Goal: Task Accomplishment & Management: Manage account settings

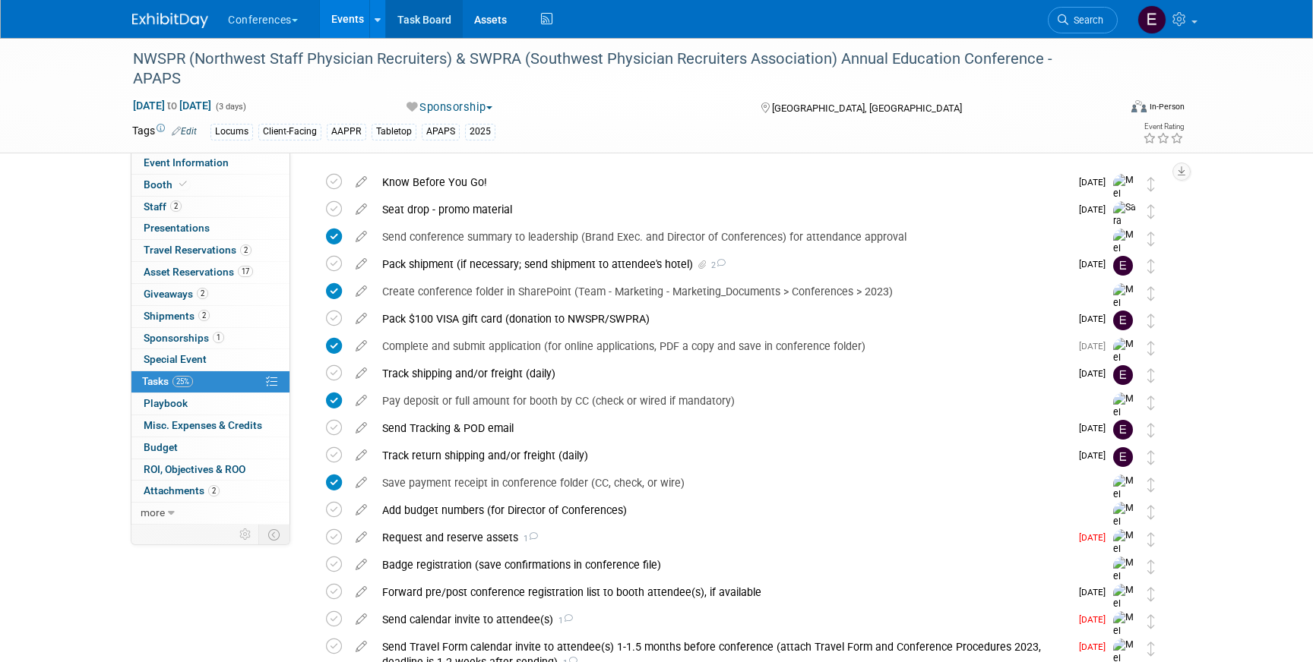
click at [430, 23] on link "Task Board" at bounding box center [424, 19] width 77 height 38
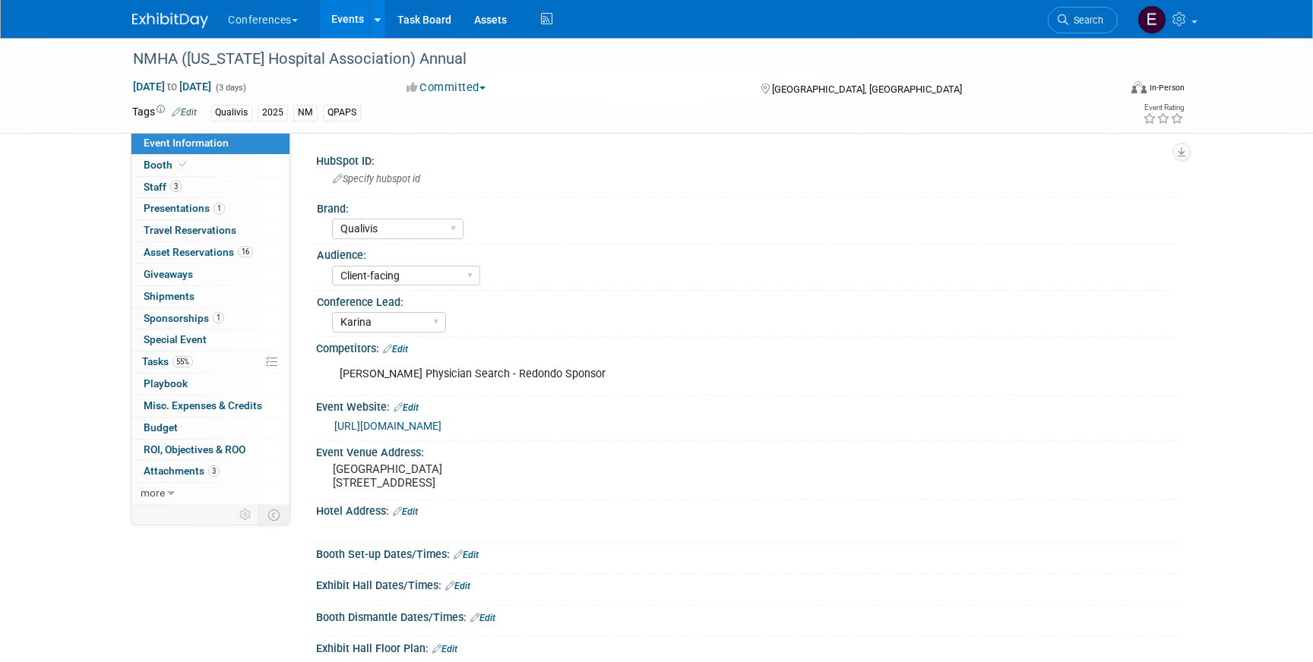
select select "Qualivis"
select select "Client-facing"
select select "Karina"
click at [210, 362] on link "55% Tasks 55%" at bounding box center [210, 362] width 158 height 21
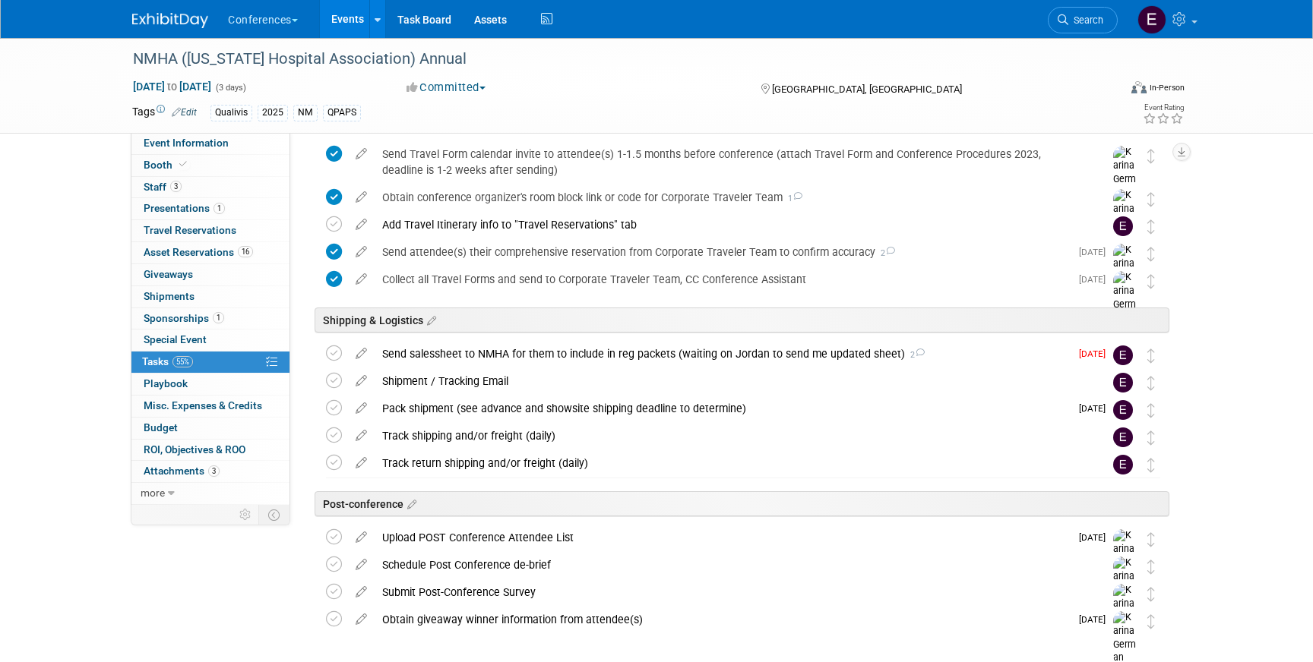
scroll to position [679, 0]
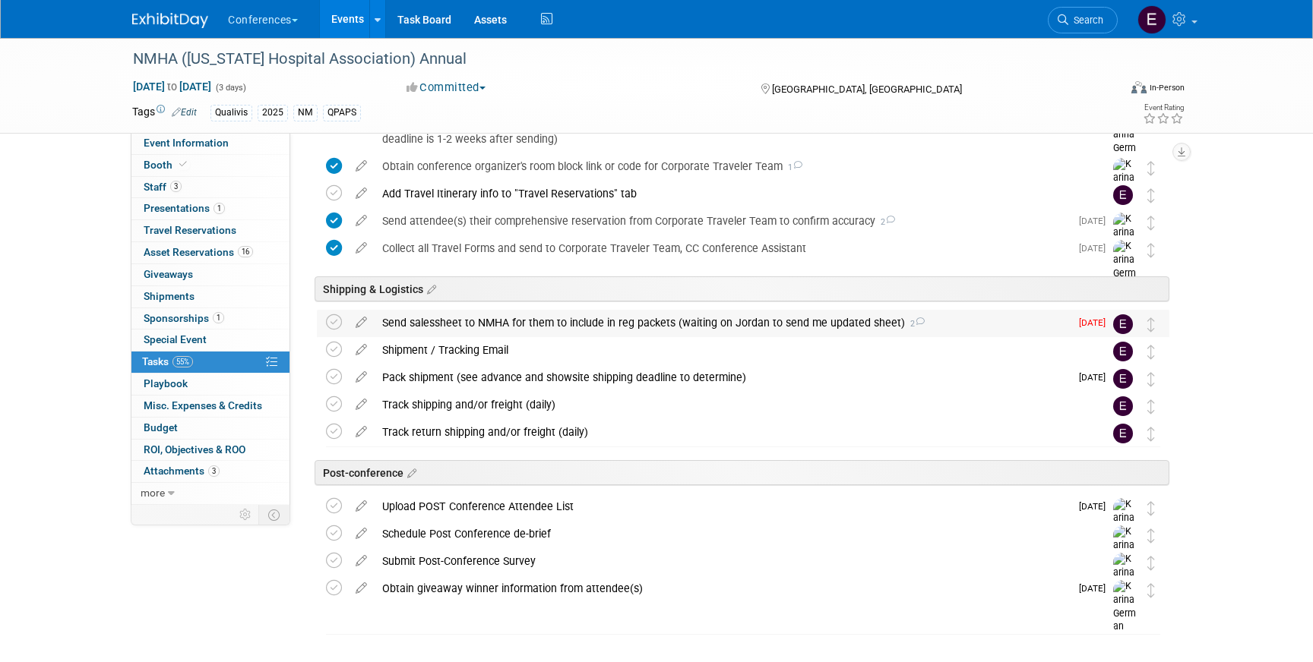
click at [485, 324] on div "Send salessheet to NMHA for them to include in reg packets (waiting on Jordan t…" at bounding box center [721, 323] width 695 height 26
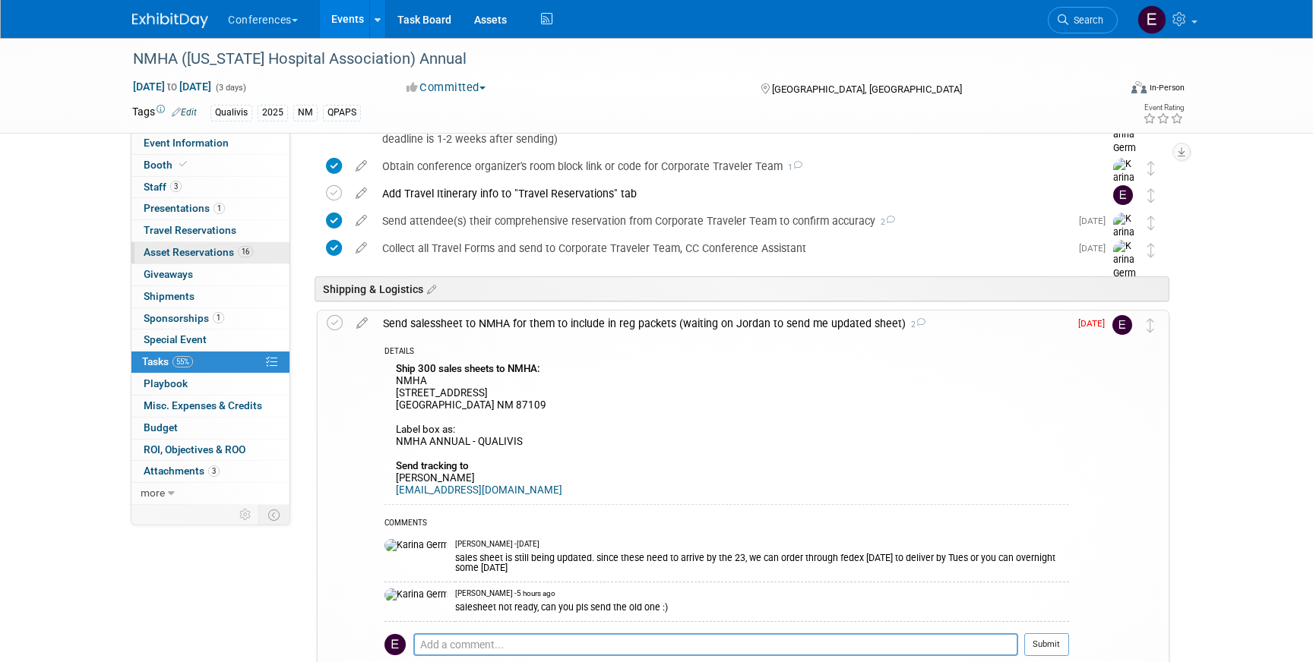
click at [203, 249] on span "Asset Reservations 16" at bounding box center [198, 252] width 109 height 12
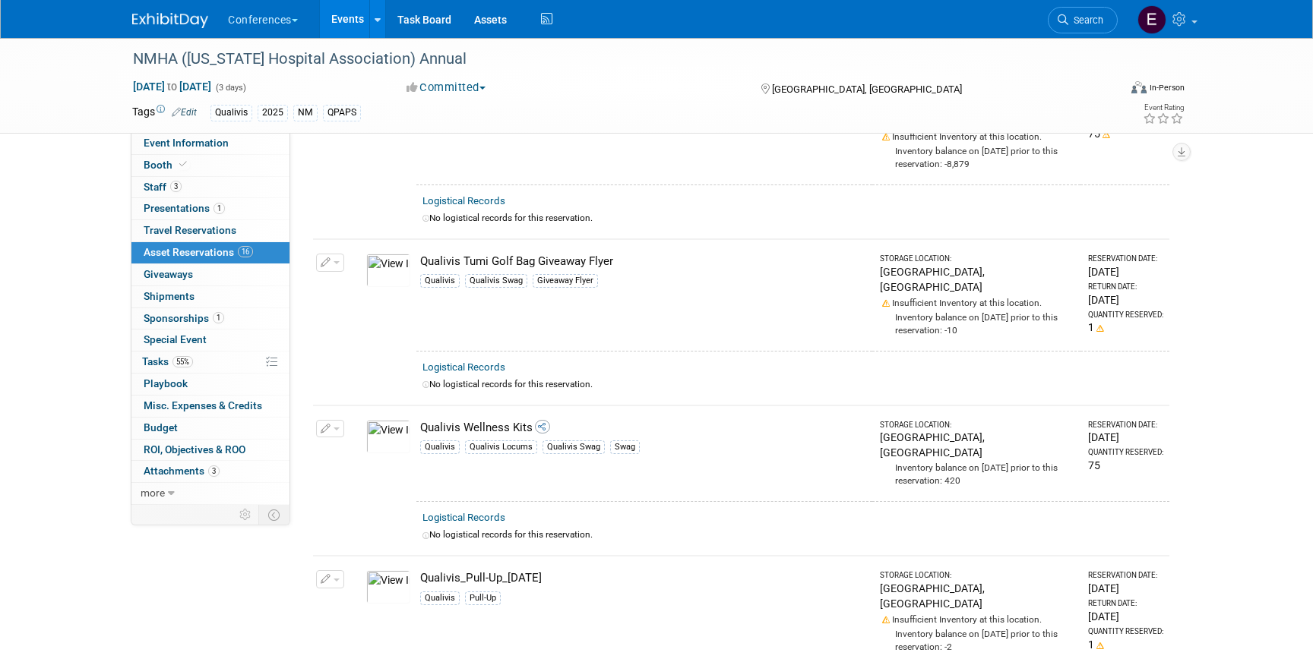
scroll to position [2223, 0]
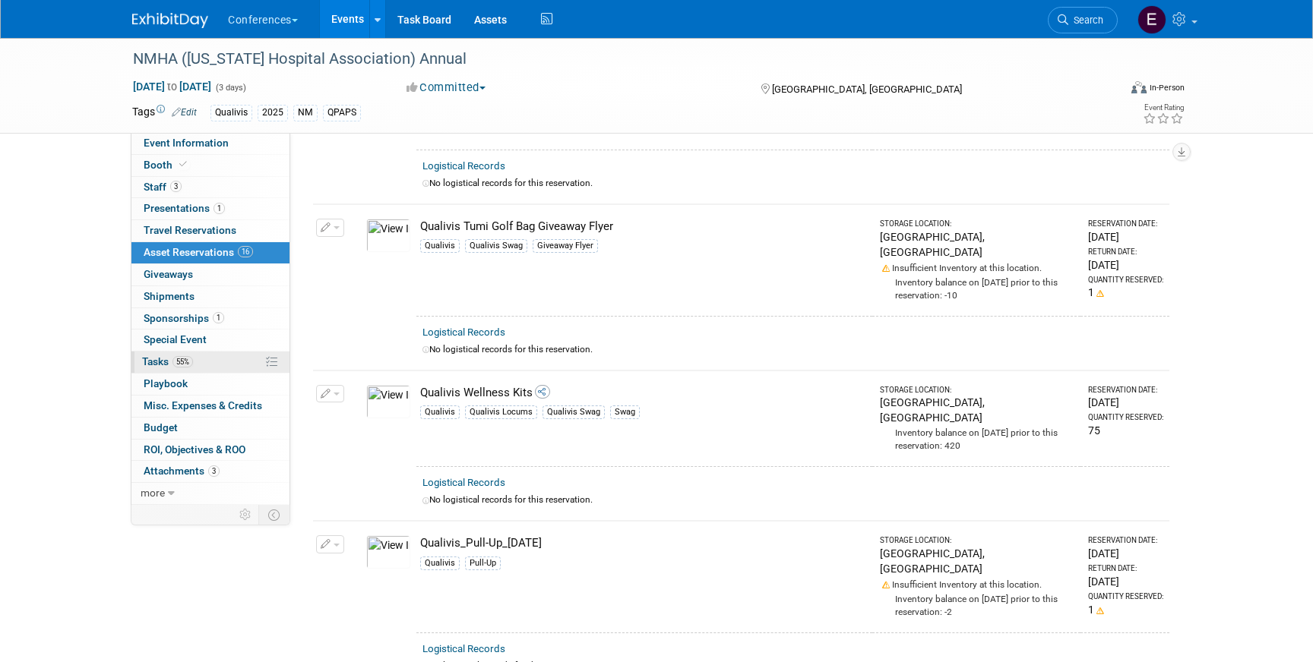
click at [178, 352] on link "55% Tasks 55%" at bounding box center [210, 362] width 158 height 21
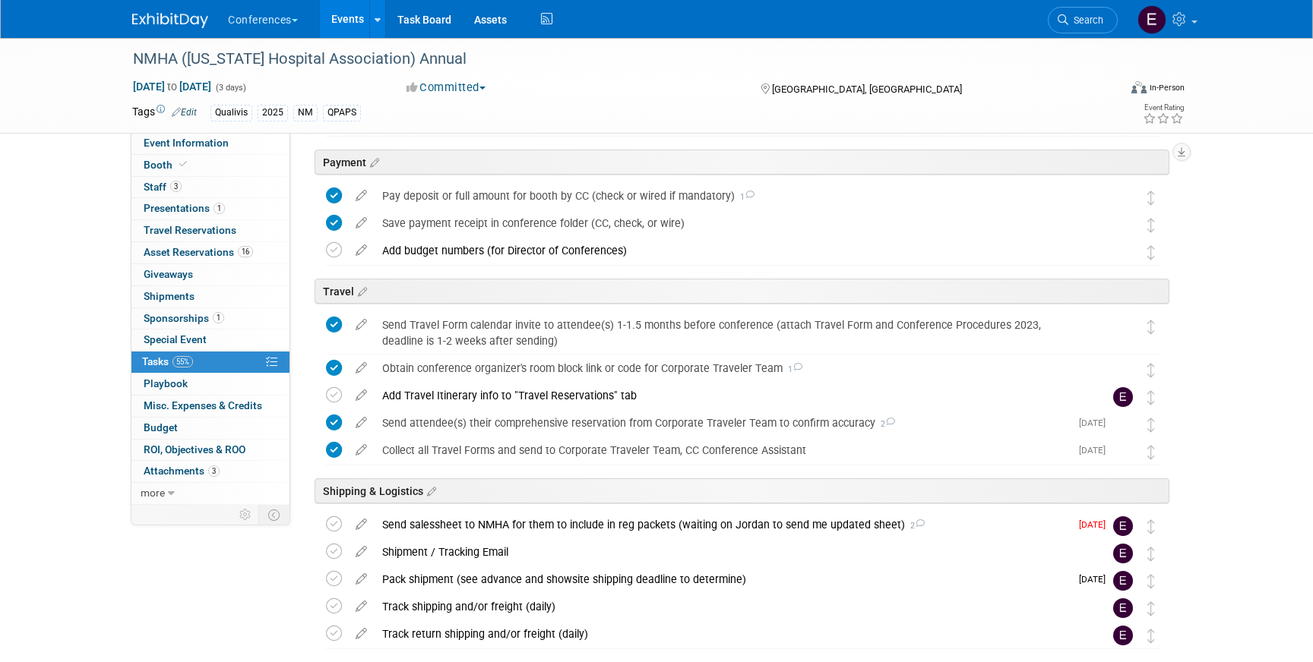
scroll to position [713, 0]
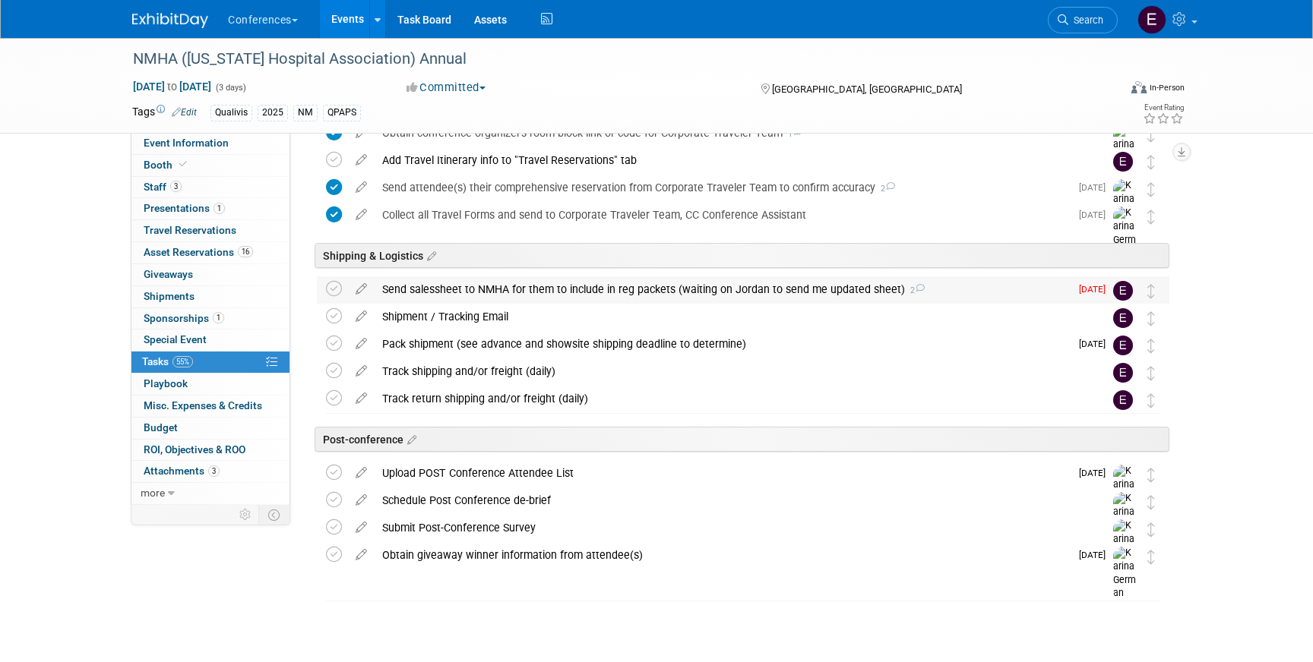
click at [421, 291] on div "Send salessheet to NMHA for them to include in reg packets (waiting on Jordan t…" at bounding box center [721, 290] width 695 height 26
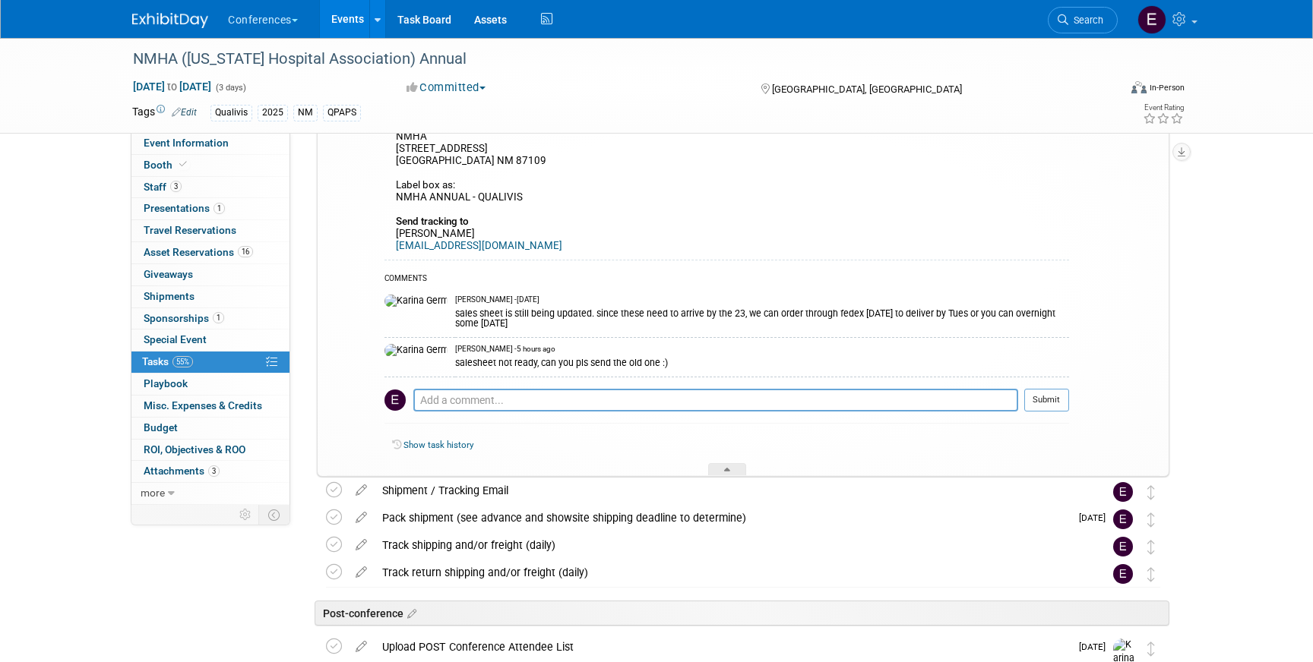
scroll to position [937, 0]
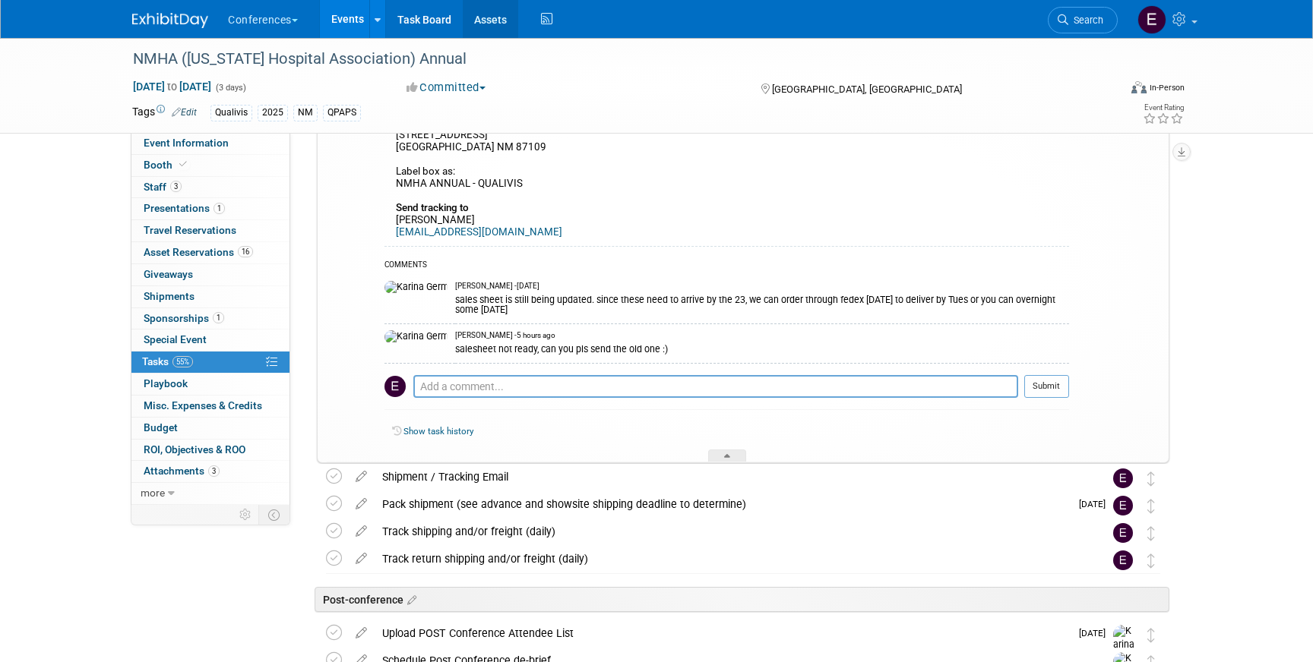
click at [483, 15] on link "Assets" at bounding box center [490, 19] width 55 height 38
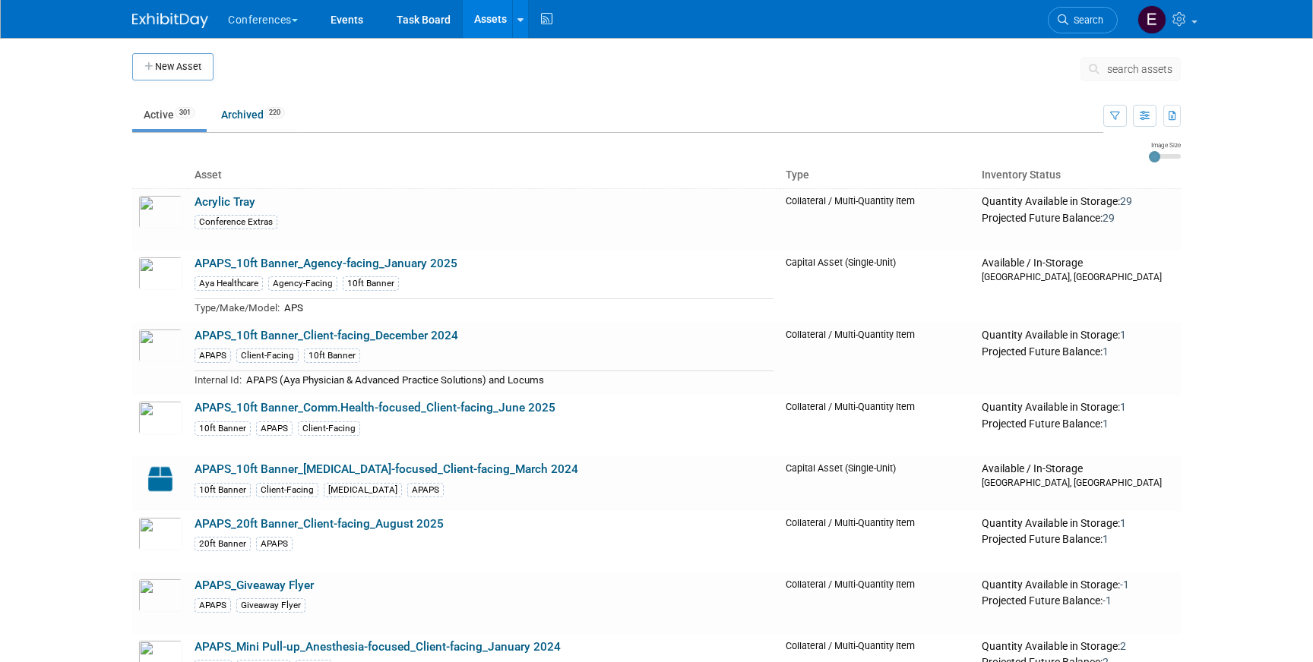
click at [1127, 69] on span "search assets" at bounding box center [1139, 69] width 65 height 12
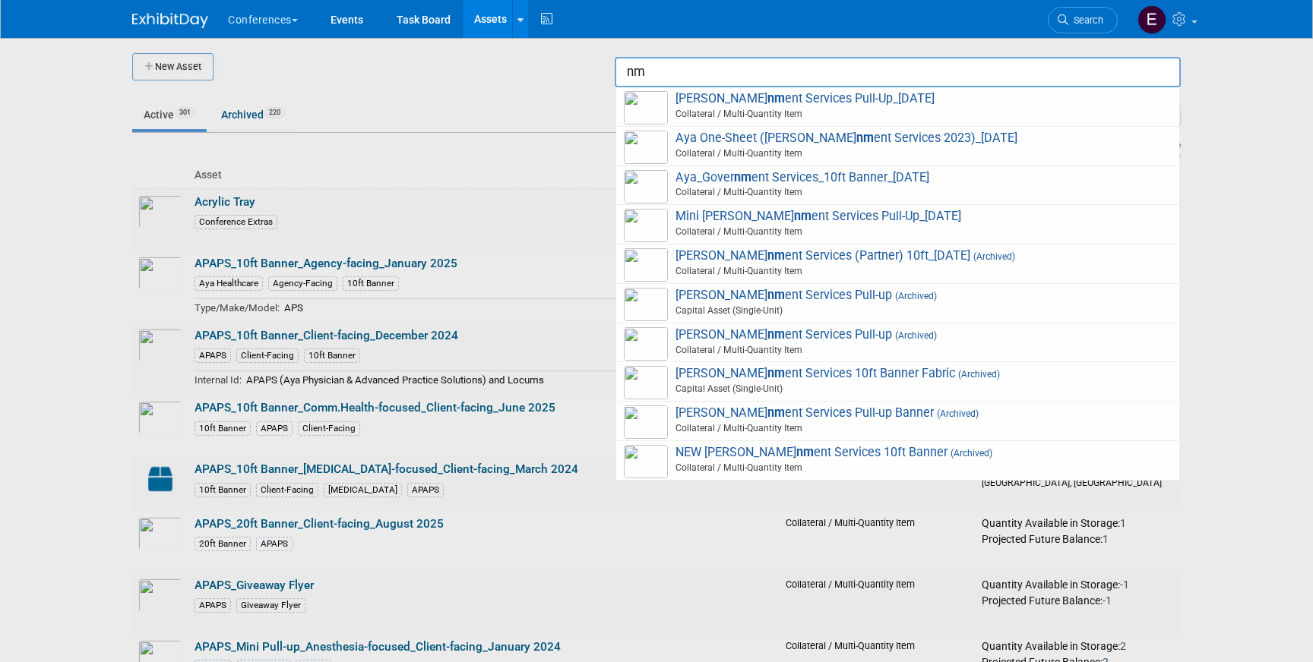
type input "n"
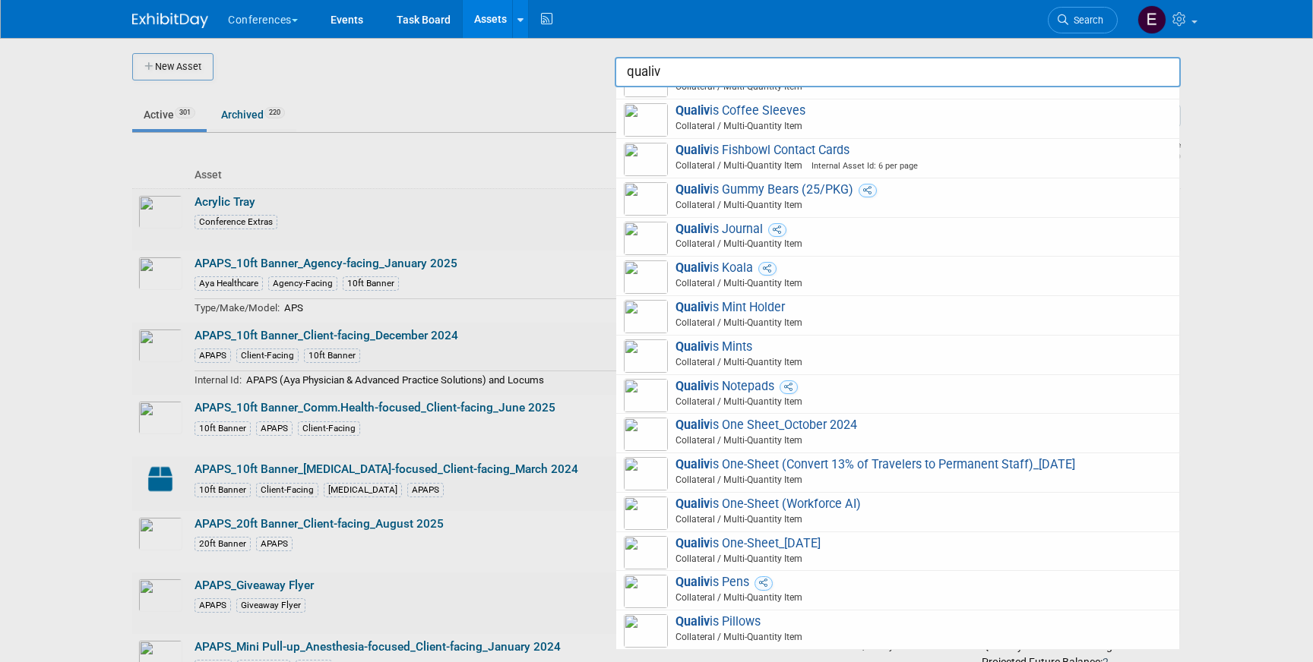
scroll to position [615, 0]
type input "qualiv"
click at [656, 42] on div at bounding box center [656, 331] width 0 height 662
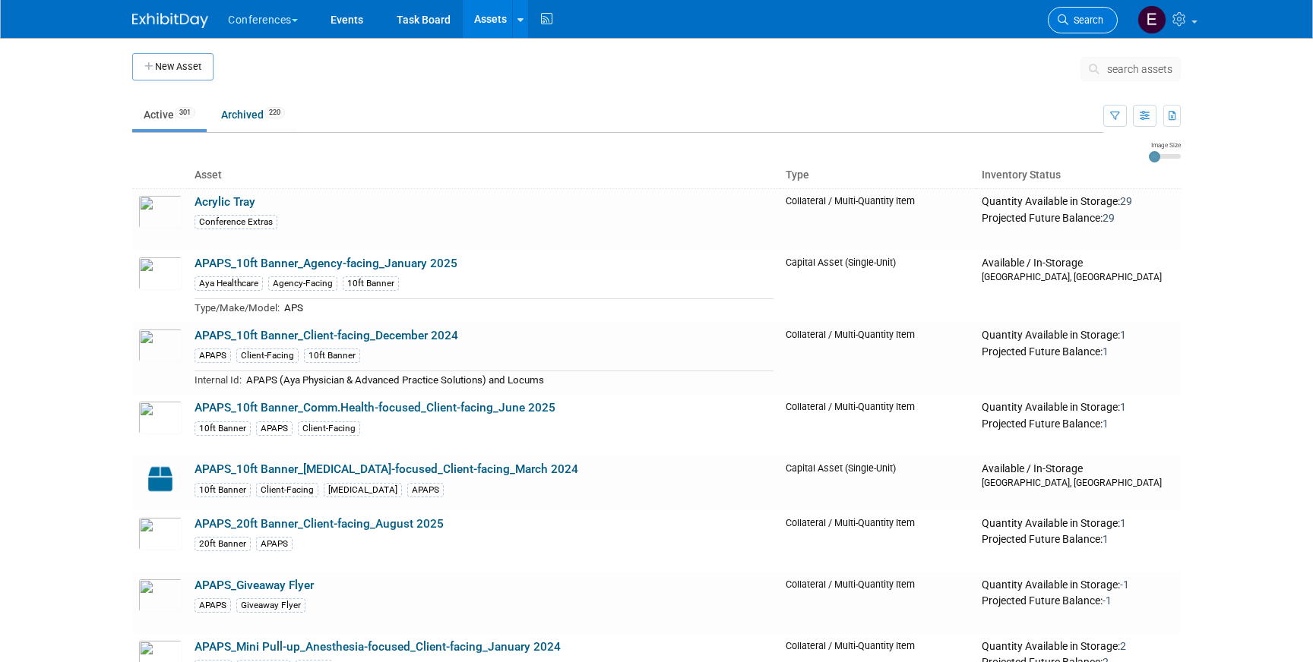
click at [1105, 19] on link "Search" at bounding box center [1083, 20] width 70 height 27
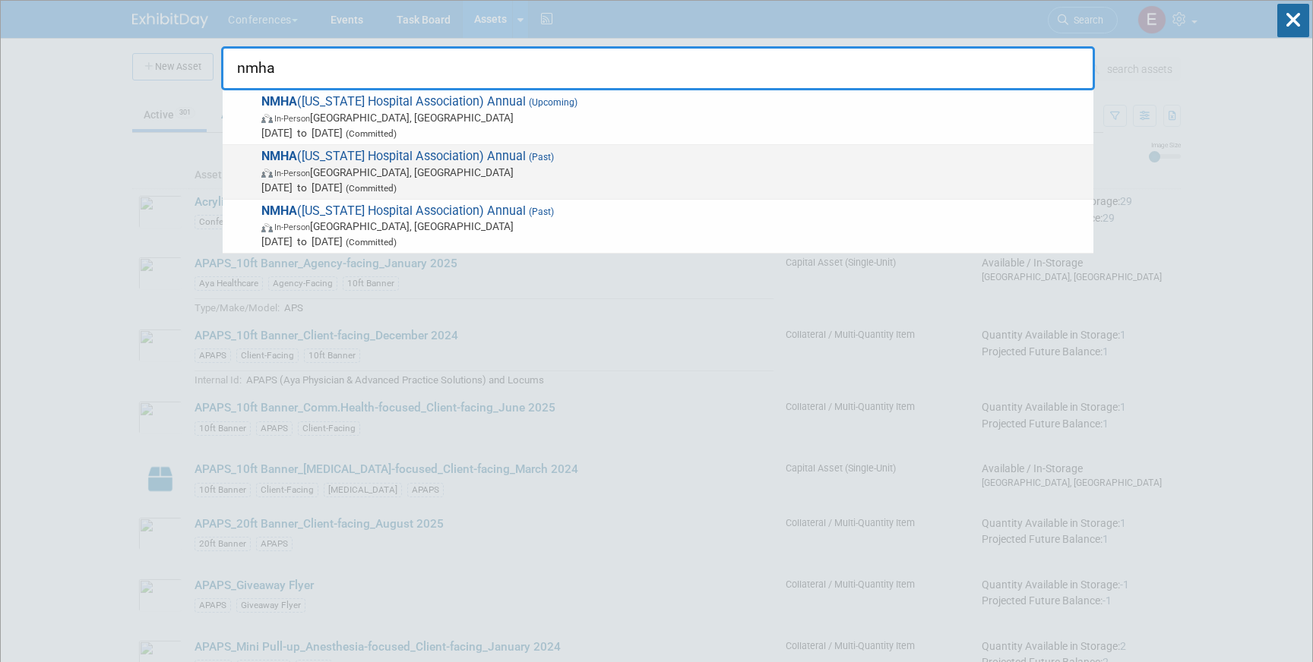
type input "nmha"
click at [604, 150] on span "NMHA (New Mexico Hospital Association) Annual (Past) In-Person Albuquerque, NM …" at bounding box center [671, 172] width 829 height 46
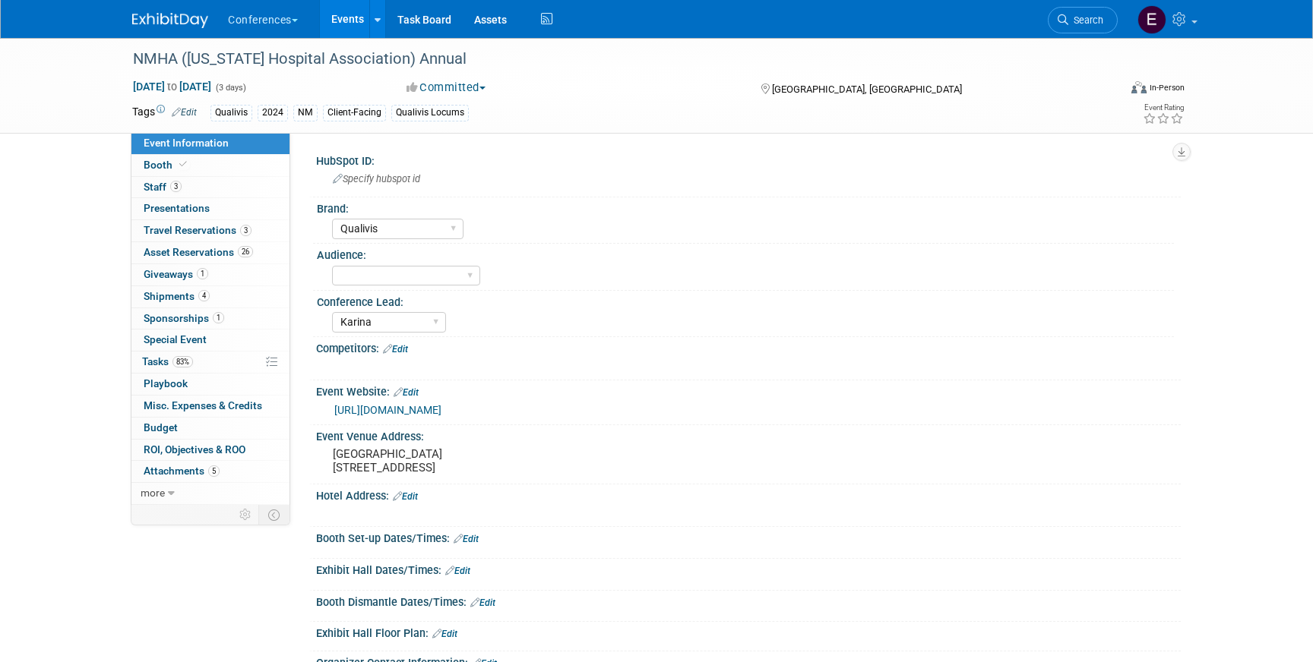
select select "Qualivis"
select select "Karina"
click at [207, 295] on span "4" at bounding box center [203, 295] width 11 height 11
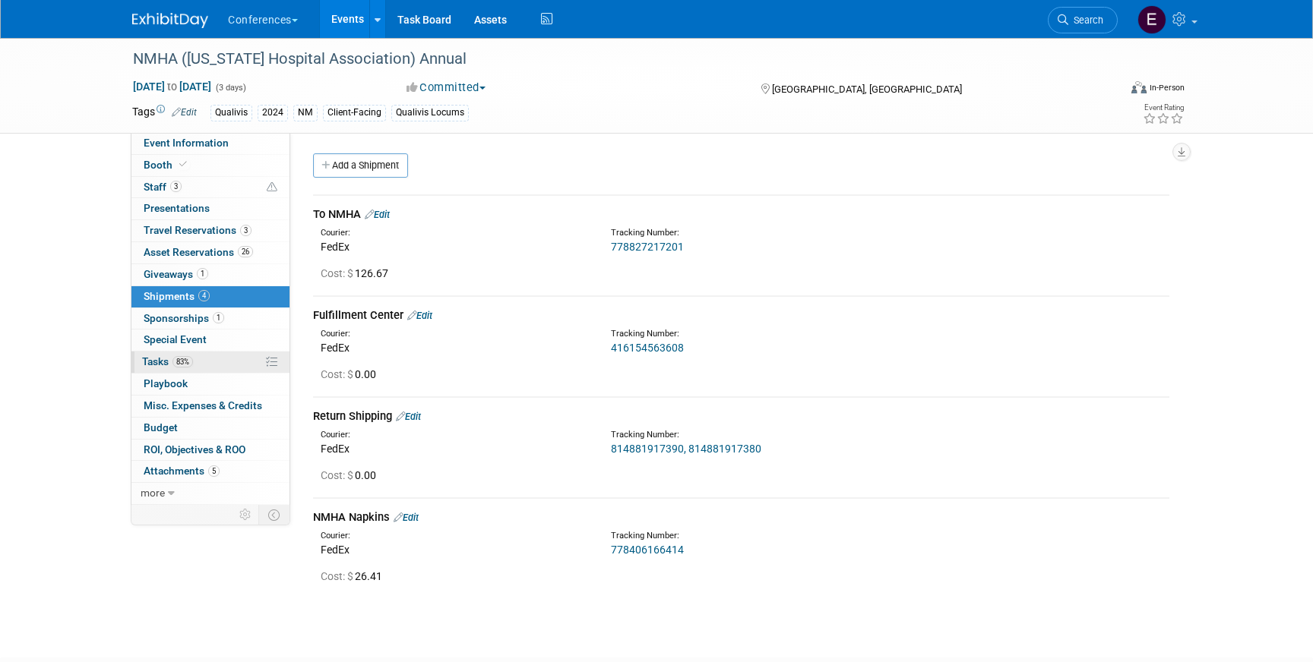
click at [218, 363] on link "83% Tasks 83%" at bounding box center [210, 362] width 158 height 21
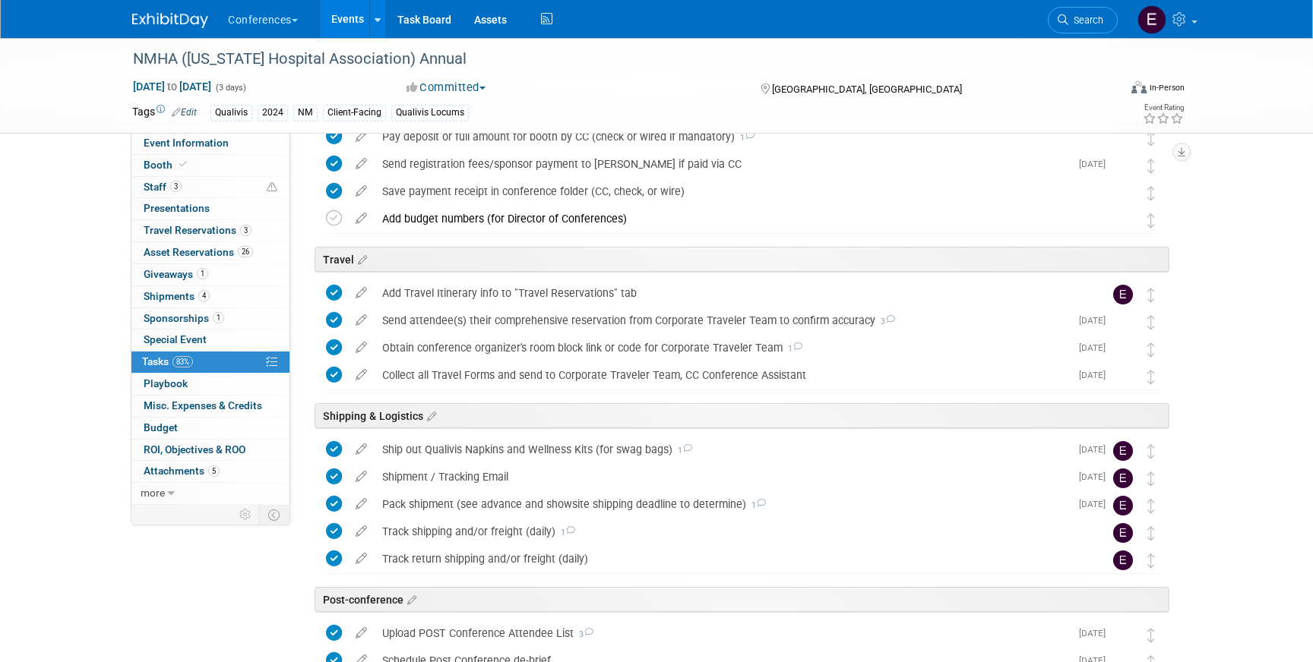
scroll to position [501, 0]
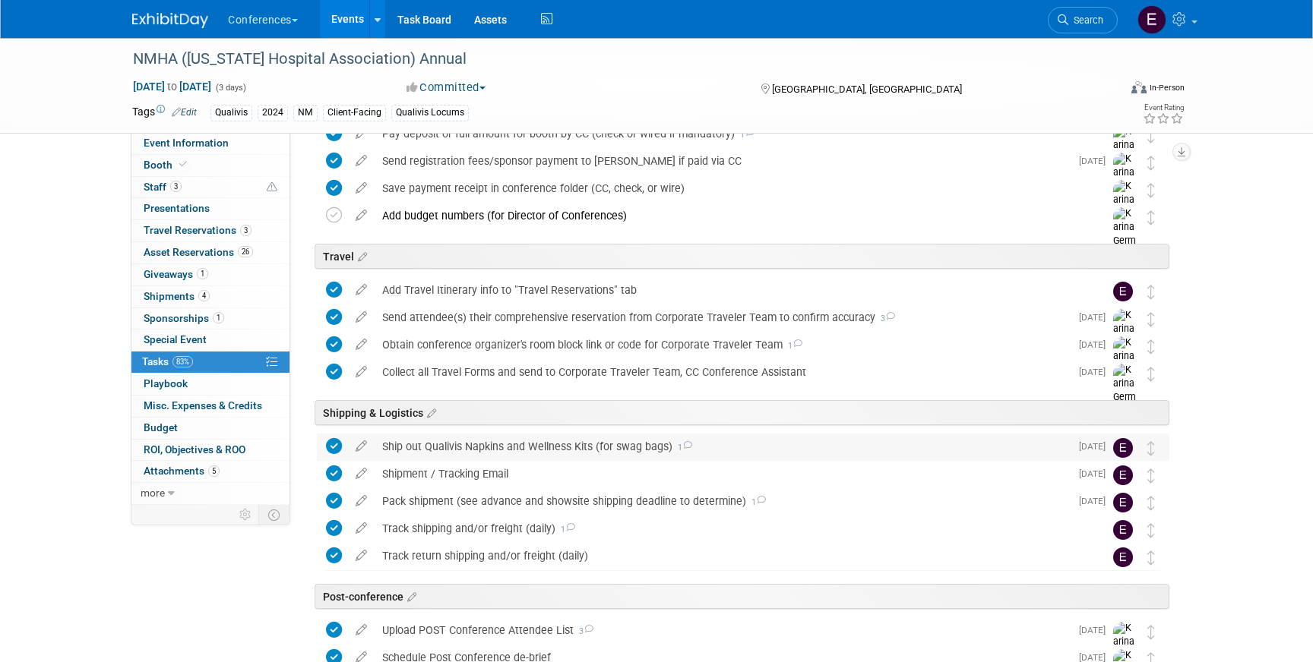
click at [501, 450] on div "Ship out Qualivis Napkins and Wellness Kits (for swag bags) 1" at bounding box center [721, 447] width 695 height 26
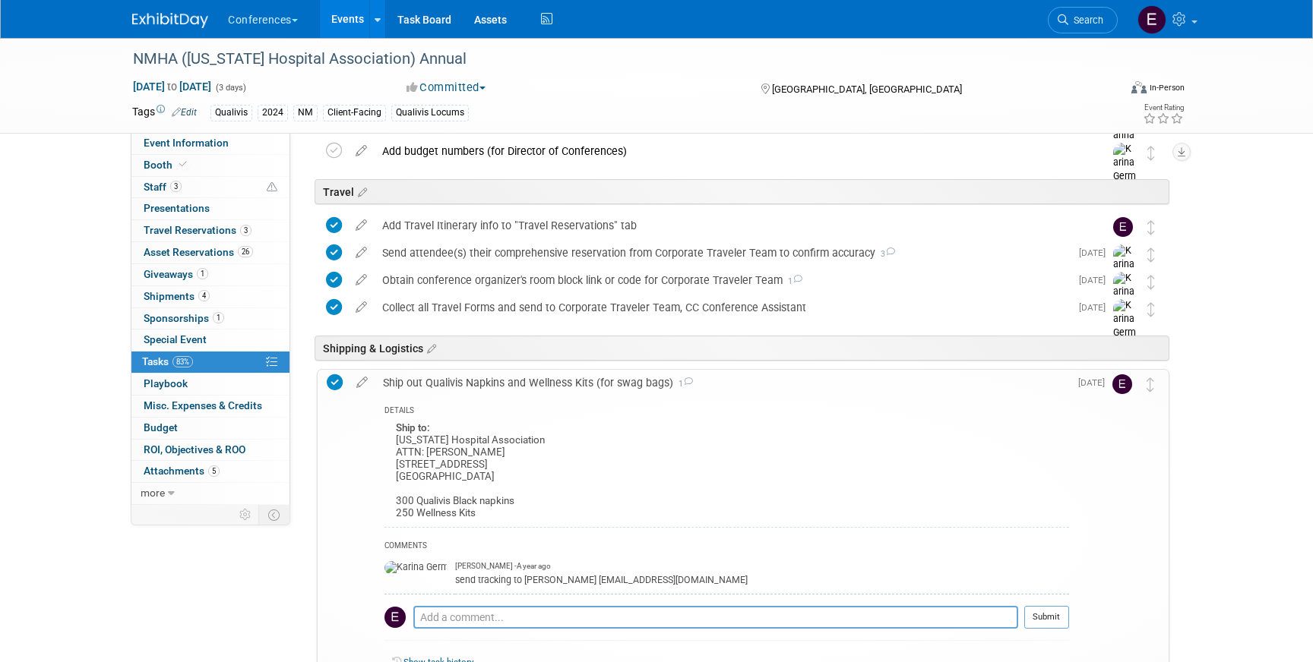
scroll to position [584, 0]
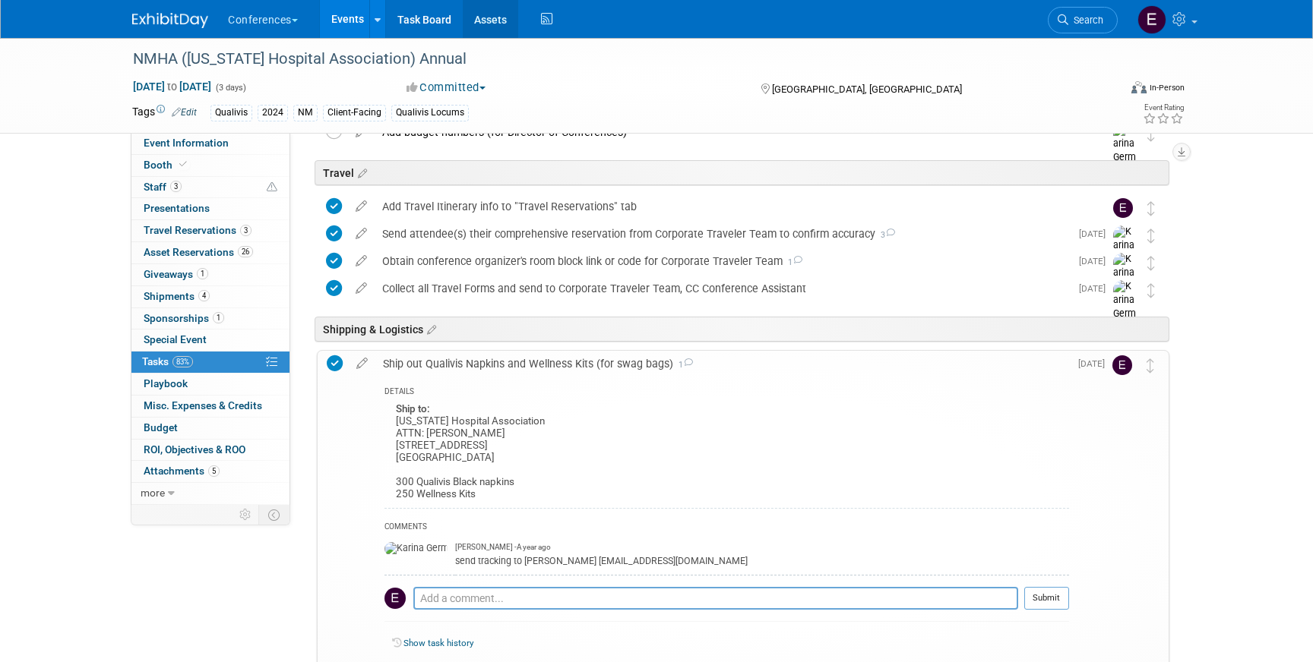
click at [499, 21] on link "Assets" at bounding box center [490, 19] width 55 height 38
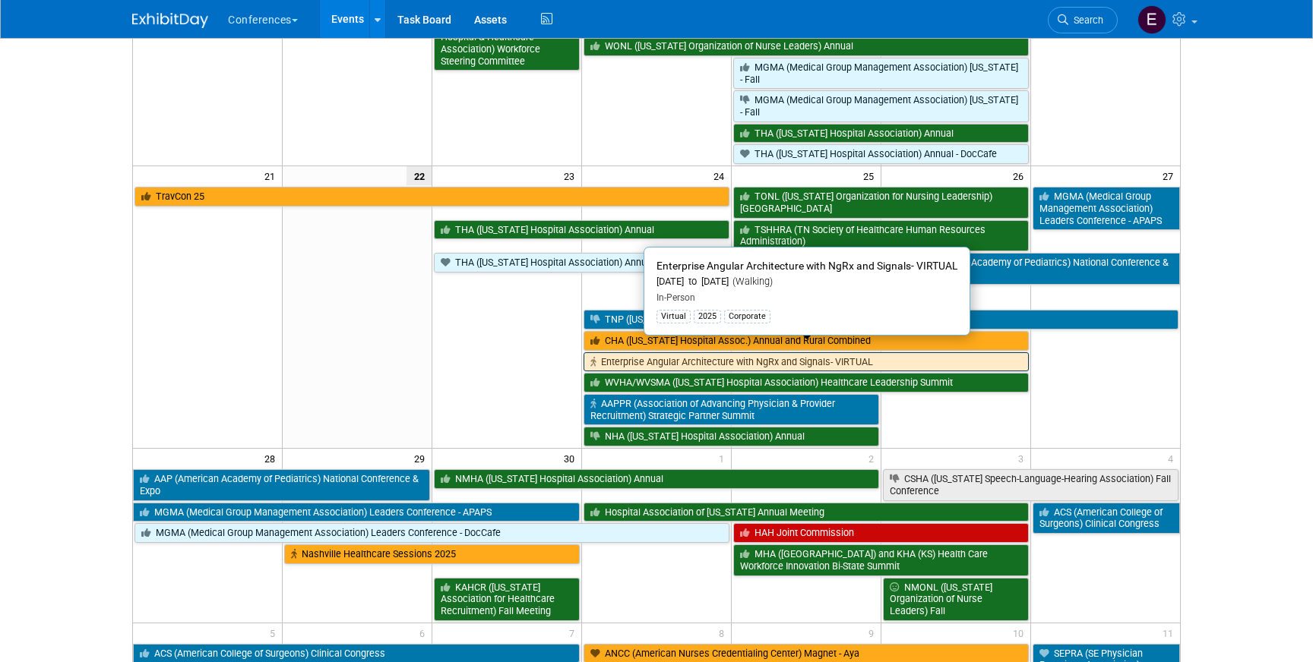
scroll to position [690, 0]
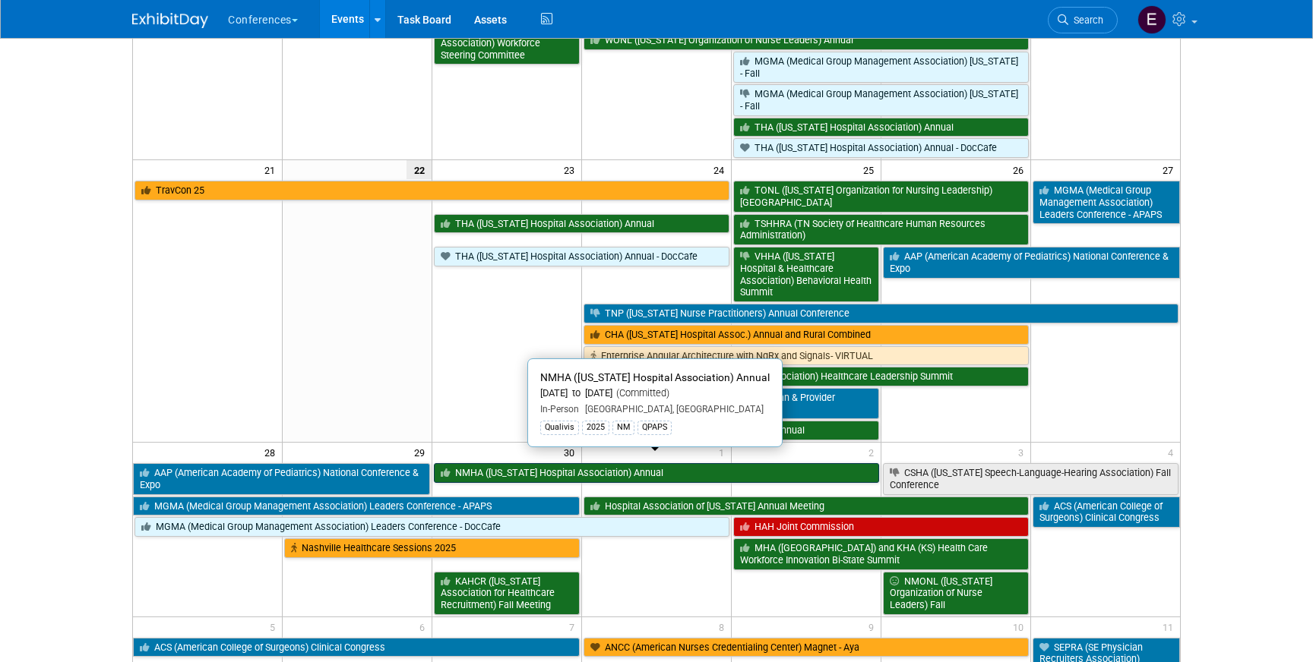
click at [626, 463] on link "NMHA ([US_STATE] Hospital Association) Annual" at bounding box center [656, 473] width 445 height 20
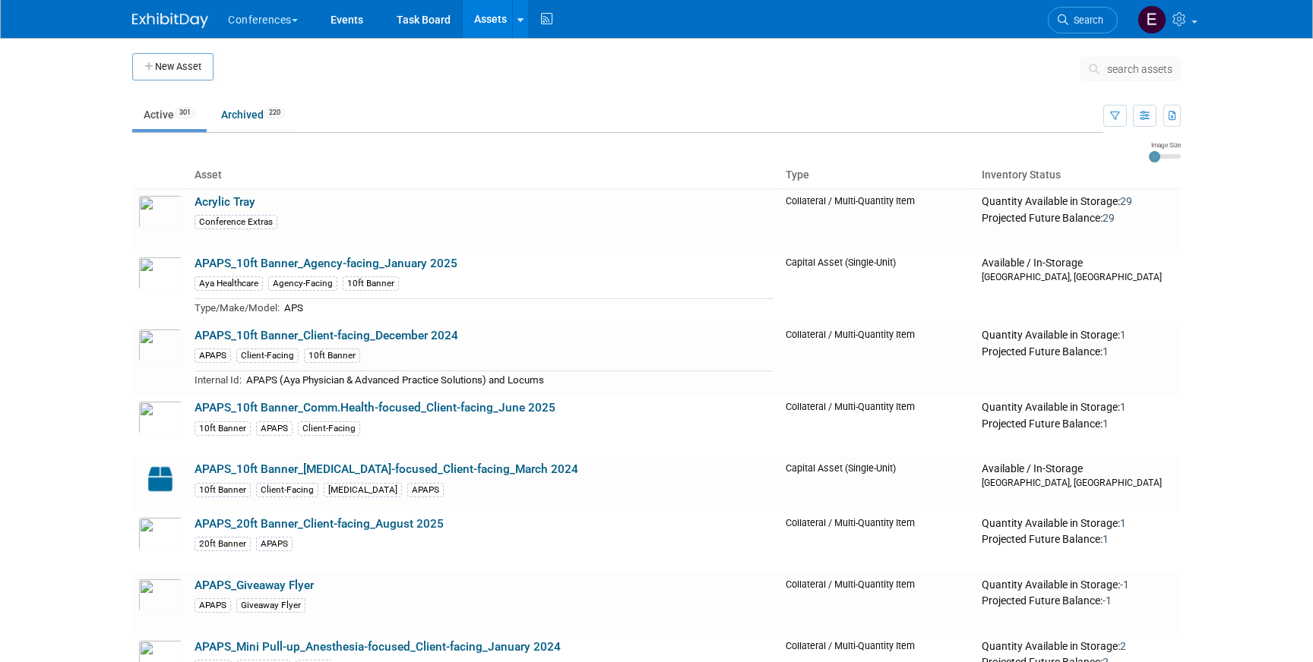
click at [1146, 78] on button "search assets" at bounding box center [1130, 69] width 100 height 24
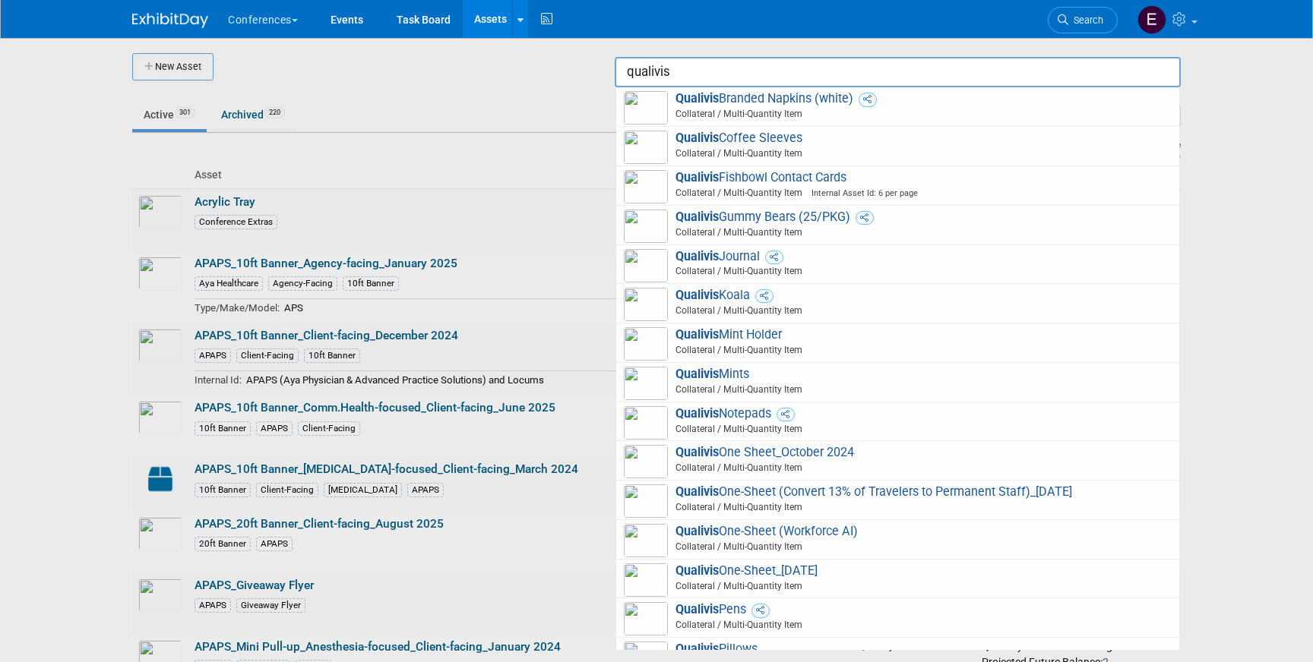
scroll to position [598, 0]
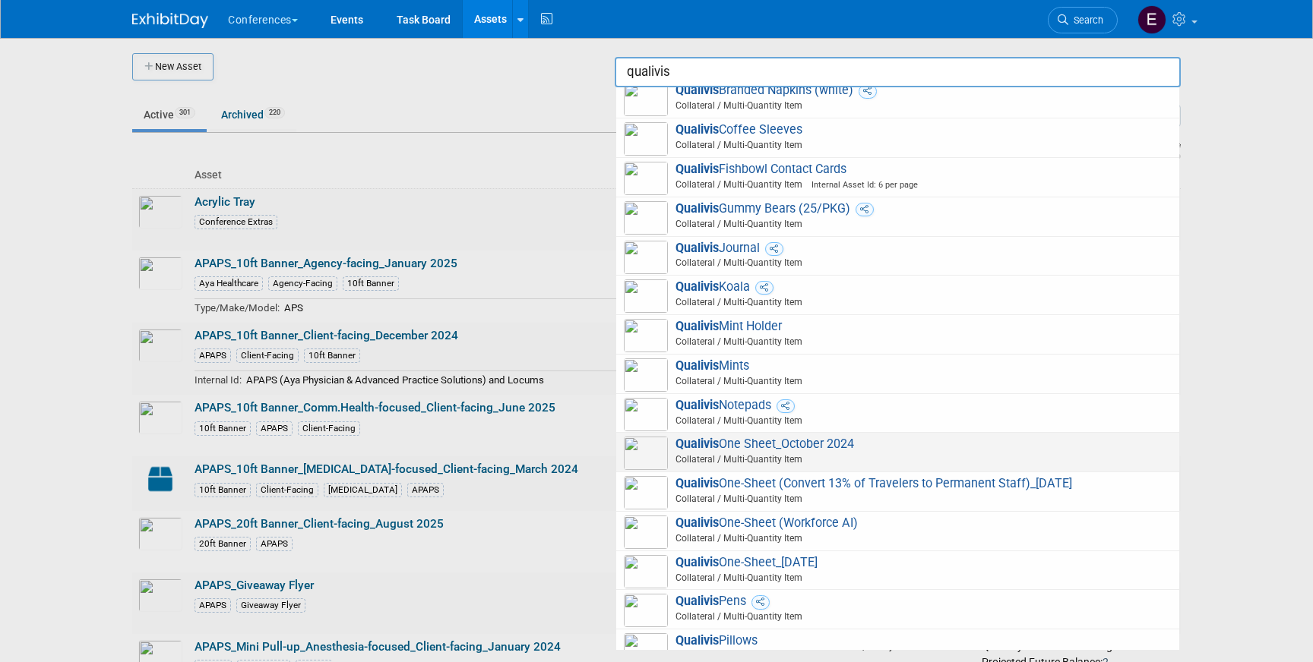
click at [854, 450] on span "Qualivis One Sheet_October 2024 Collateral / Multi-Quantity Item" at bounding box center [898, 452] width 548 height 31
type input "Qualivis One Sheet_October 2024"
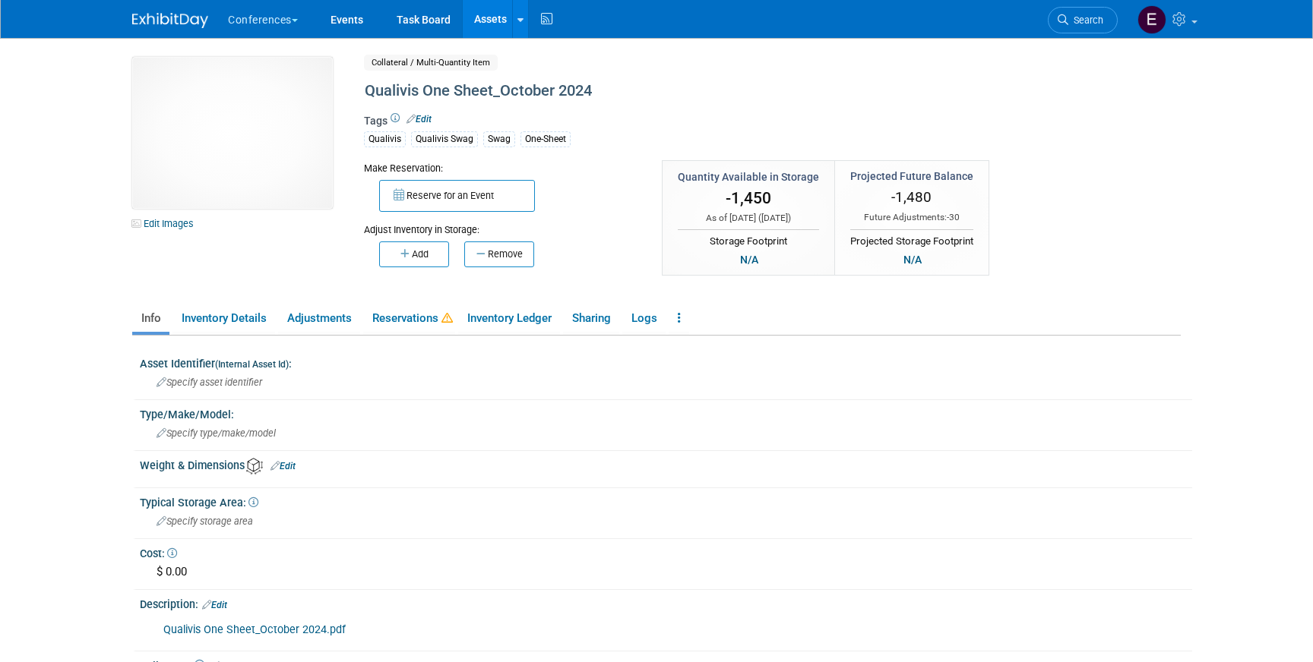
click at [157, 17] on img at bounding box center [170, 20] width 76 height 15
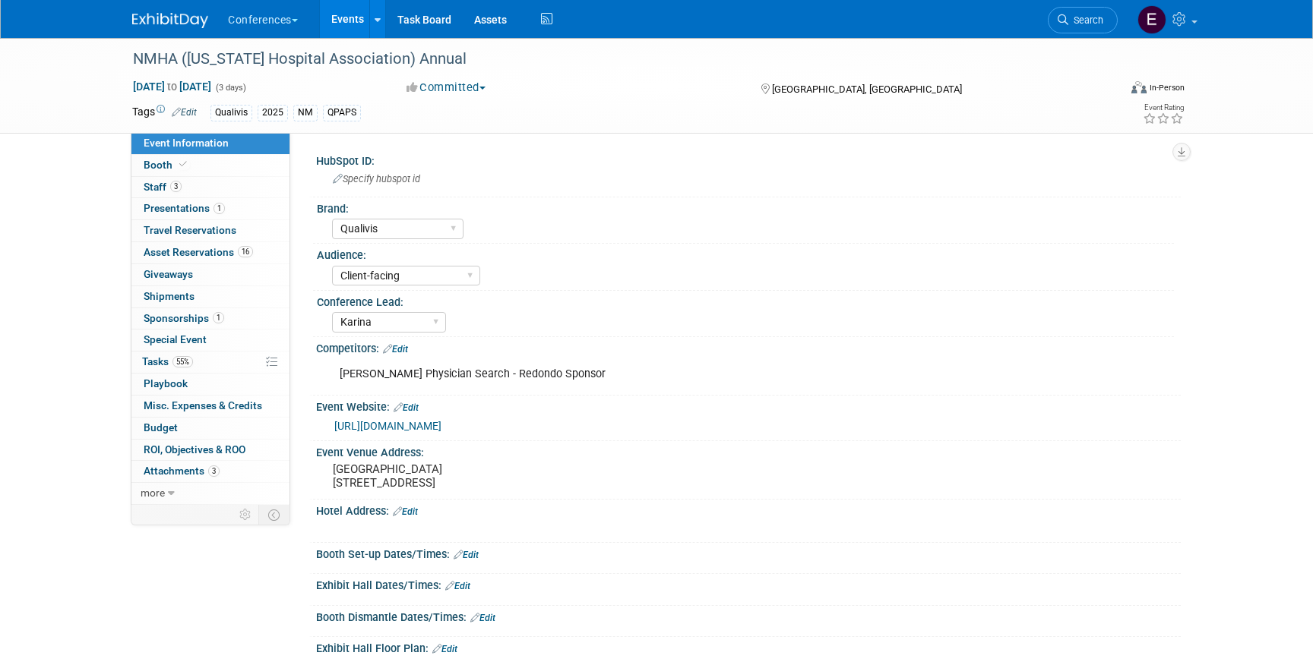
select select "Qualivis"
select select "Client-facing"
select select "Karina"
click at [191, 364] on span "55%" at bounding box center [182, 361] width 21 height 11
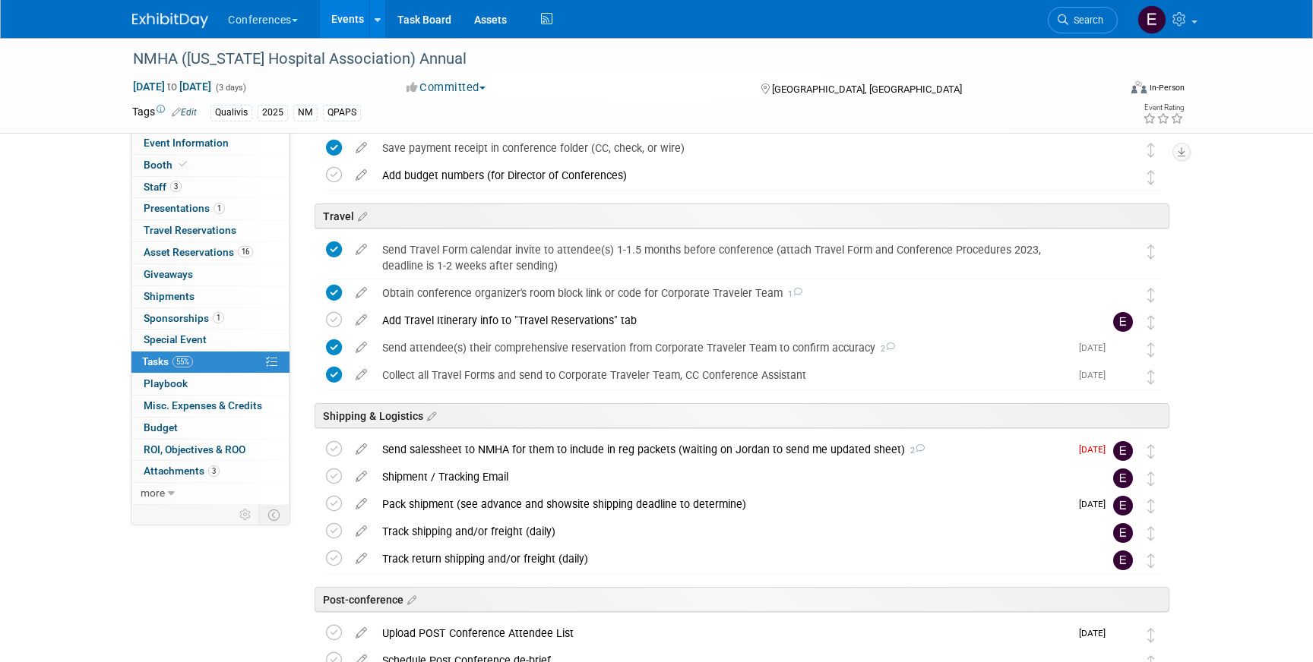
scroll to position [555, 0]
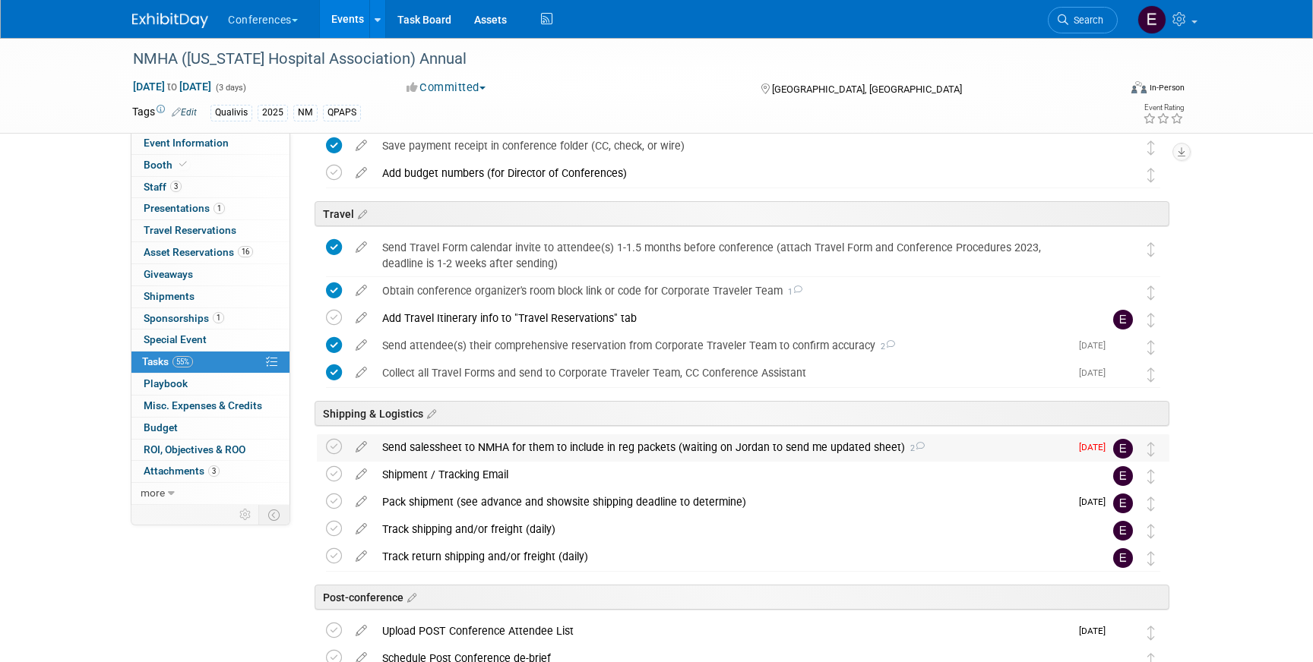
click at [518, 449] on div "Send salessheet to NMHA for them to include in reg packets (waiting on Jordan t…" at bounding box center [721, 448] width 695 height 26
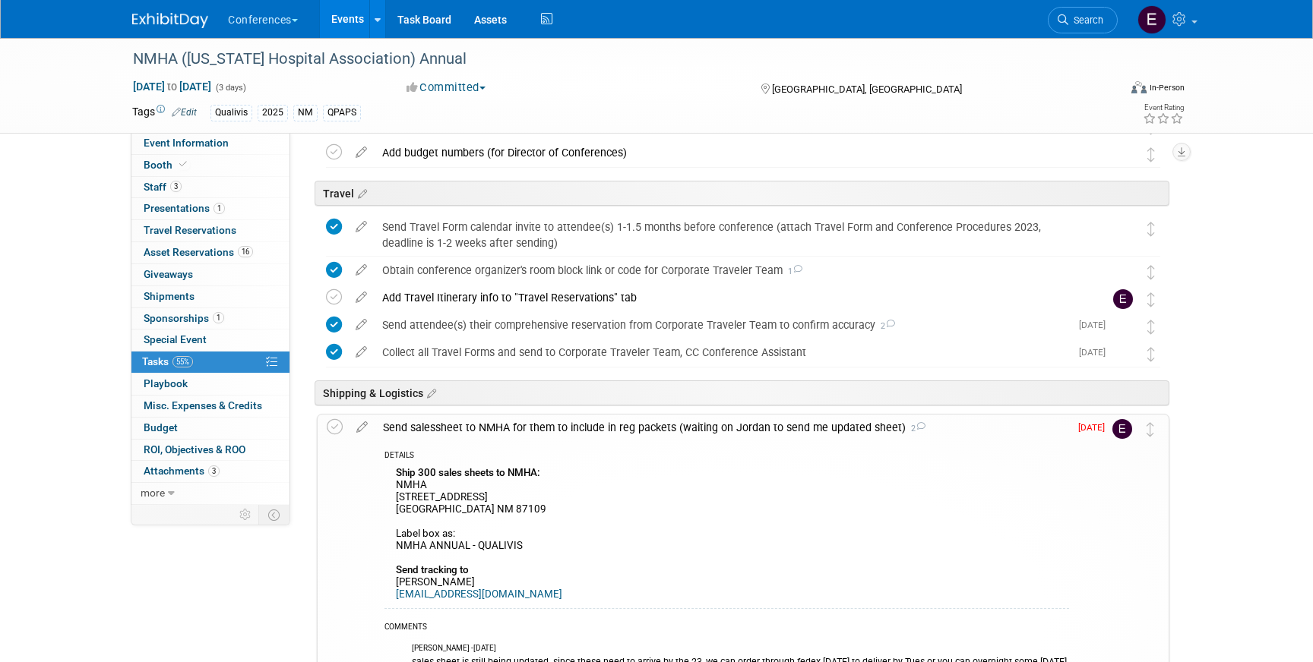
scroll to position [583, 0]
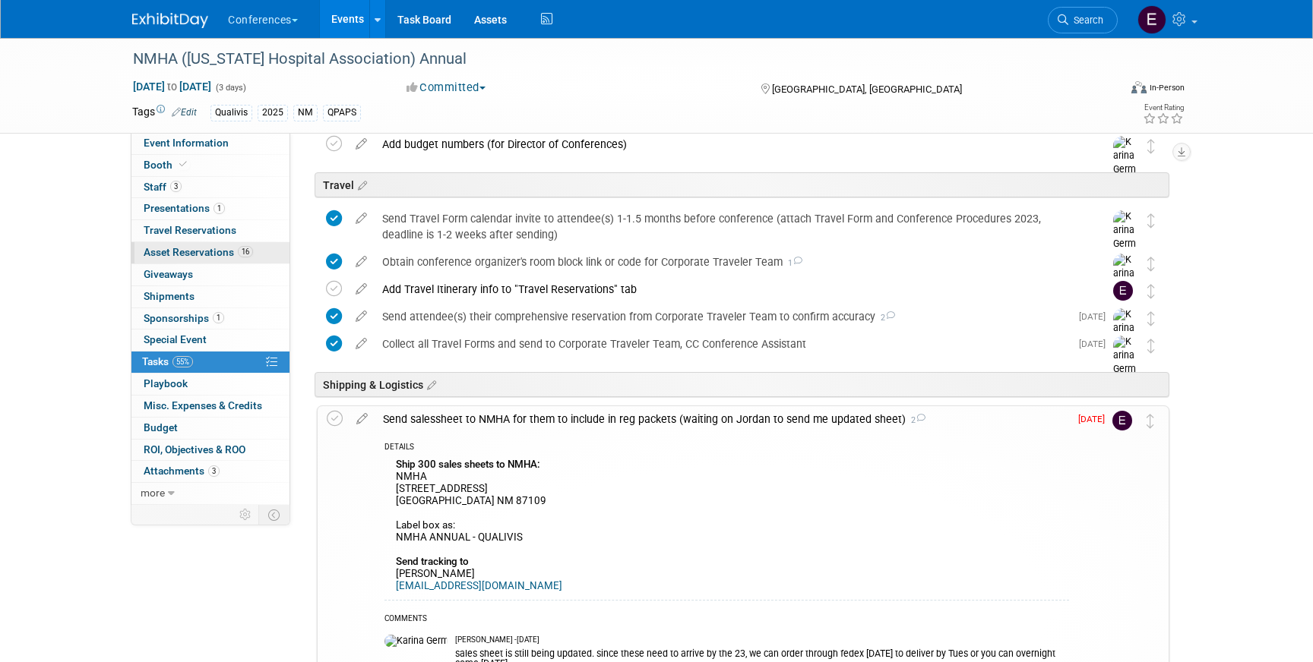
click at [227, 258] on link "16 Asset Reservations 16" at bounding box center [210, 252] width 158 height 21
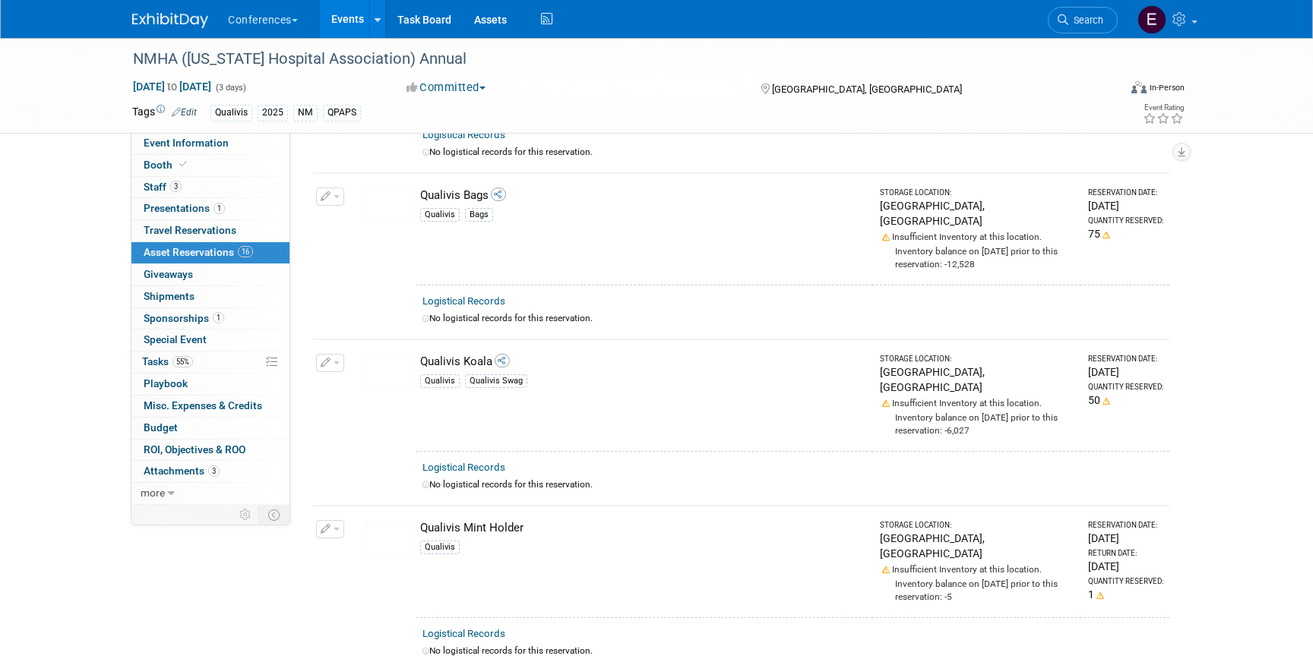
scroll to position [1121, 0]
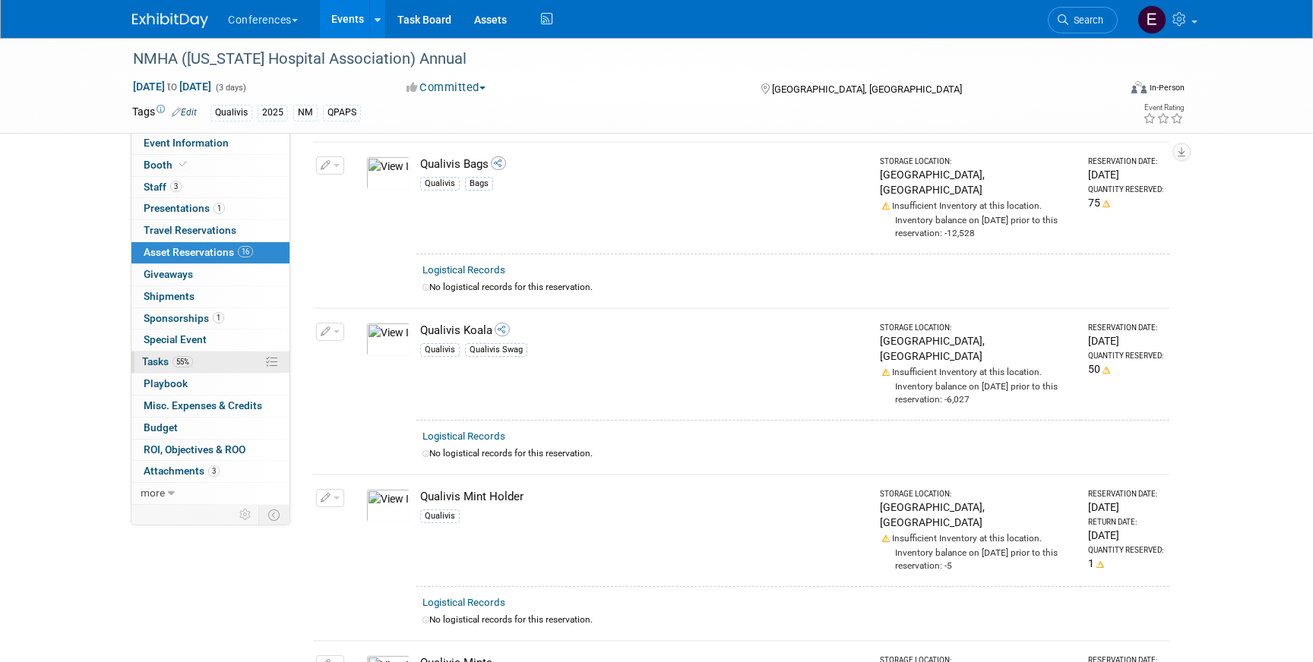
click at [217, 359] on link "55% Tasks 55%" at bounding box center [210, 362] width 158 height 21
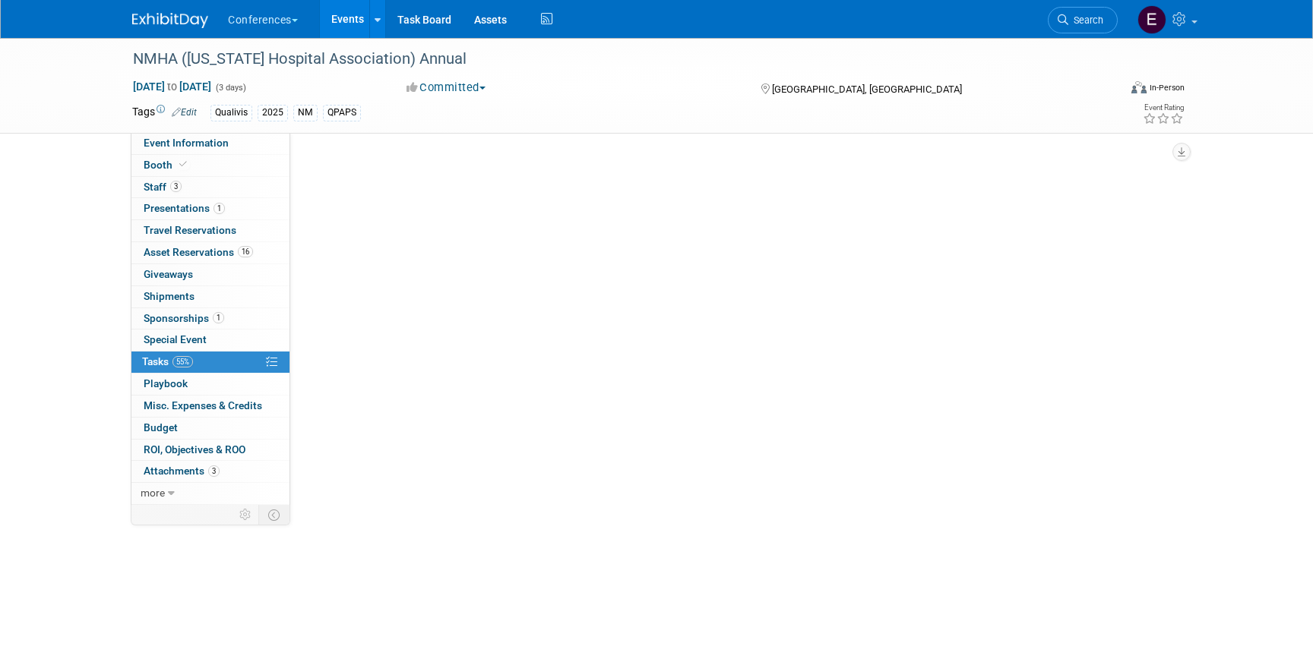
scroll to position [0, 0]
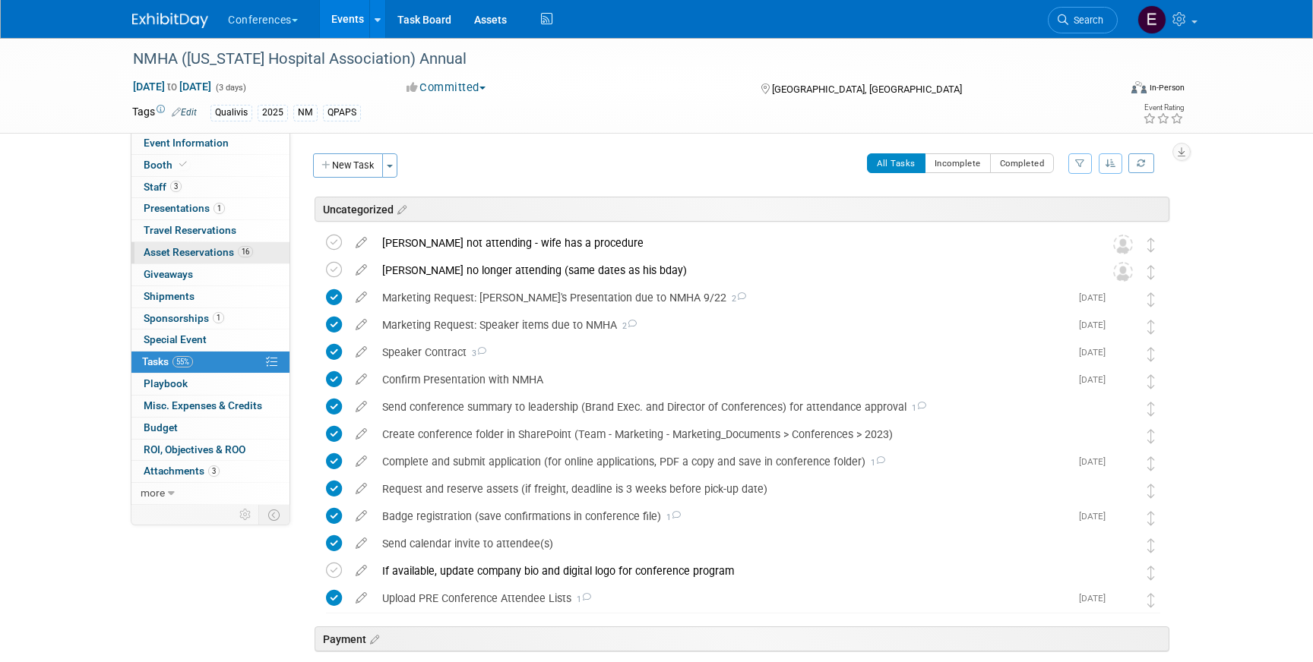
click at [261, 255] on link "16 Asset Reservations 16" at bounding box center [210, 252] width 158 height 21
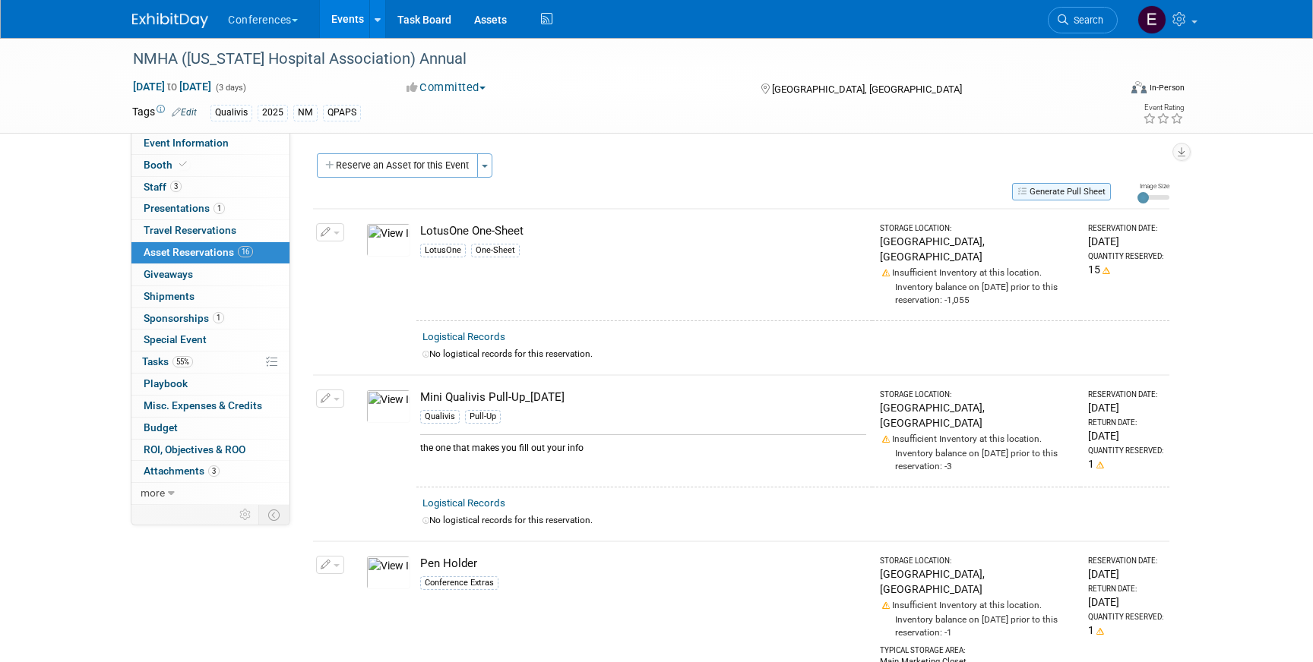
click at [1082, 183] on button "Generate Pull Sheet" at bounding box center [1061, 191] width 99 height 17
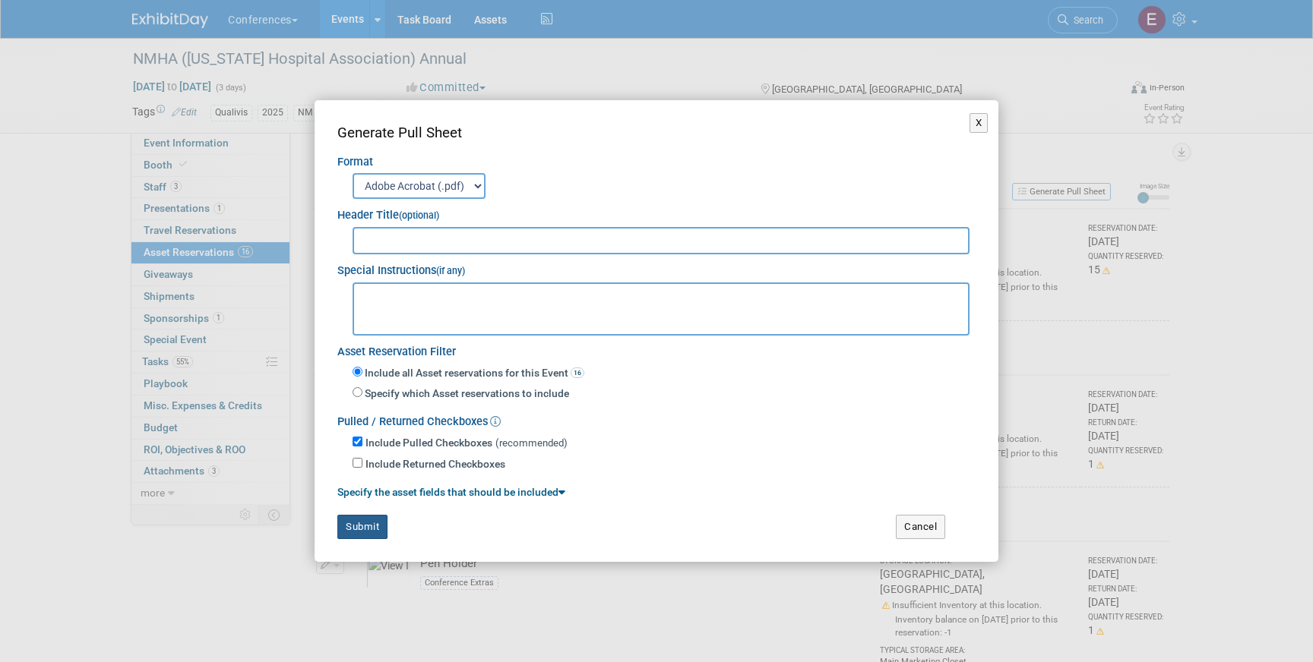
click at [365, 529] on button "Submit" at bounding box center [362, 527] width 50 height 24
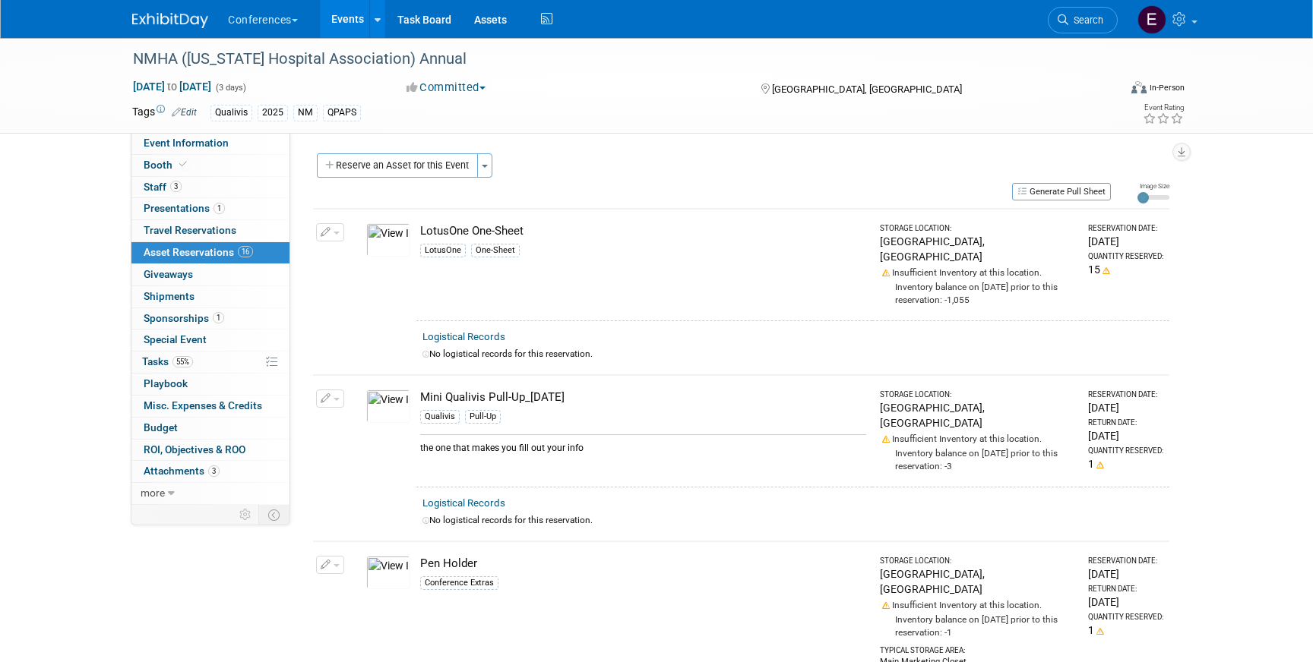
click at [147, 25] on img at bounding box center [170, 20] width 76 height 15
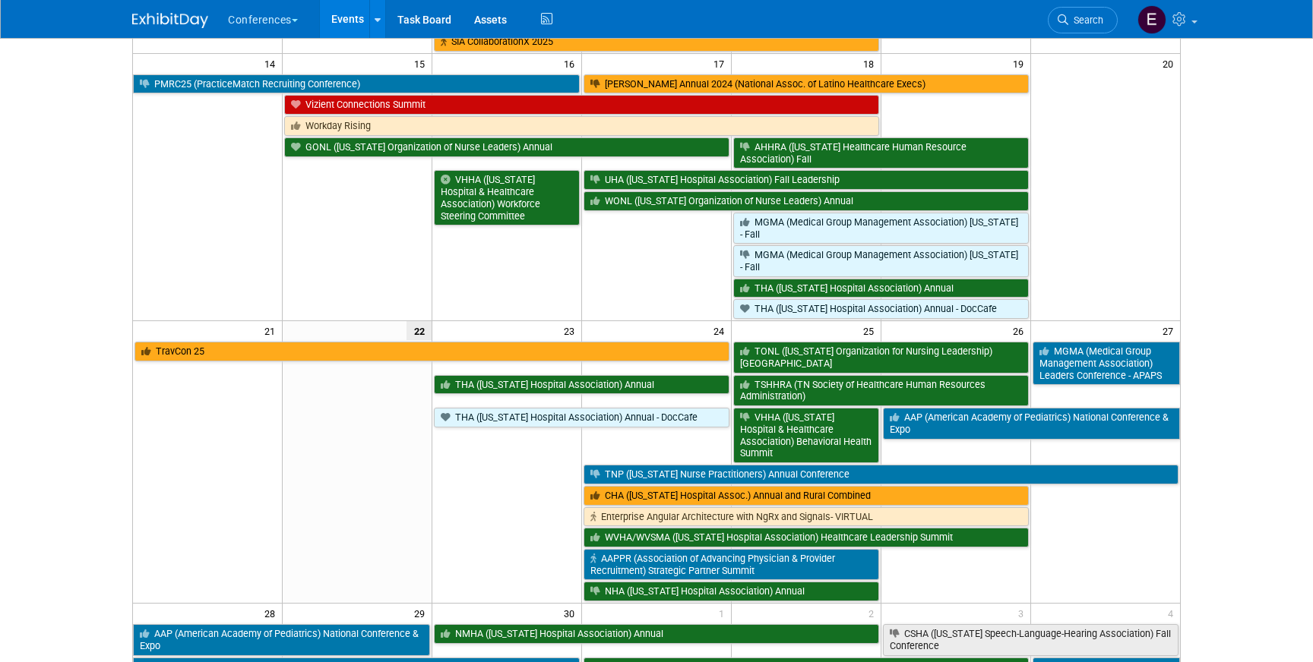
scroll to position [532, 0]
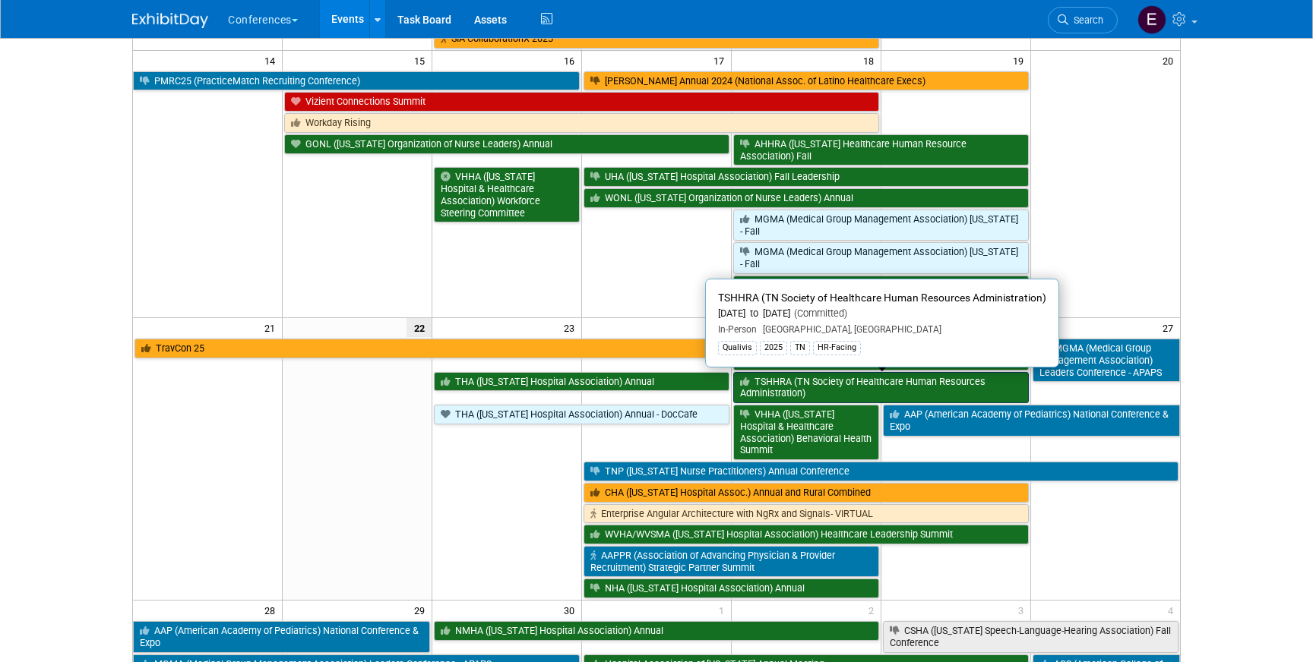
click at [819, 388] on link "TSHHRA (TN Society of Healthcare Human Resources Administration)" at bounding box center [880, 387] width 295 height 31
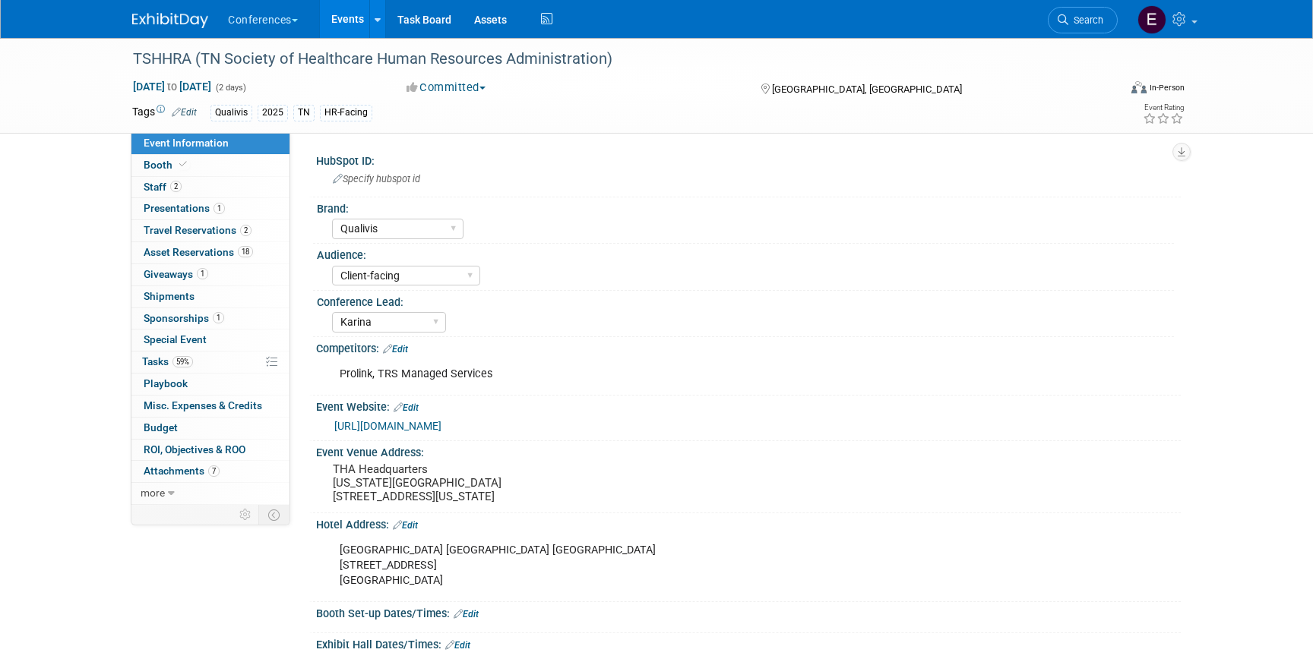
select select "Qualivis"
select select "Client-facing"
select select "Karina"
click at [232, 228] on span "Travel Reservations 2" at bounding box center [198, 230] width 108 height 12
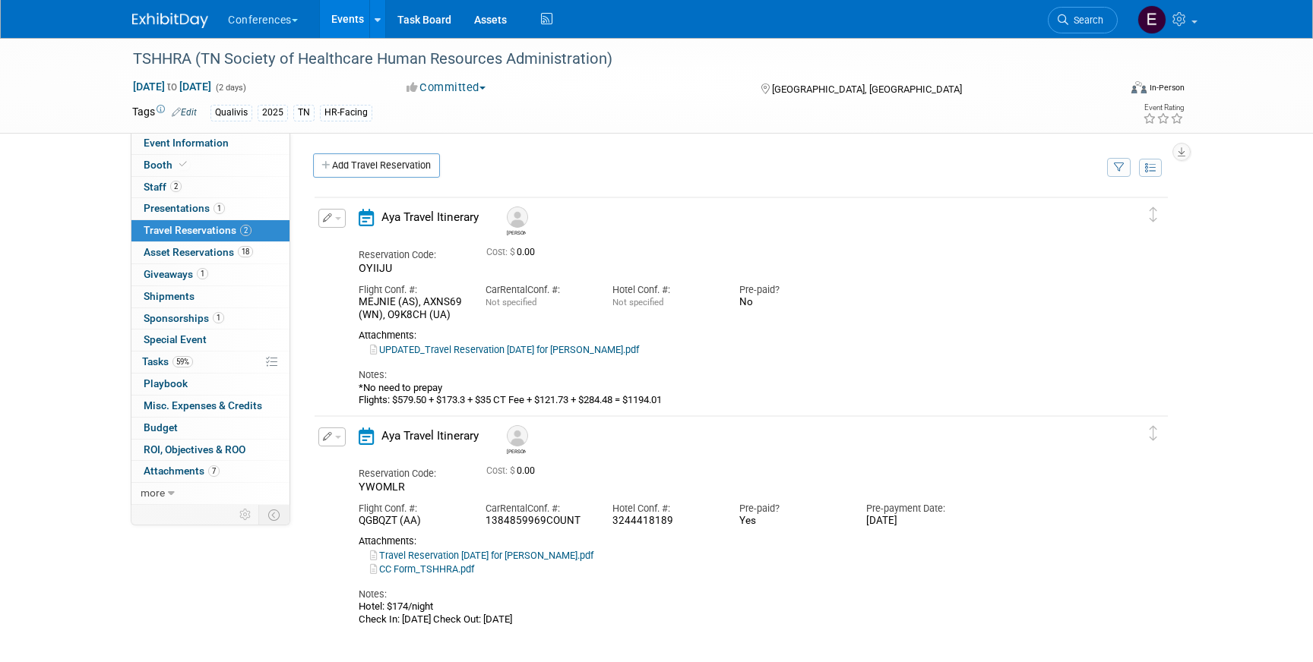
click at [147, 23] on img at bounding box center [170, 20] width 76 height 15
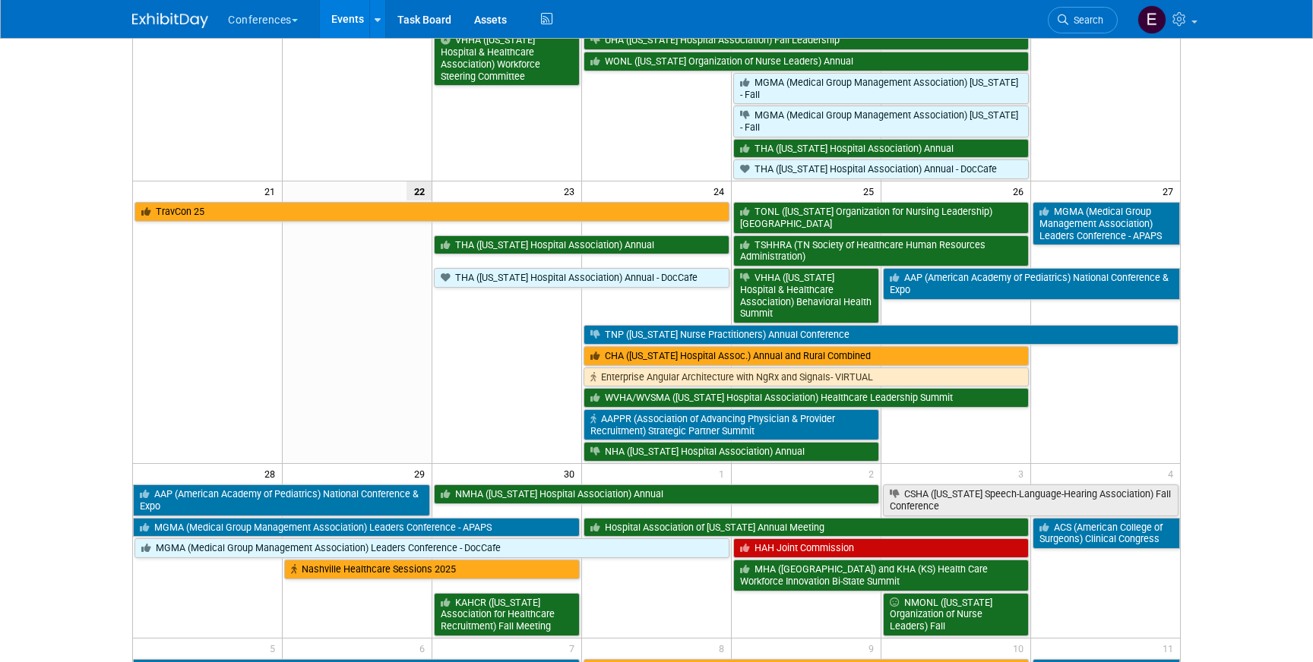
scroll to position [670, 0]
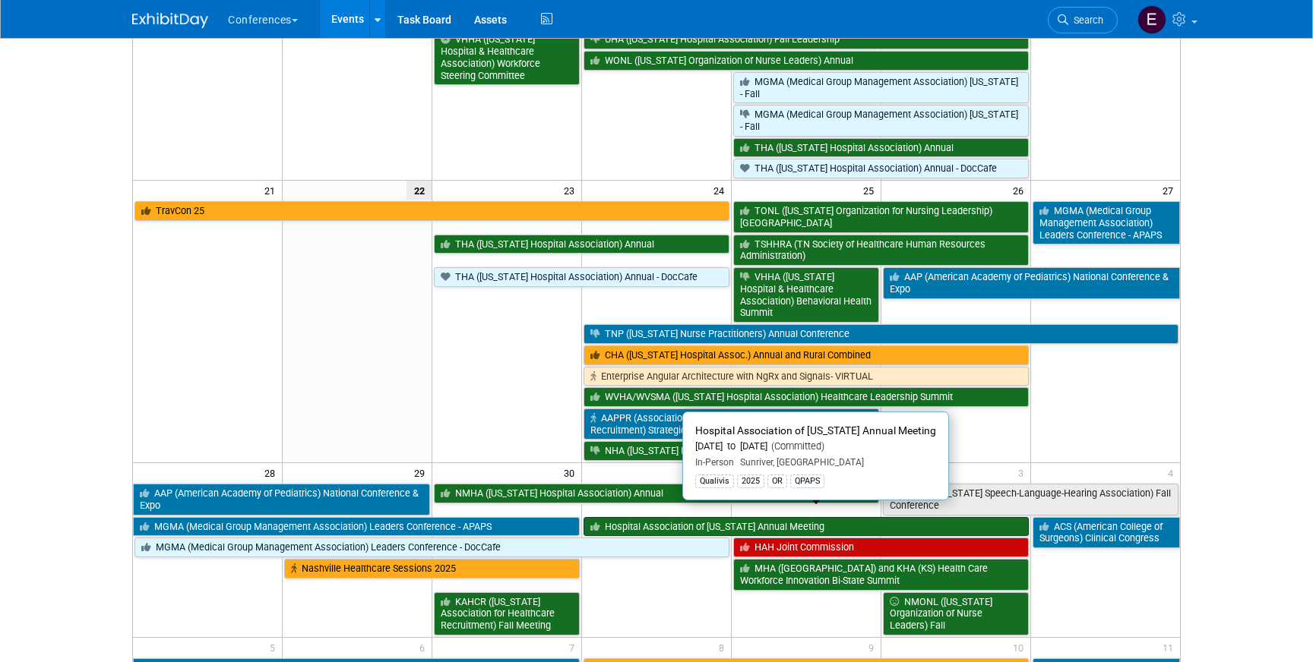
click at [631, 517] on link "Hospital Association of [US_STATE] Annual Meeting" at bounding box center [805, 527] width 445 height 20
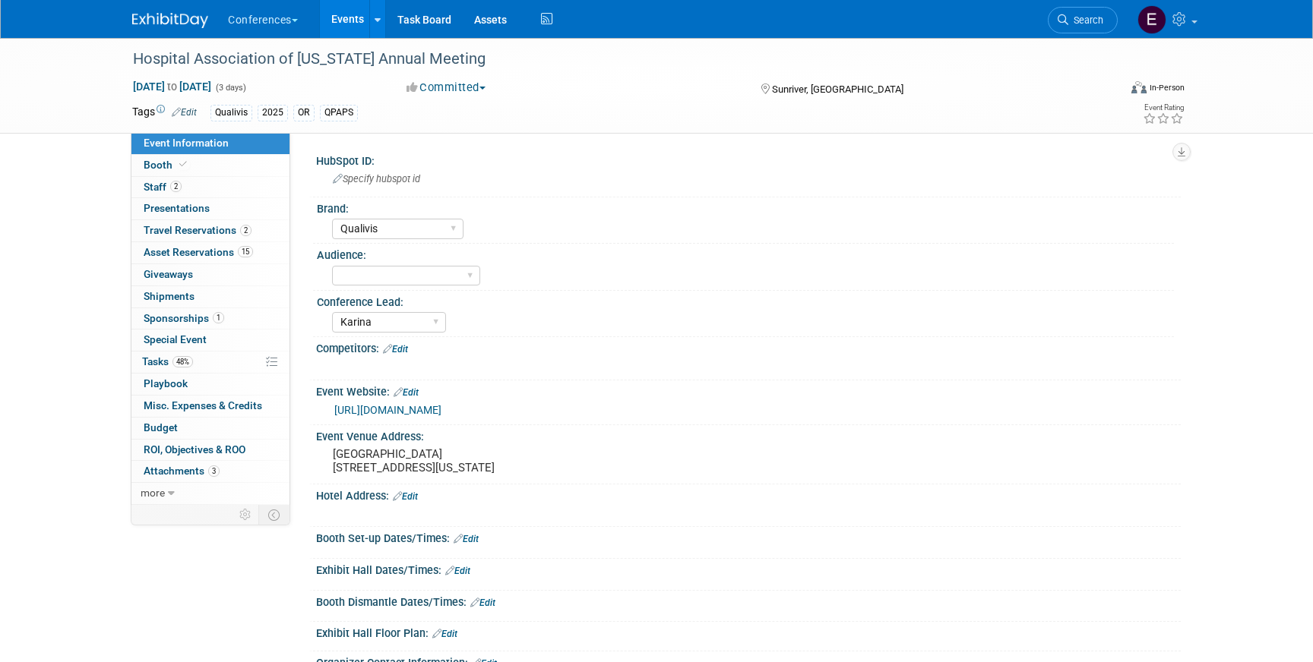
select select "Qualivis"
select select "Karina"
click at [229, 245] on link "15 Asset Reservations 15" at bounding box center [210, 252] width 158 height 21
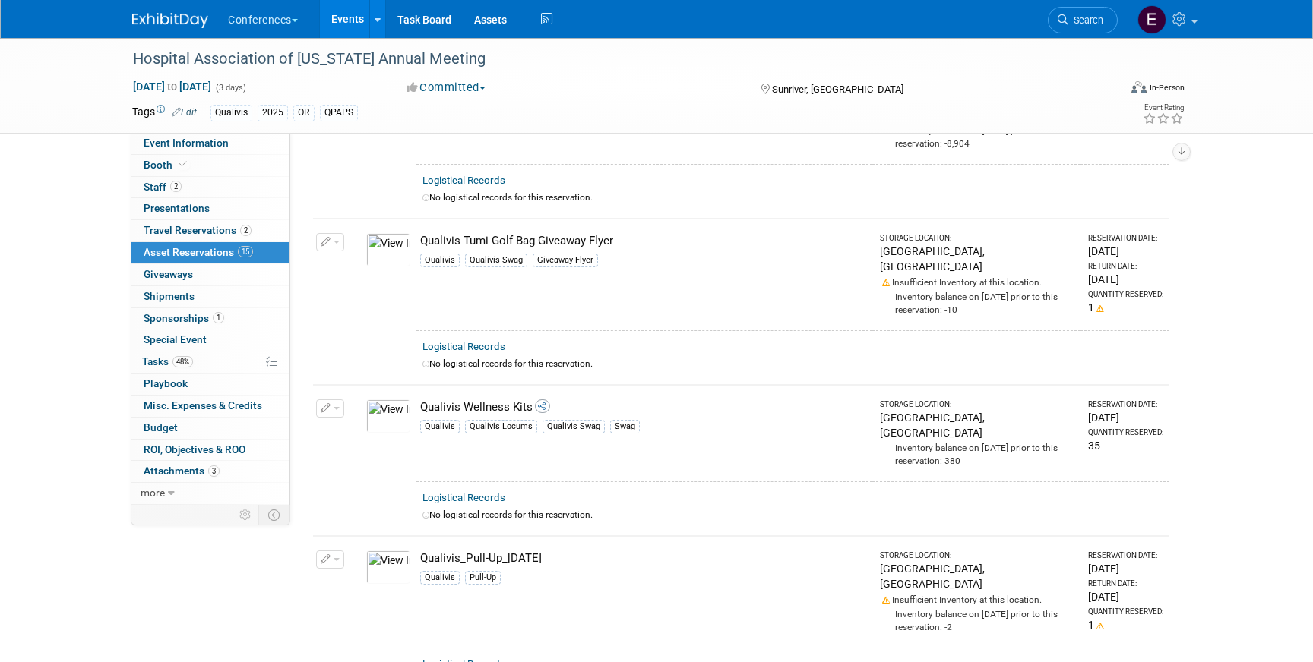
scroll to position [2045, 0]
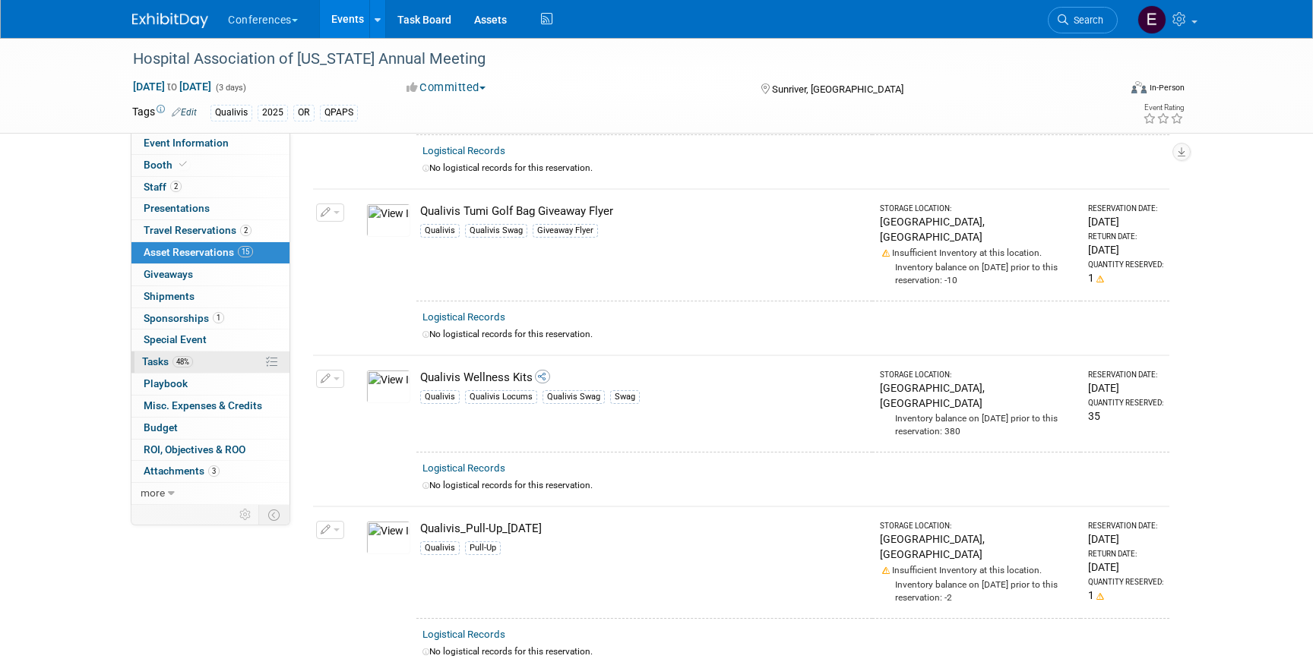
click at [208, 368] on link "48% Tasks 48%" at bounding box center [210, 362] width 158 height 21
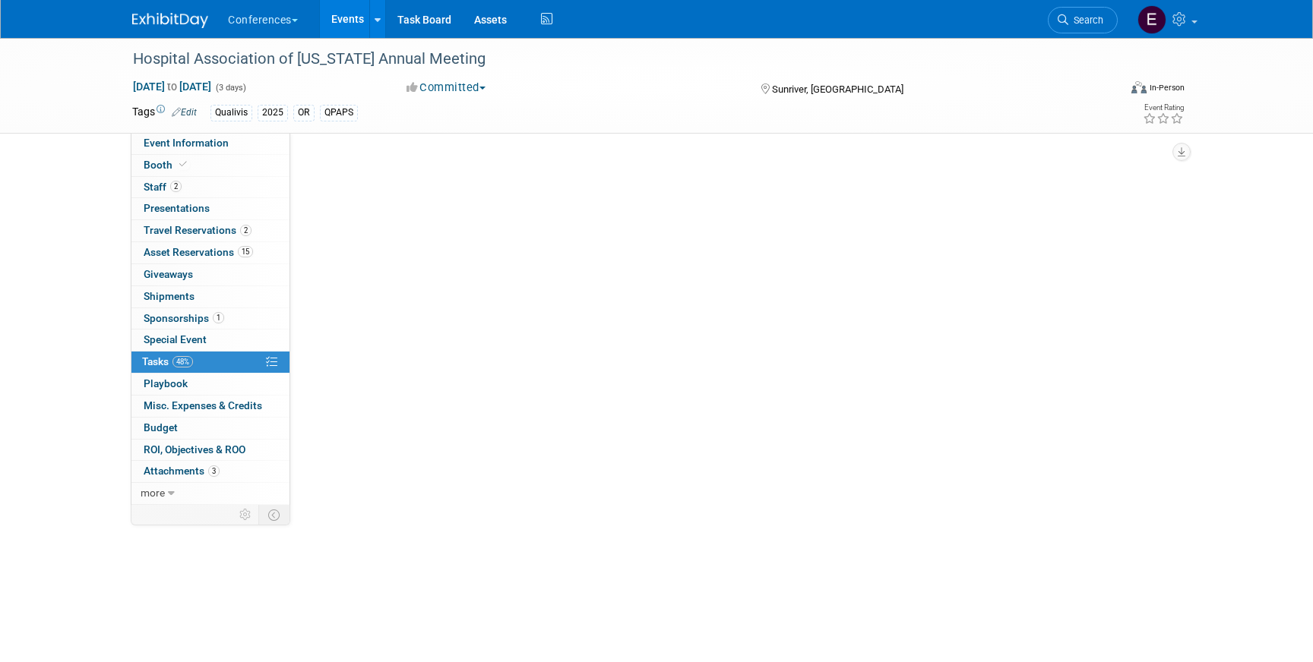
scroll to position [0, 0]
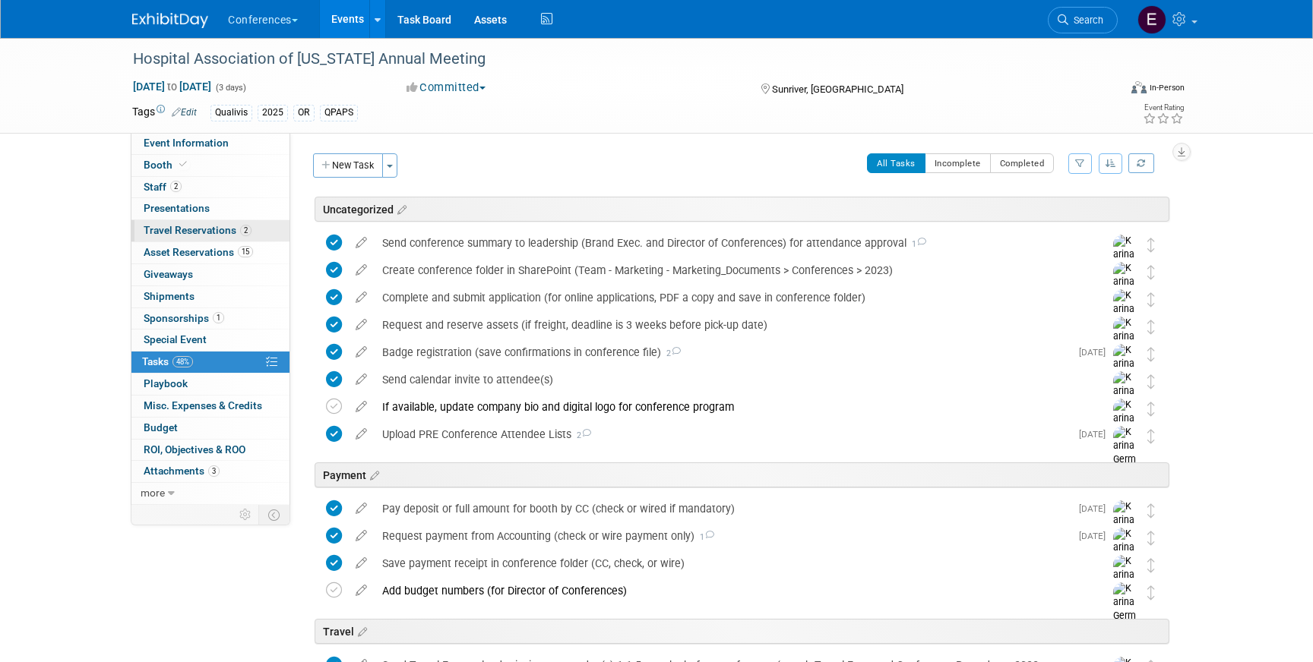
click at [236, 232] on span "Travel Reservations 2" at bounding box center [198, 230] width 108 height 12
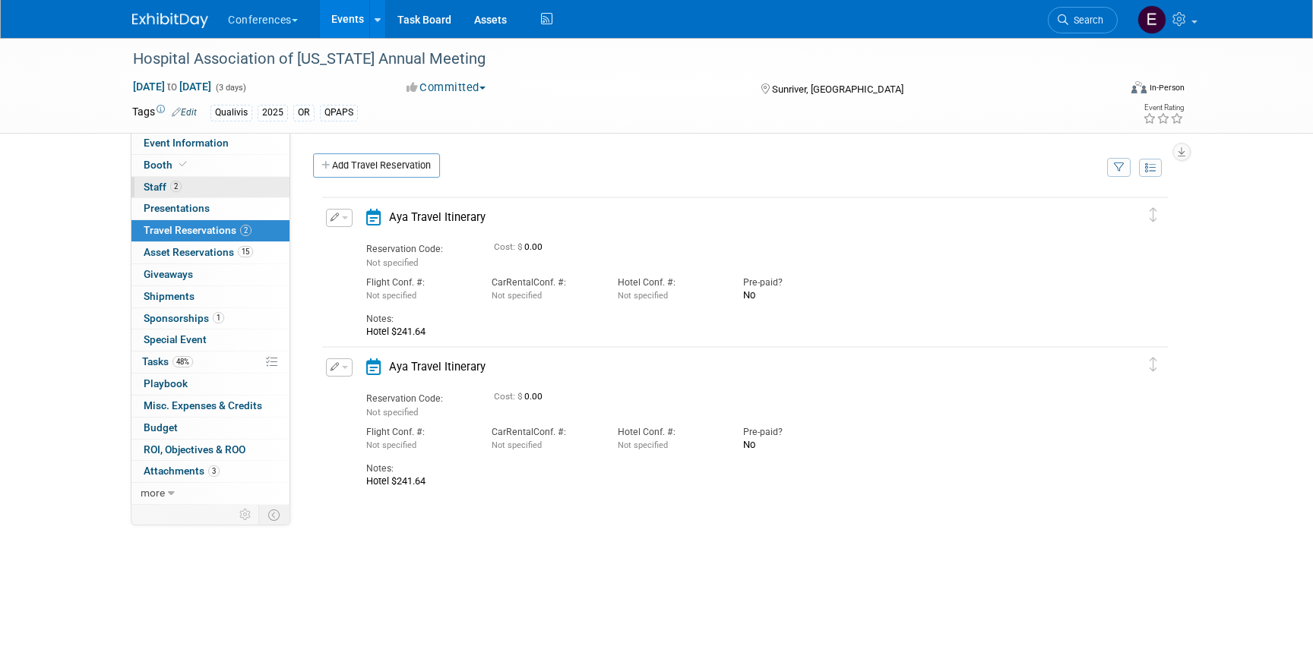
click at [194, 182] on link "2 Staff 2" at bounding box center [210, 187] width 158 height 21
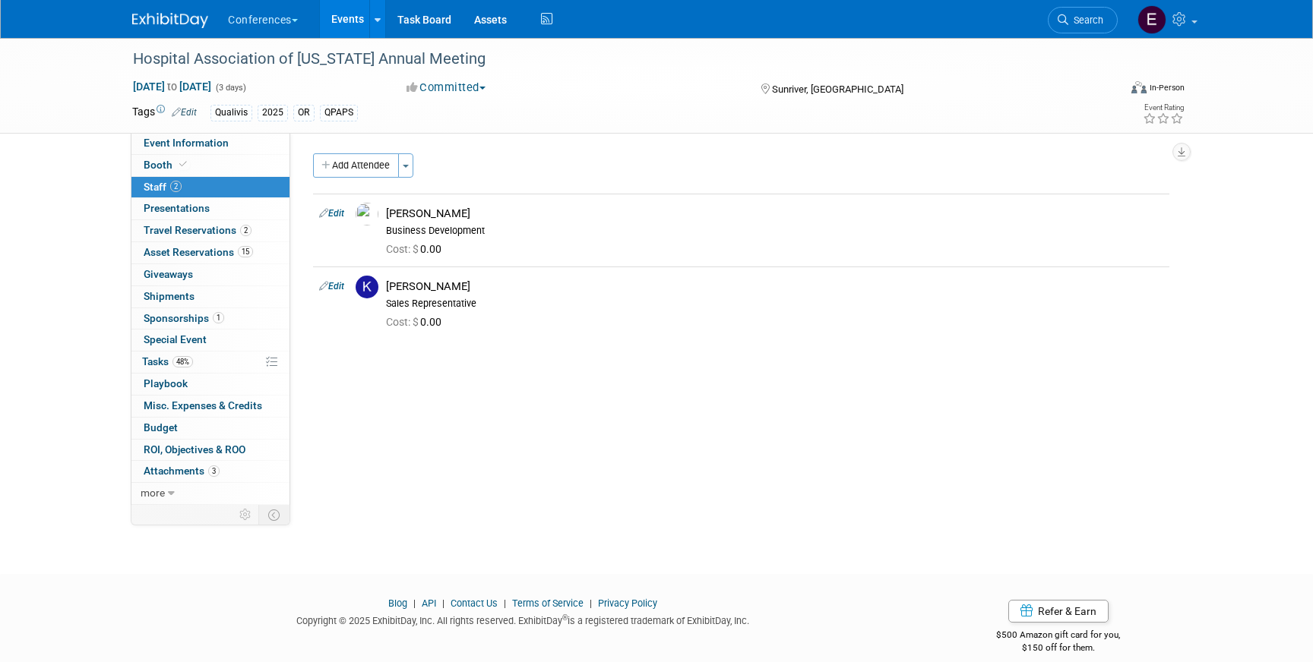
click at [155, 23] on img at bounding box center [170, 20] width 76 height 15
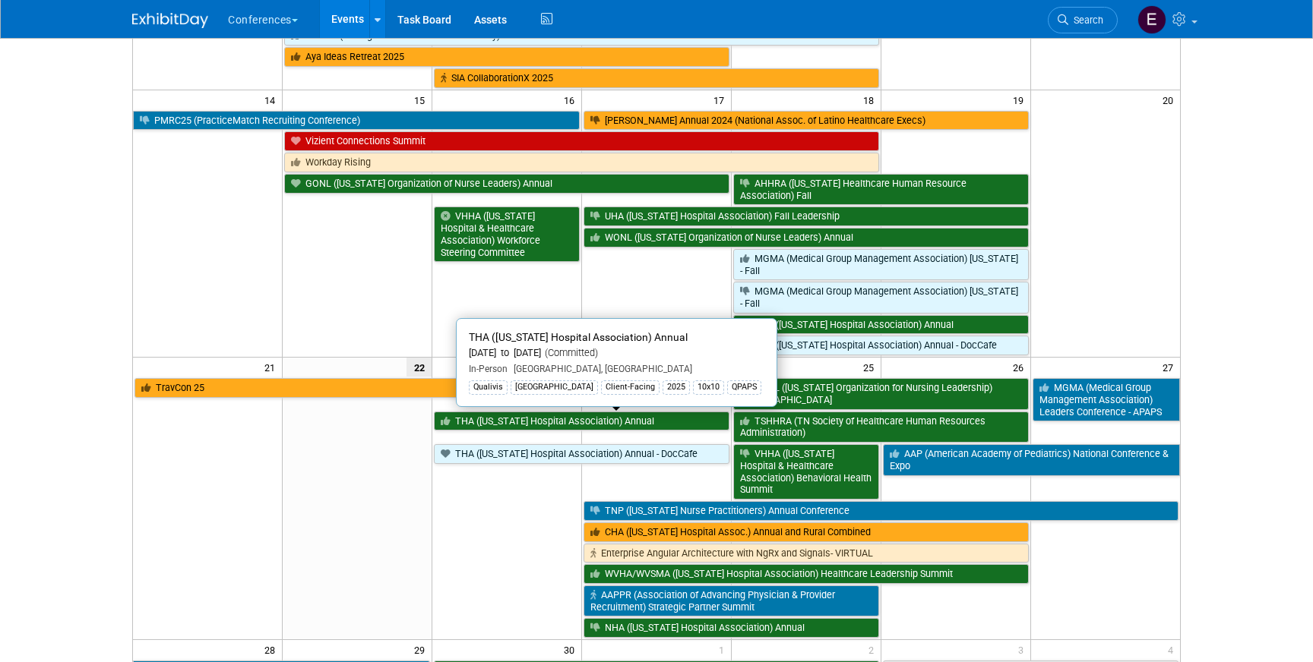
scroll to position [499, 0]
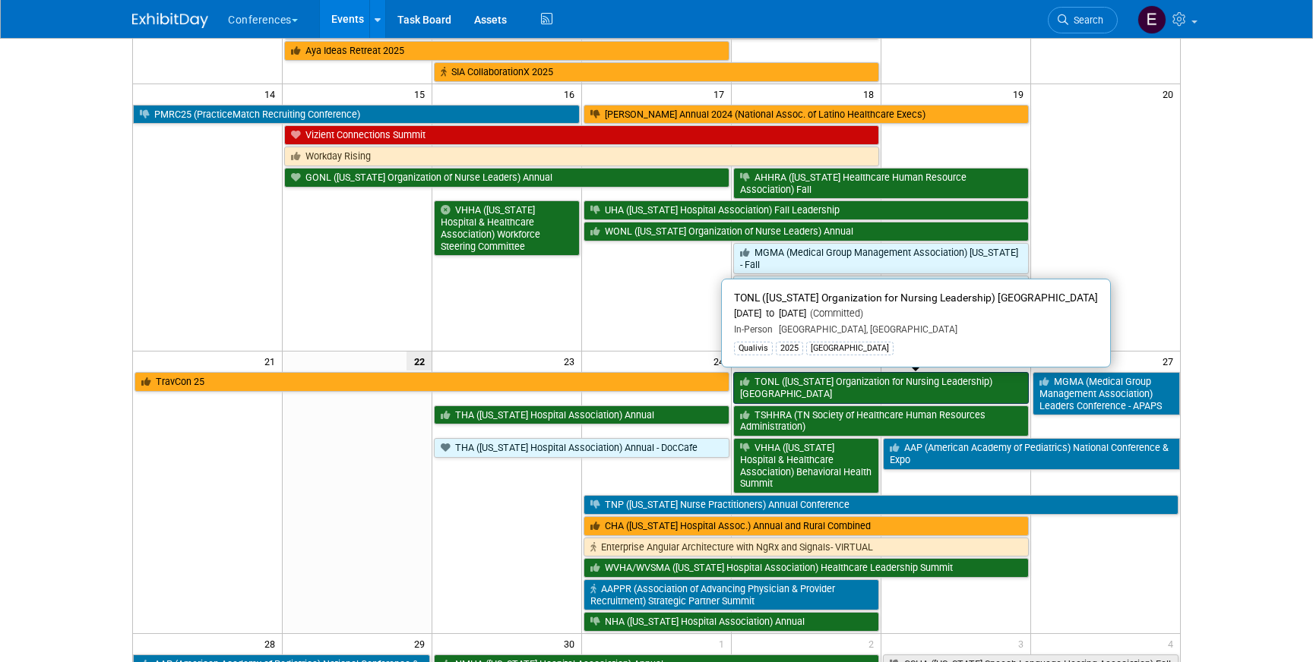
click at [813, 391] on link "TONL ([US_STATE] Organization for Nursing Leadership) [GEOGRAPHIC_DATA]" at bounding box center [880, 387] width 295 height 31
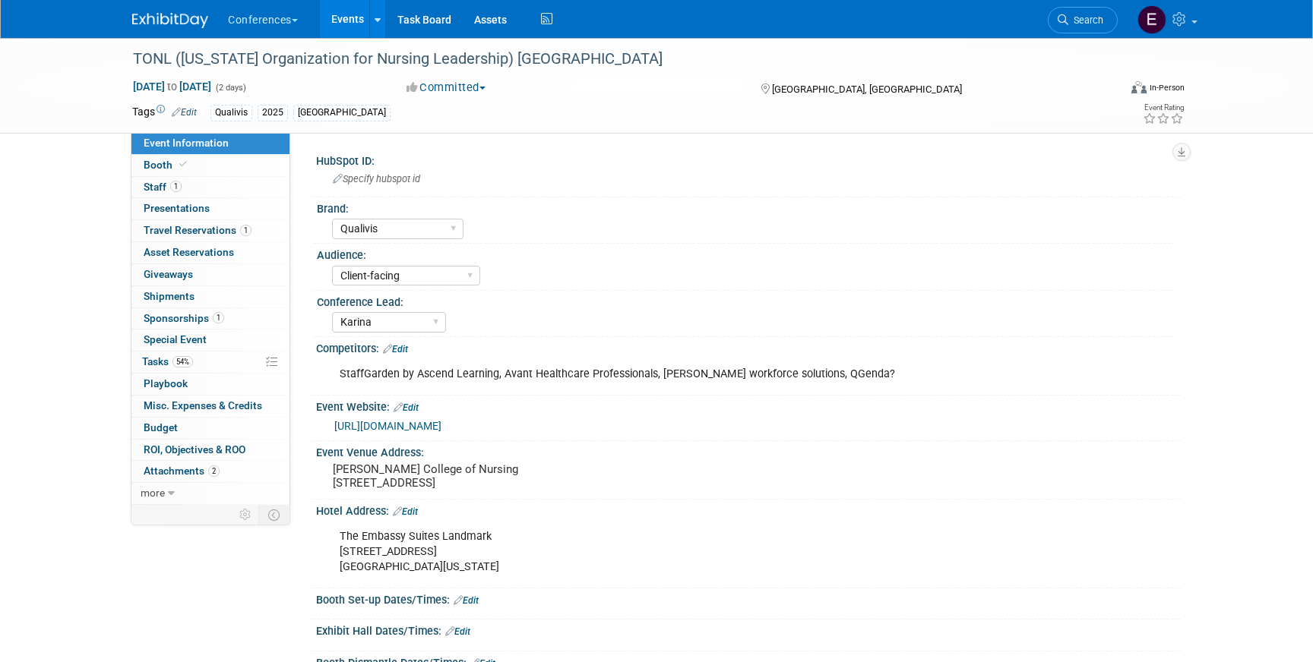
select select "Qualivis"
select select "Client-facing"
select select "Karina"
click at [173, 197] on link "1 Staff 1" at bounding box center [210, 187] width 158 height 21
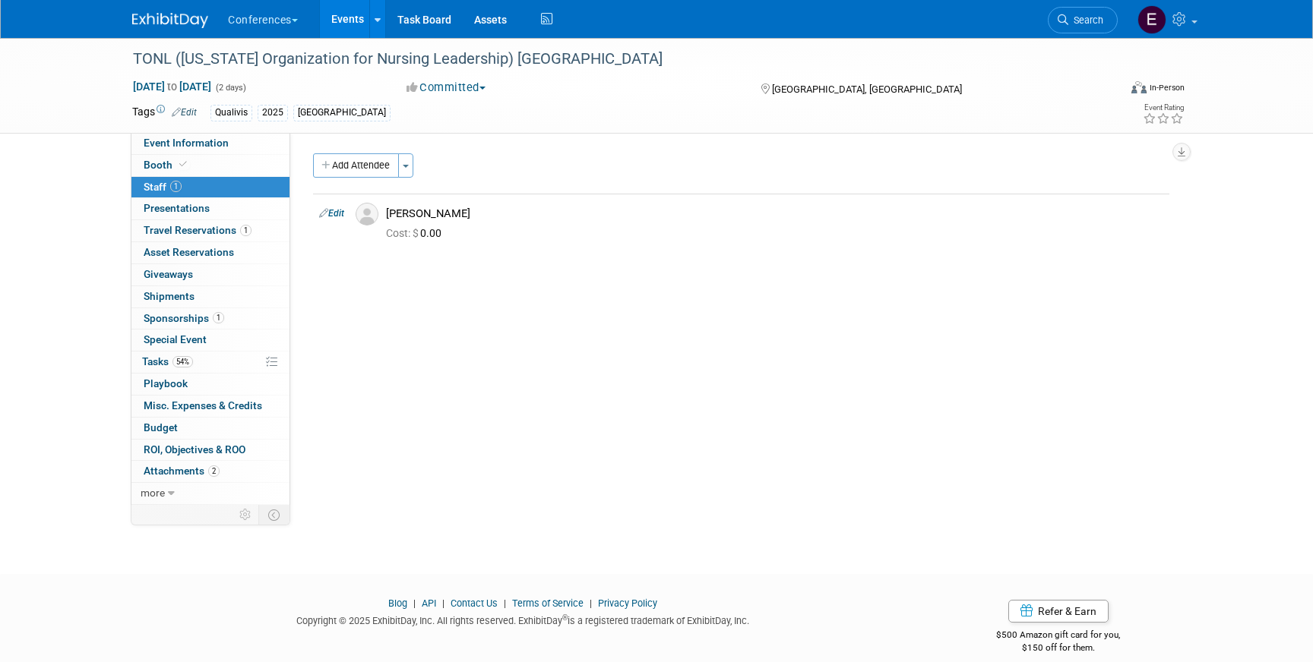
click at [166, 17] on img at bounding box center [170, 20] width 76 height 15
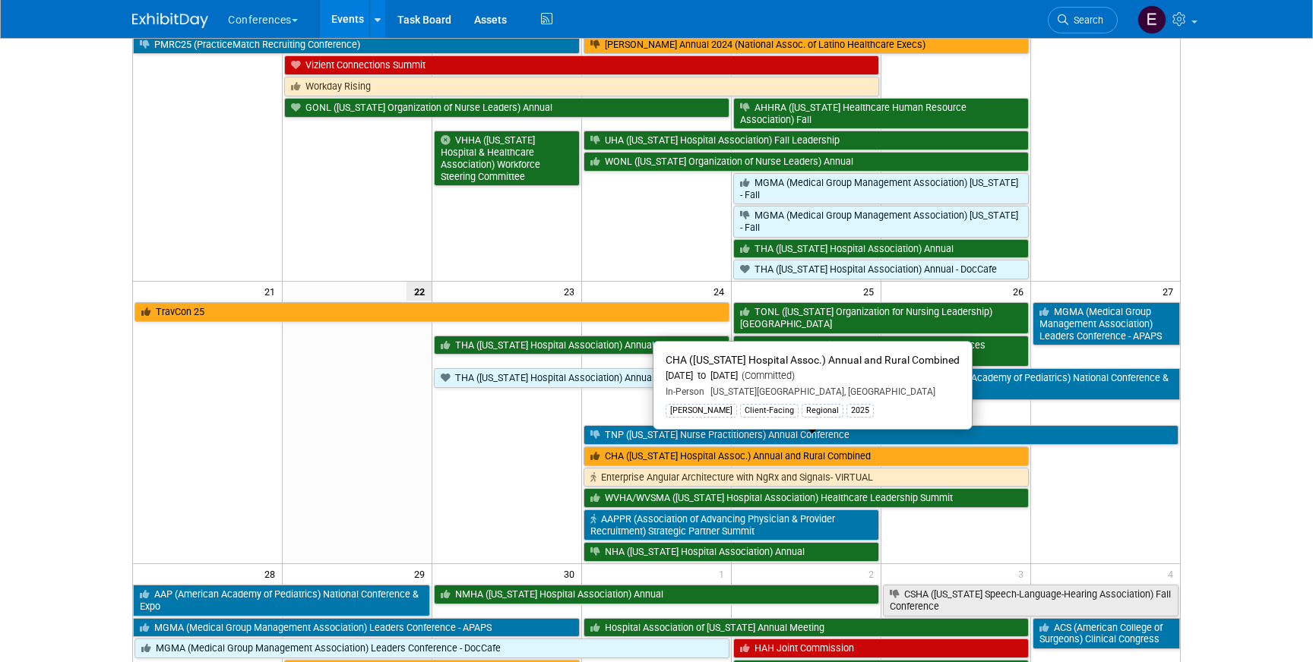
scroll to position [593, 0]
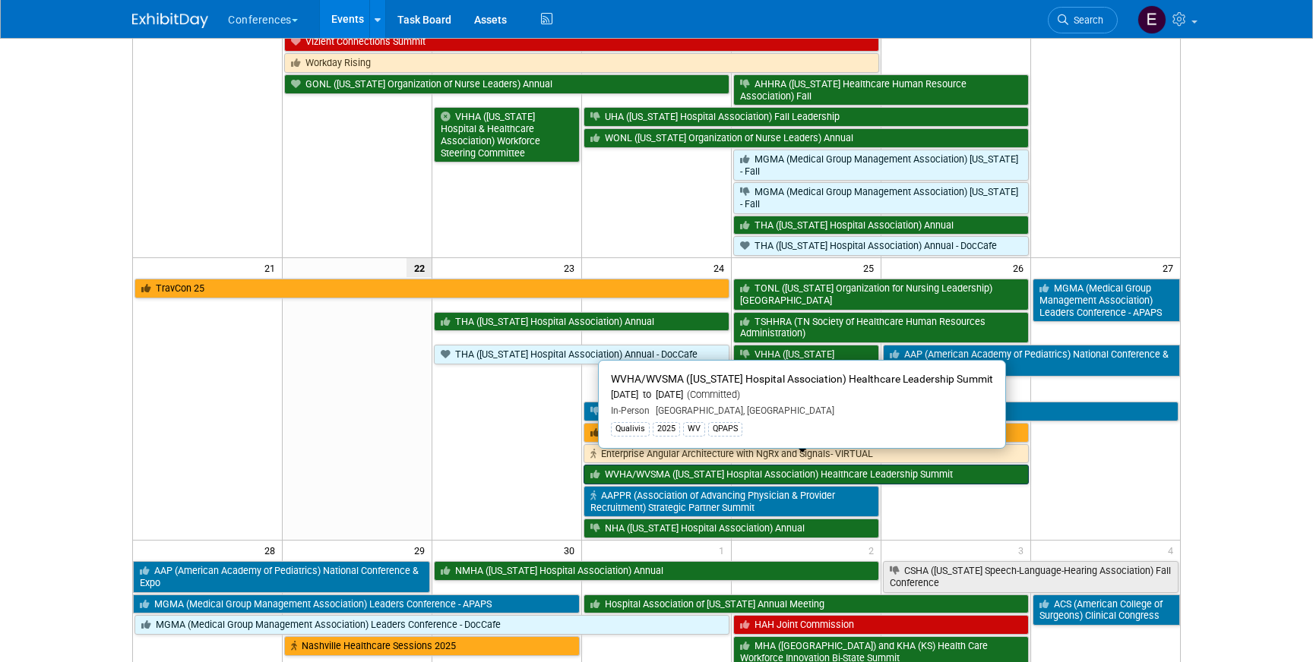
click at [607, 466] on link "WVHA/WVSMA ([US_STATE] Hospital Association) Healthcare Leadership Summit" at bounding box center [805, 475] width 445 height 20
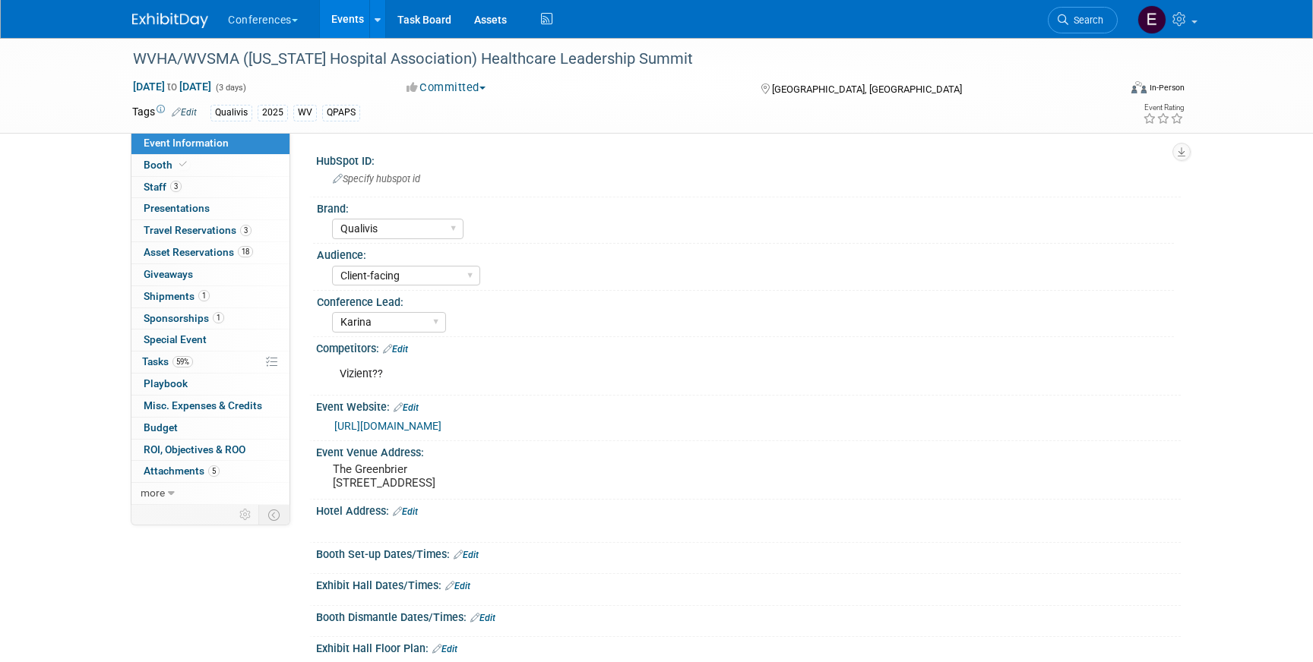
select select "Qualivis"
select select "Client-facing"
select select "Karina"
click at [189, 194] on link "3 Staff 3" at bounding box center [210, 187] width 158 height 21
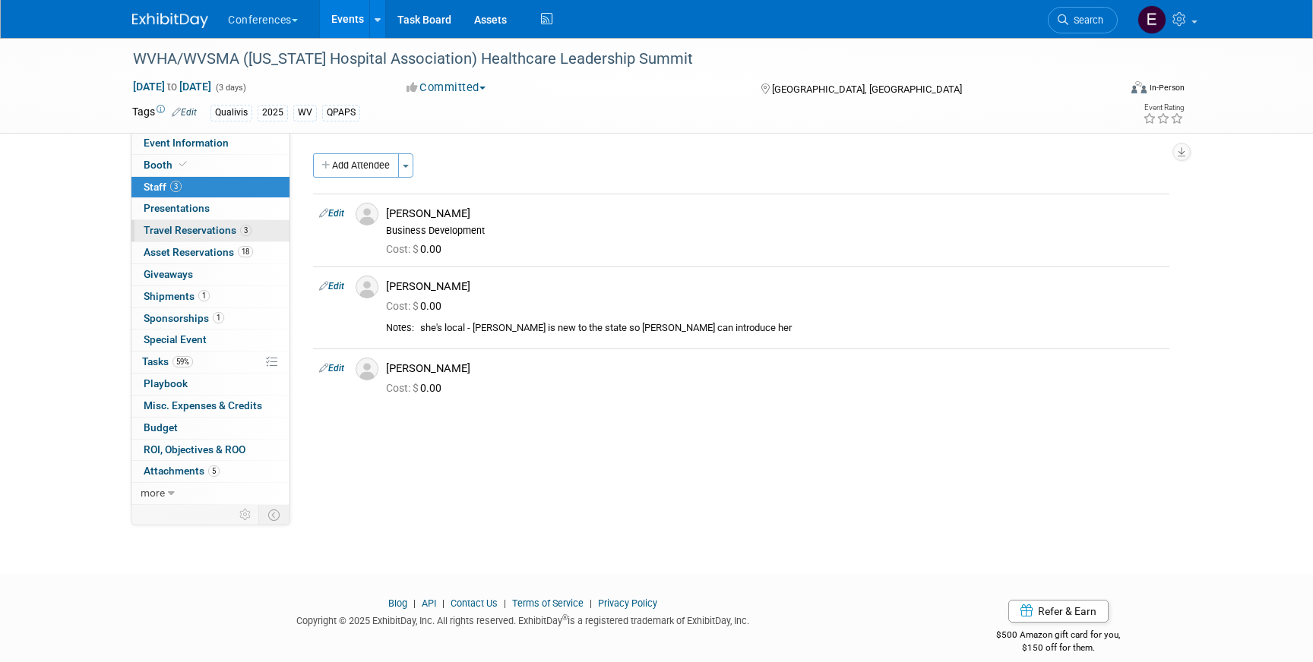
click at [194, 238] on link "3 Travel Reservations 3" at bounding box center [210, 230] width 158 height 21
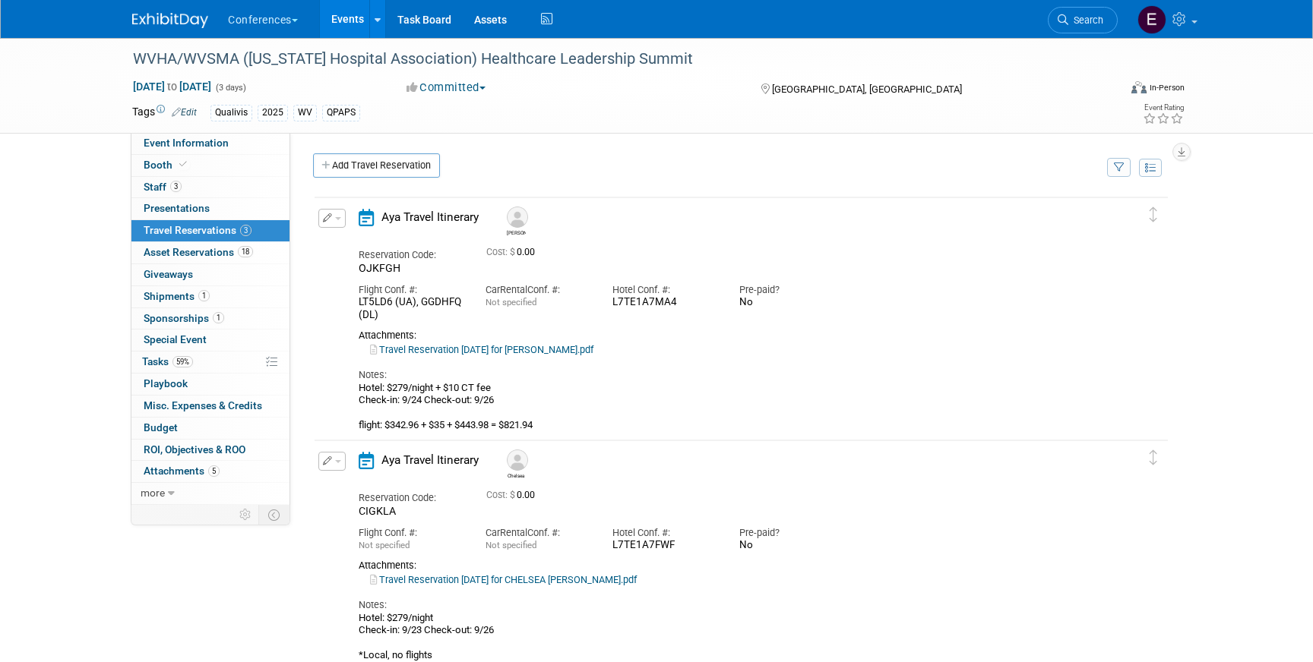
click at [143, 17] on img at bounding box center [170, 20] width 76 height 15
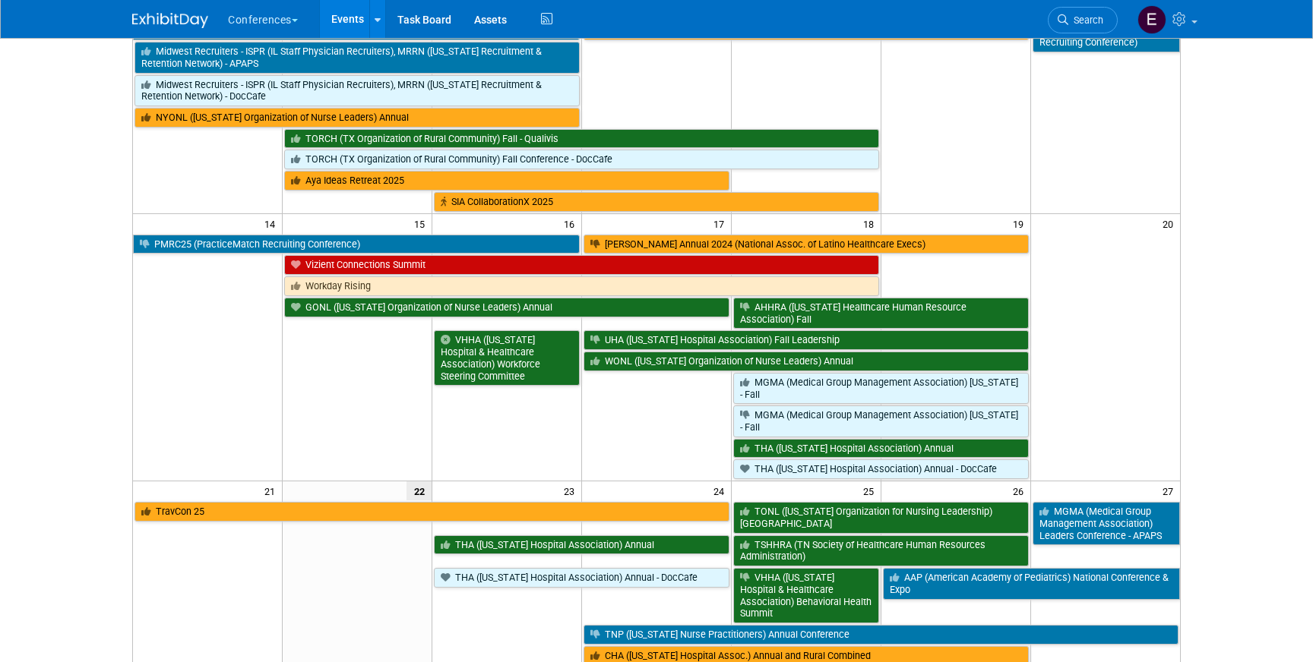
scroll to position [371, 0]
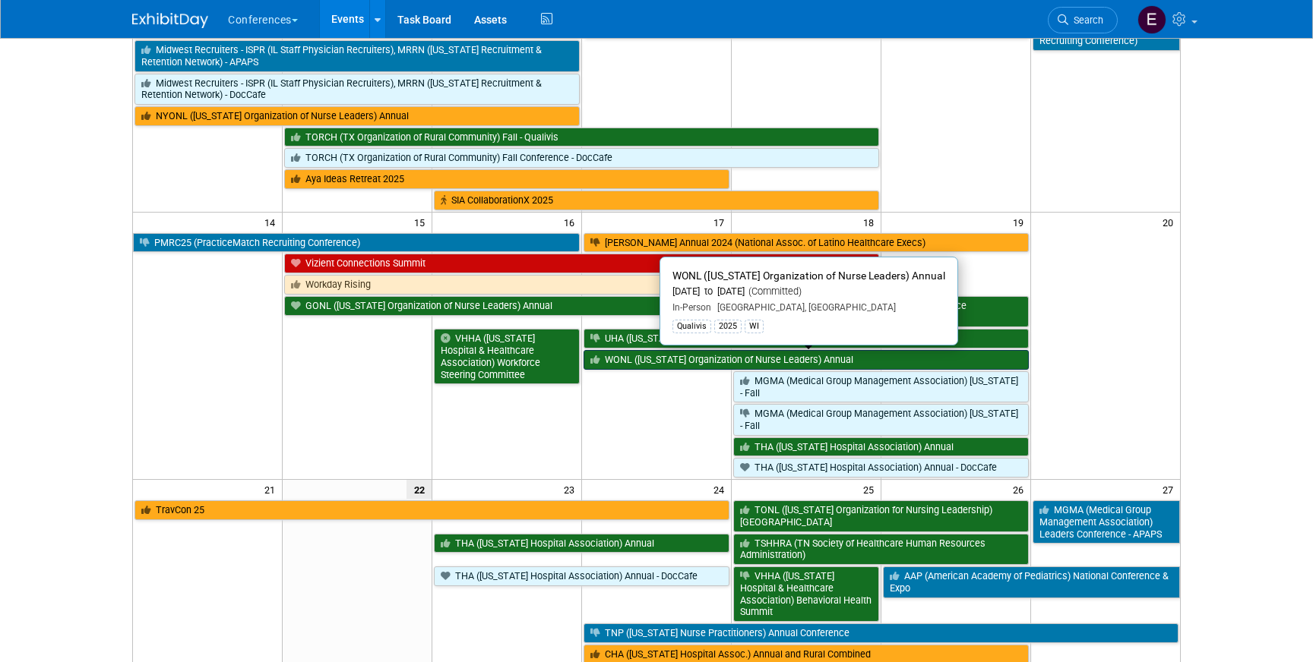
click at [622, 365] on link "WONL ([US_STATE] Organization of Nurse Leaders) Annual" at bounding box center [805, 360] width 445 height 20
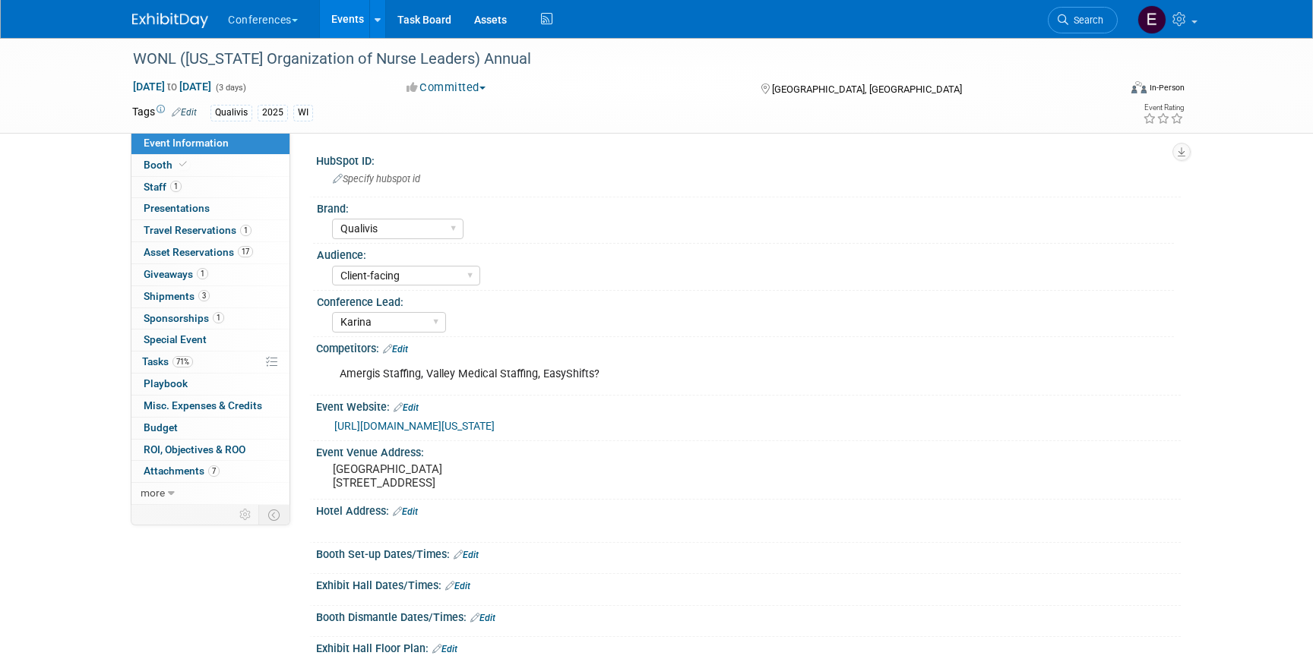
select select "Qualivis"
select select "Client-facing"
select select "Karina"
click at [171, 192] on span "Staff 1" at bounding box center [163, 187] width 38 height 12
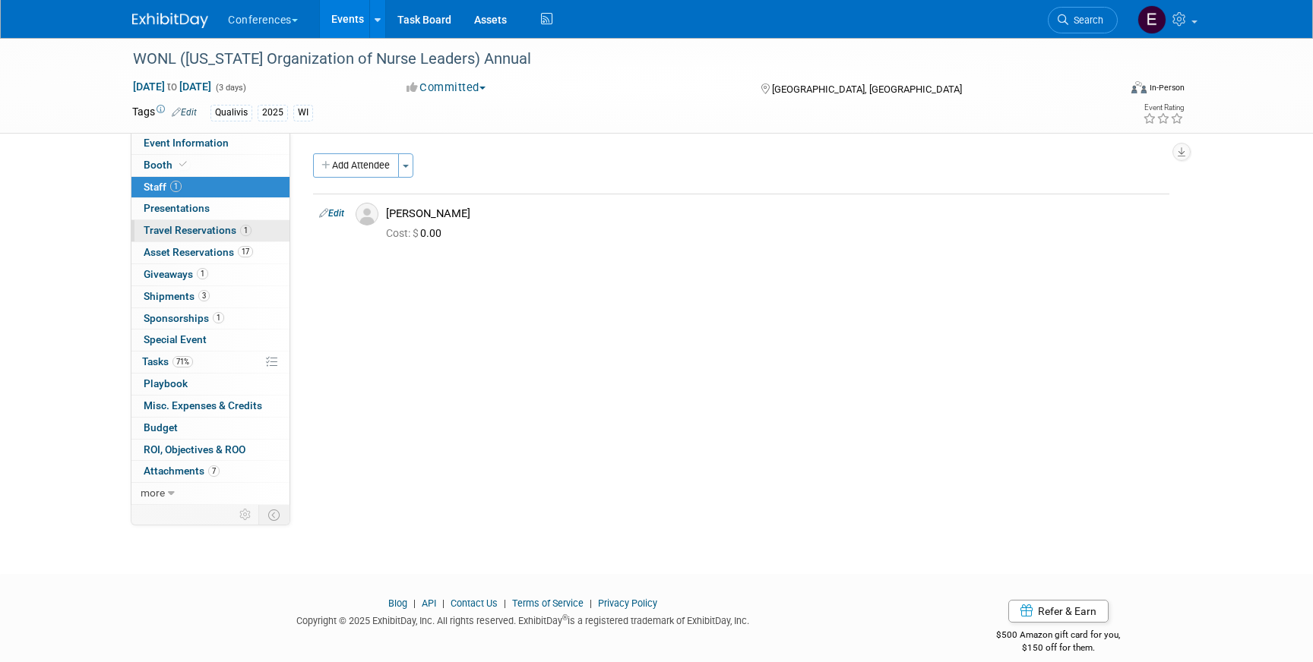
click at [204, 237] on link "1 Travel Reservations 1" at bounding box center [210, 230] width 158 height 21
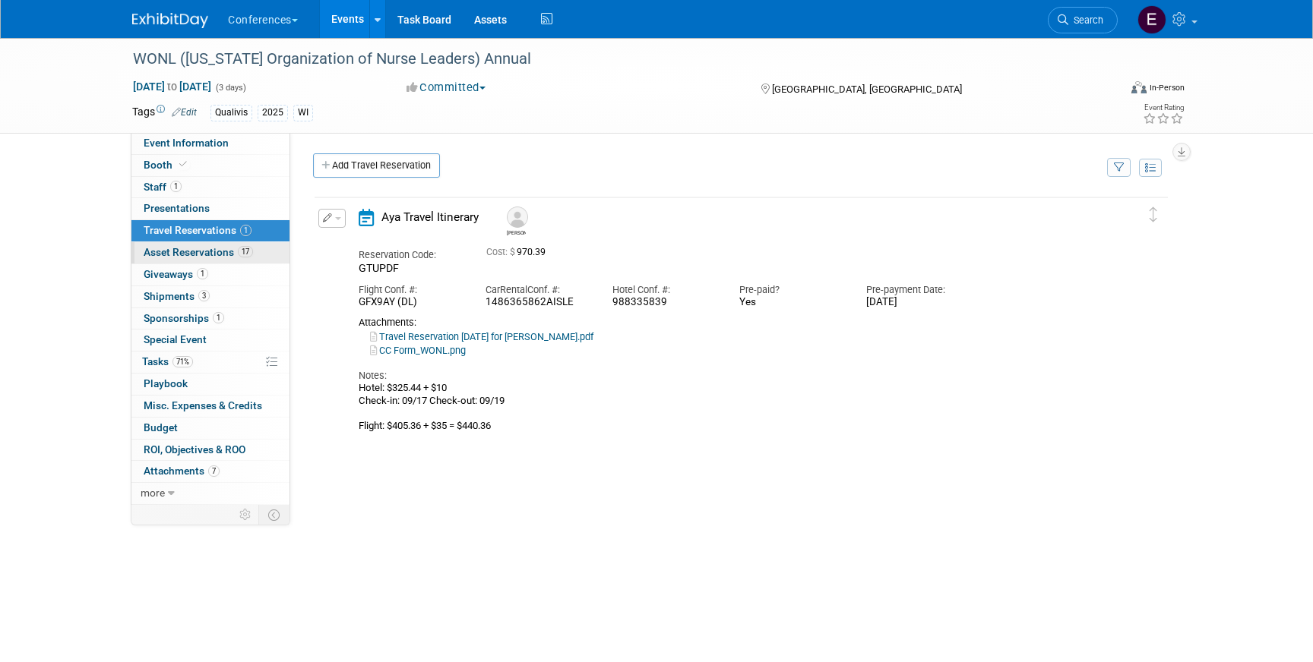
click at [207, 260] on link "17 Asset Reservations 17" at bounding box center [210, 252] width 158 height 21
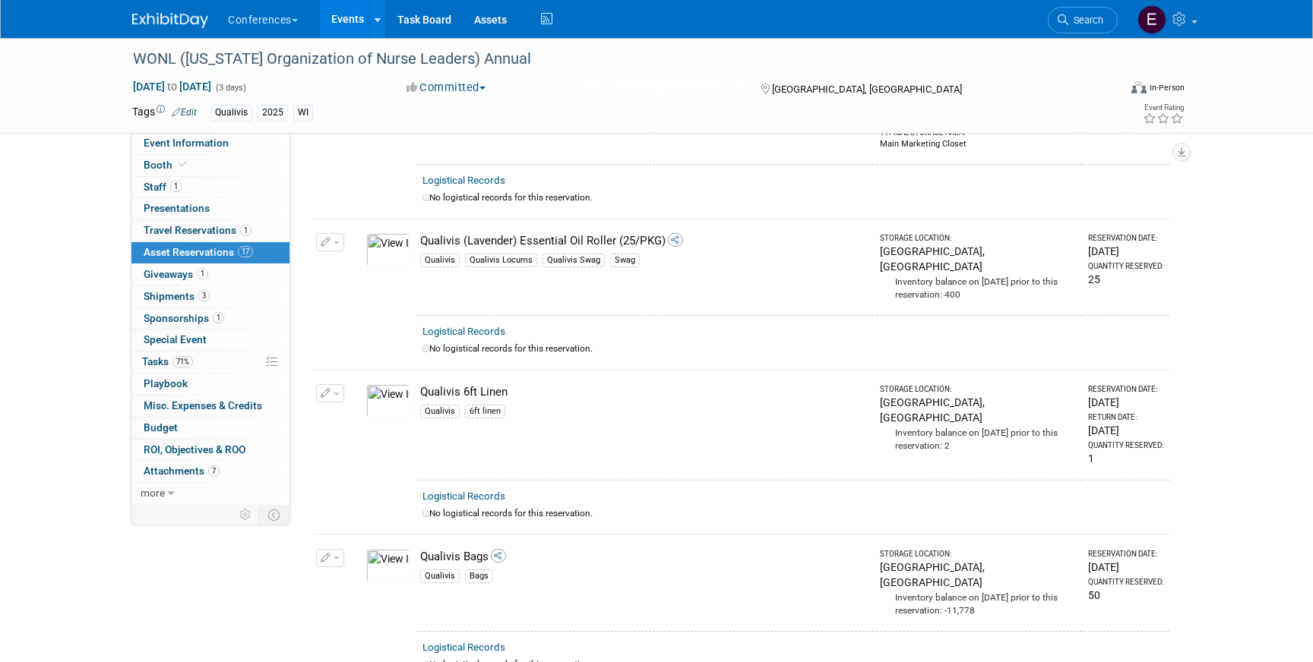
scroll to position [557, 0]
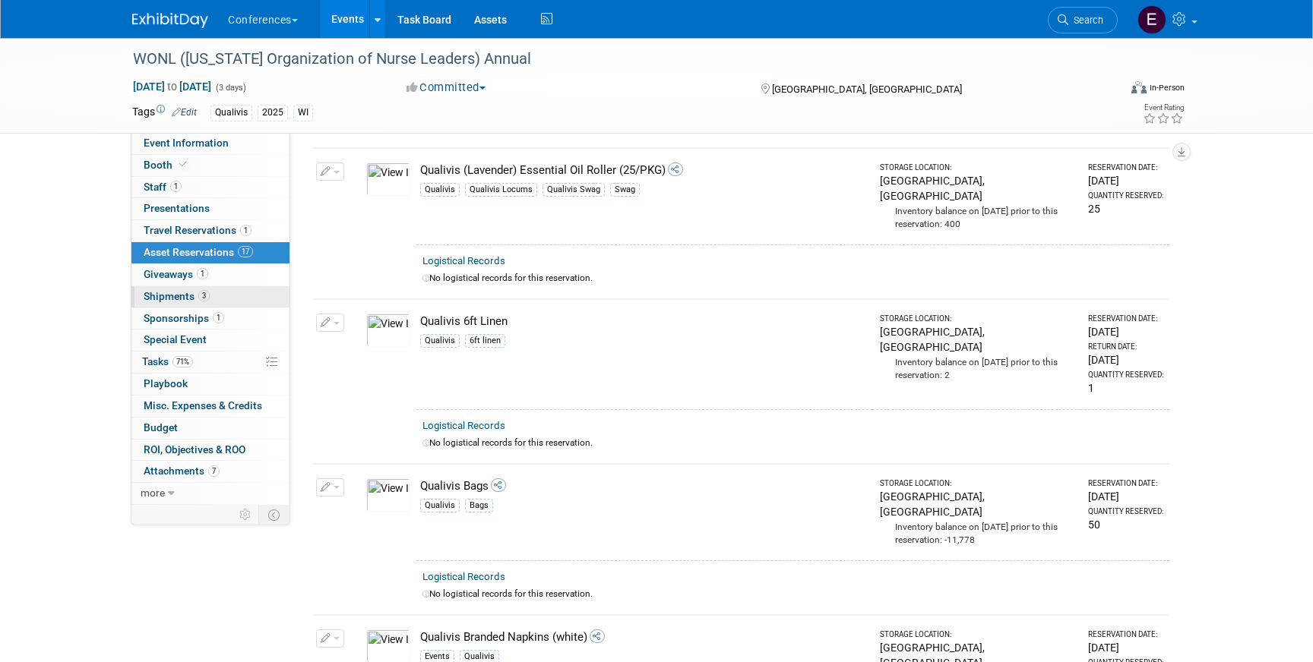
click at [216, 294] on link "3 Shipments 3" at bounding box center [210, 296] width 158 height 21
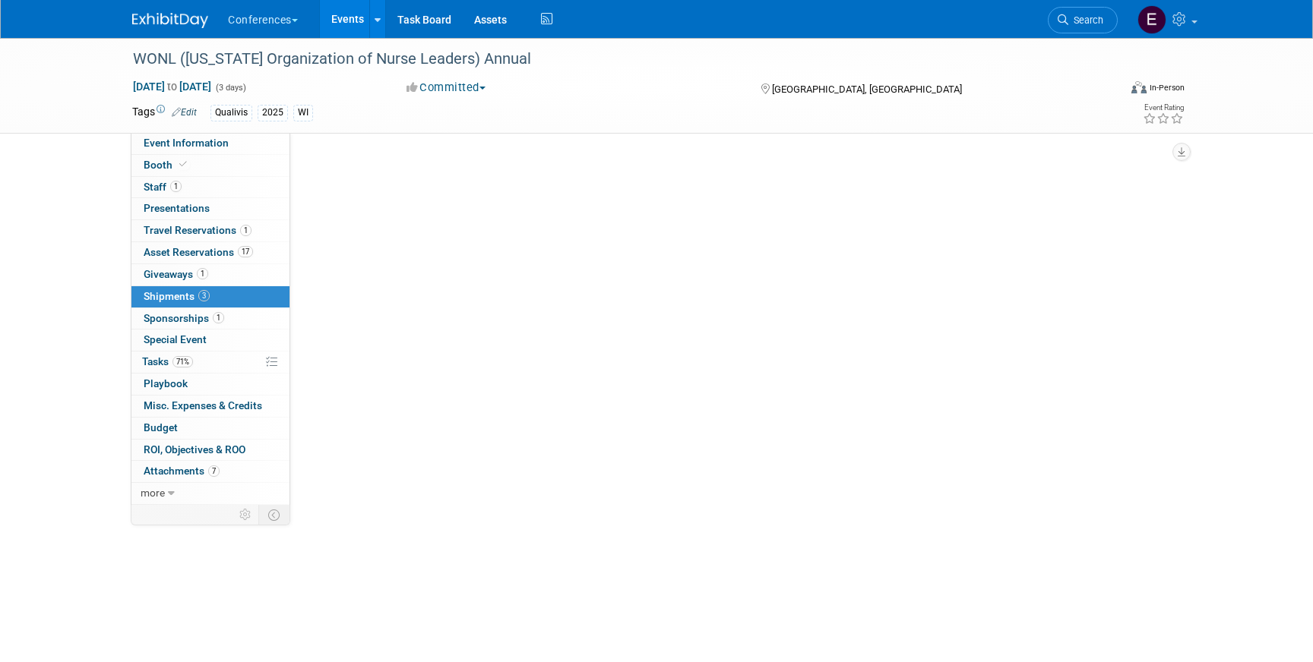
scroll to position [0, 0]
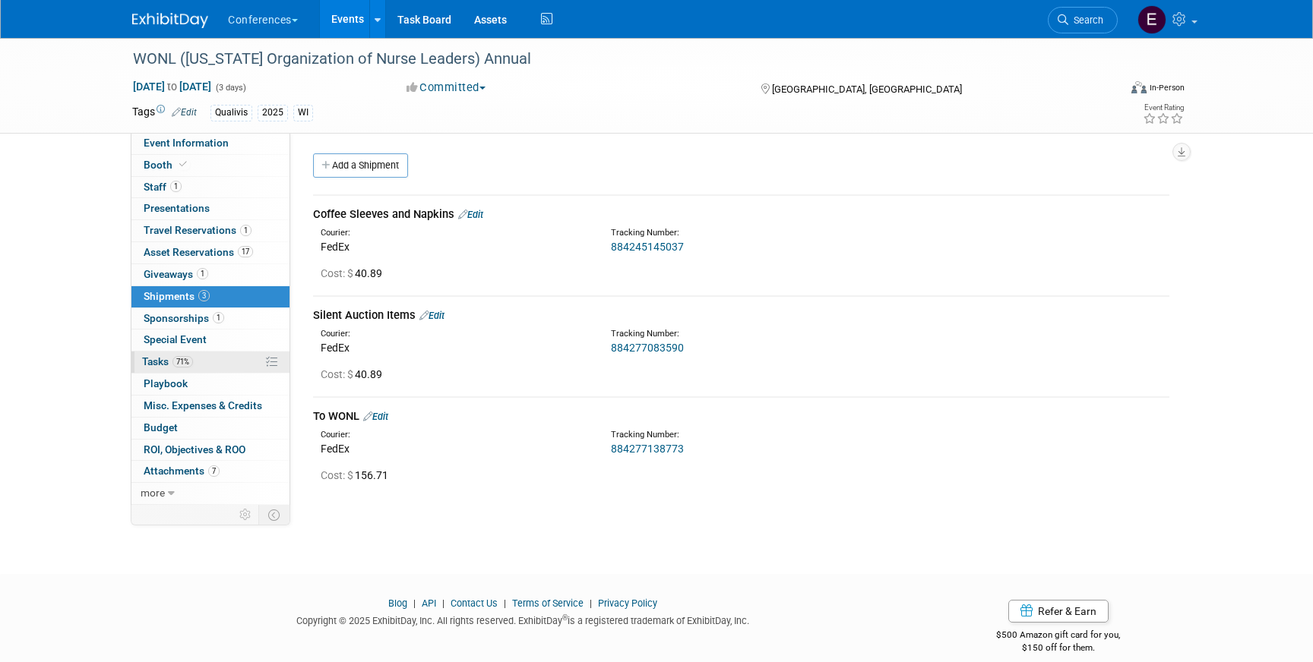
click at [208, 361] on link "71% Tasks 71%" at bounding box center [210, 362] width 158 height 21
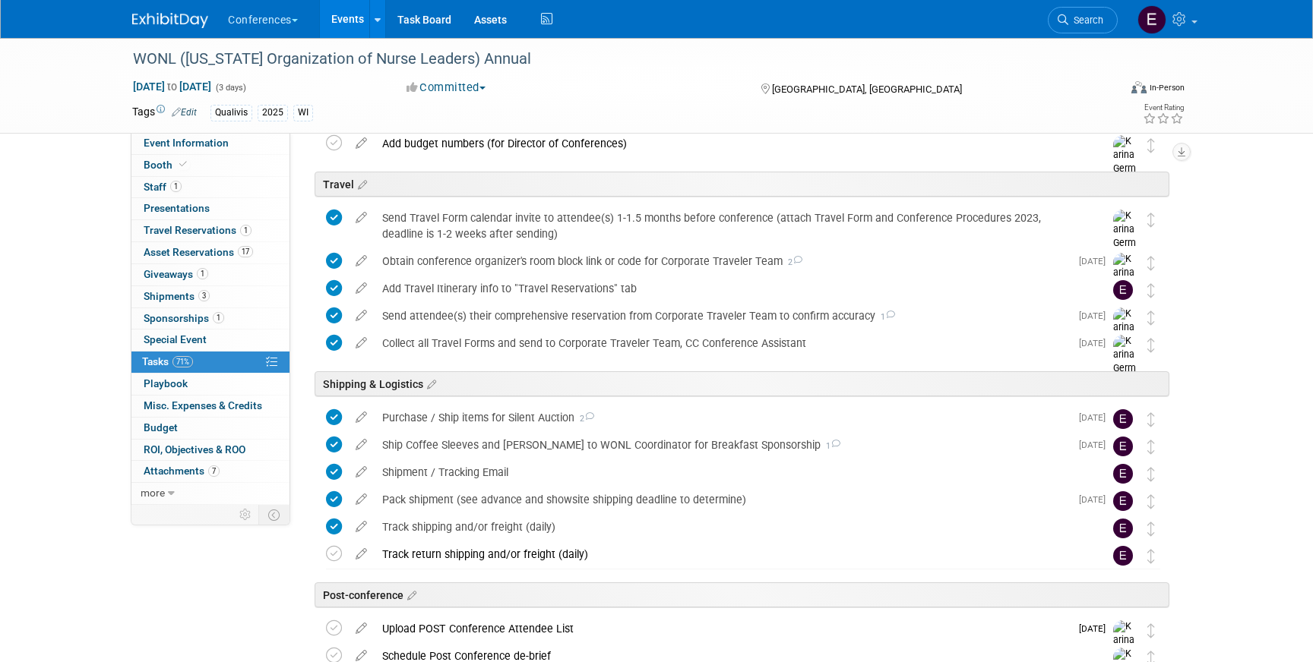
scroll to position [640, 0]
click at [533, 502] on div "Pack shipment (see advance and showsite shipping deadline to determine)" at bounding box center [721, 498] width 695 height 26
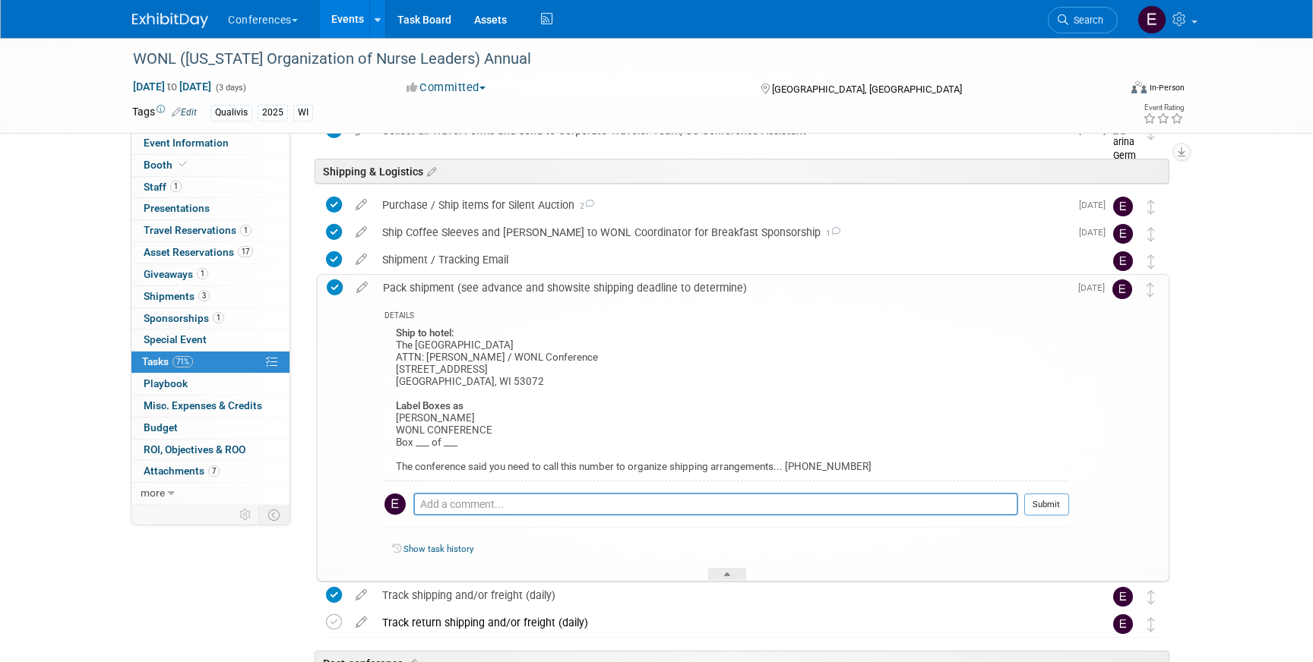
scroll to position [861, 0]
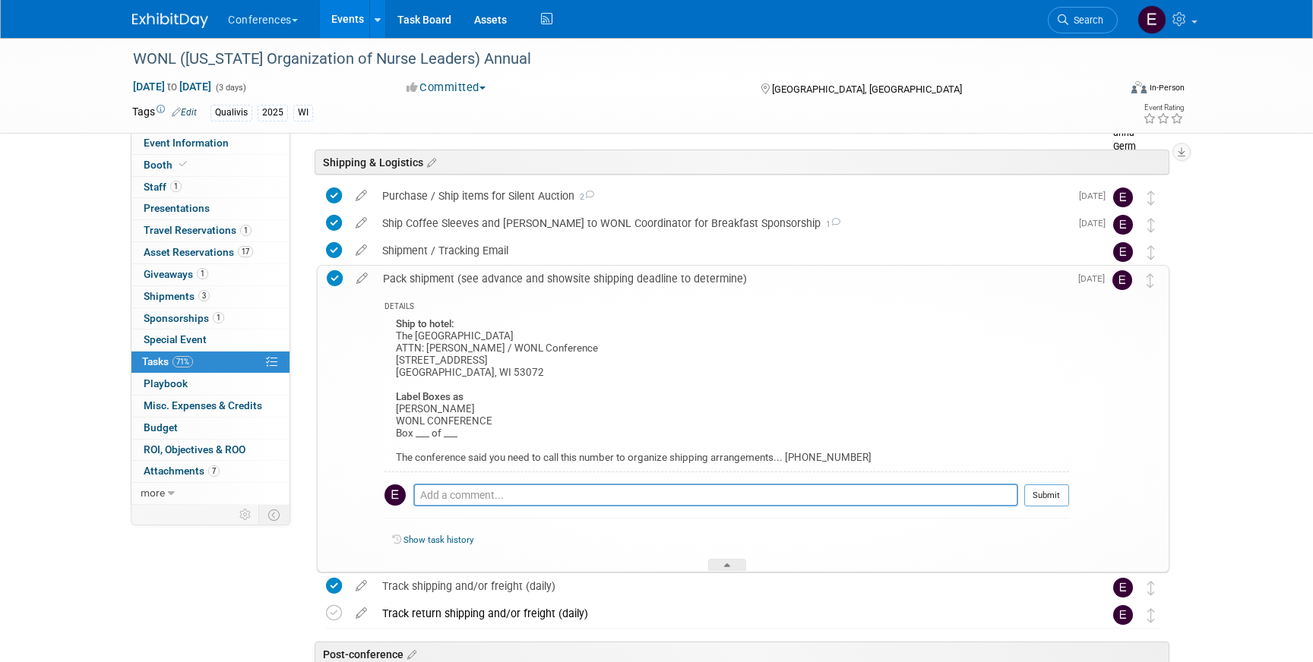
click at [171, 21] on img at bounding box center [170, 20] width 76 height 15
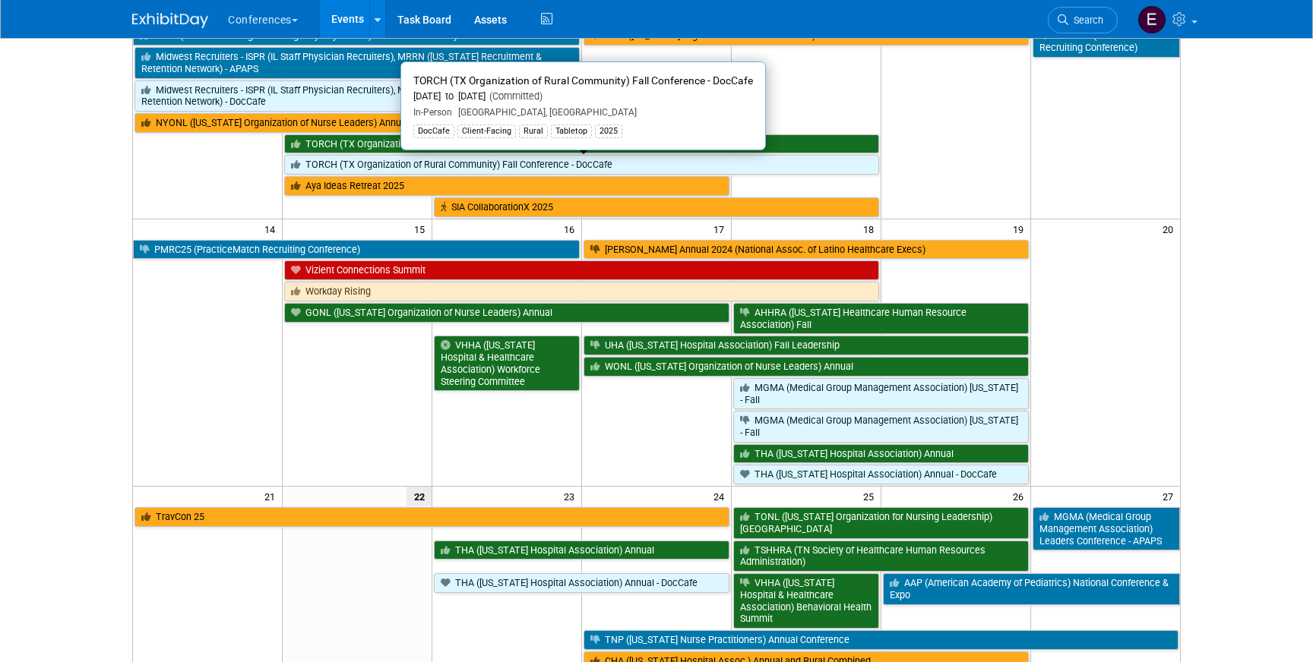
scroll to position [365, 0]
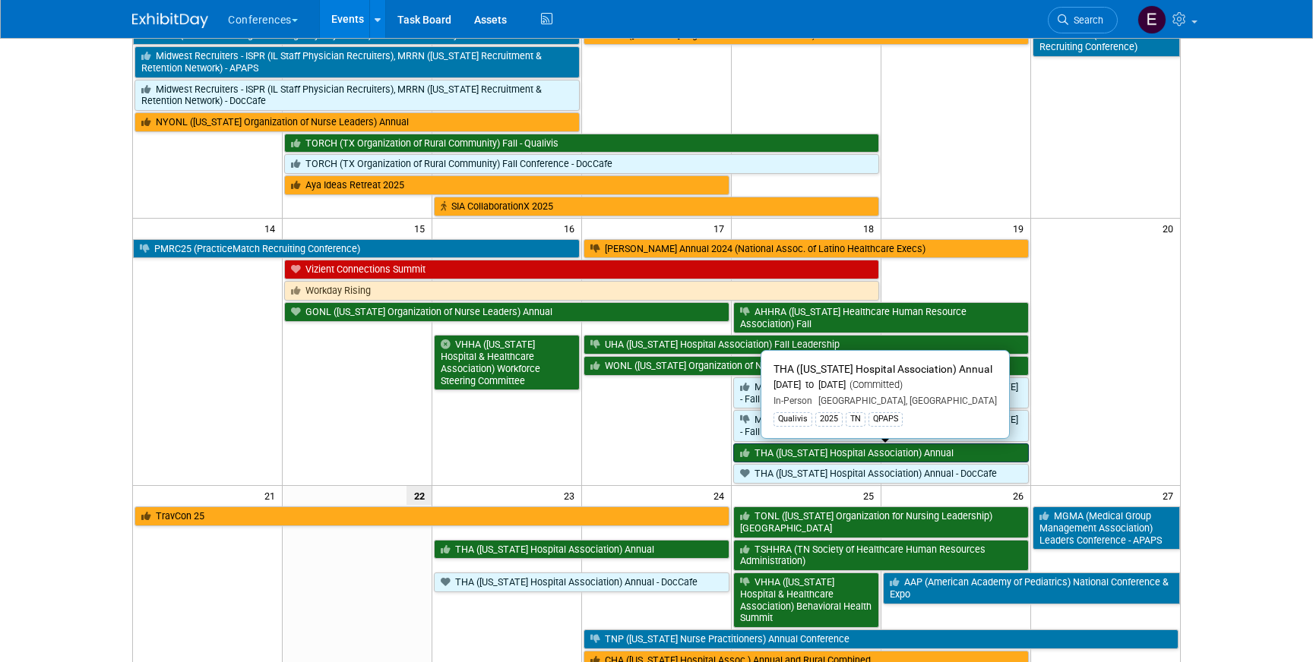
click at [800, 457] on link "THA ([US_STATE] Hospital Association) Annual" at bounding box center [880, 454] width 295 height 20
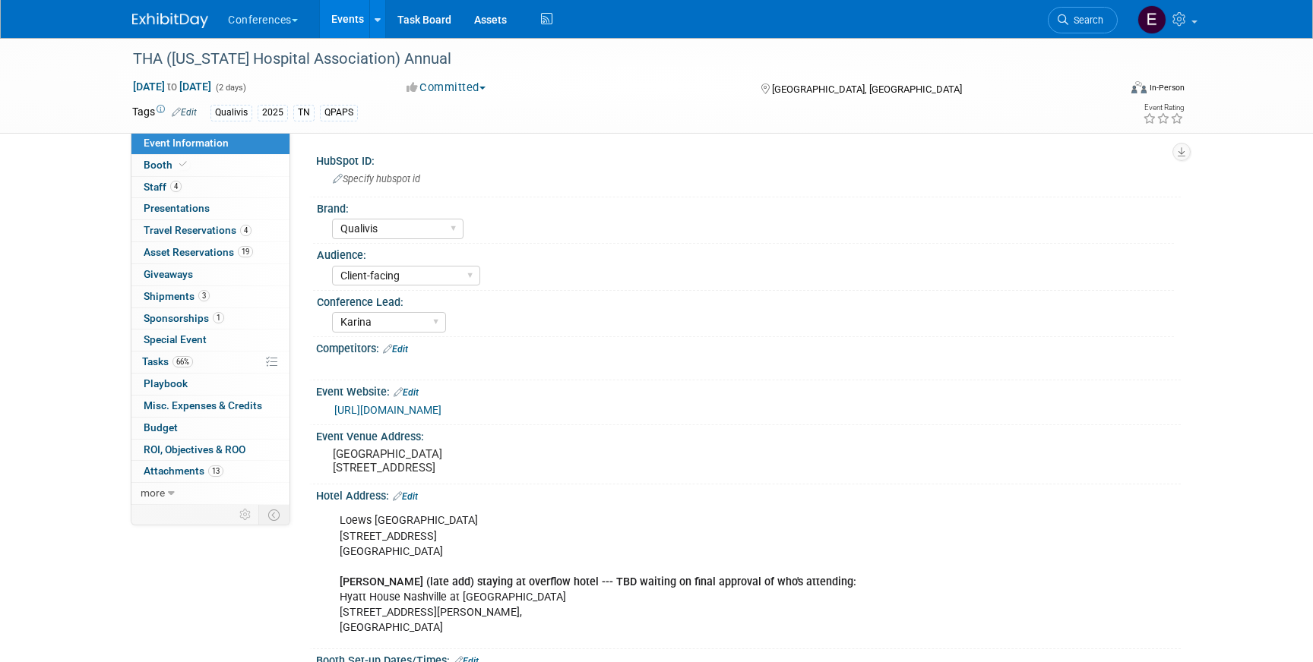
select select "Qualivis"
select select "Client-facing"
select select "Karina"
click at [224, 191] on link "4 Staff 4" at bounding box center [210, 187] width 158 height 21
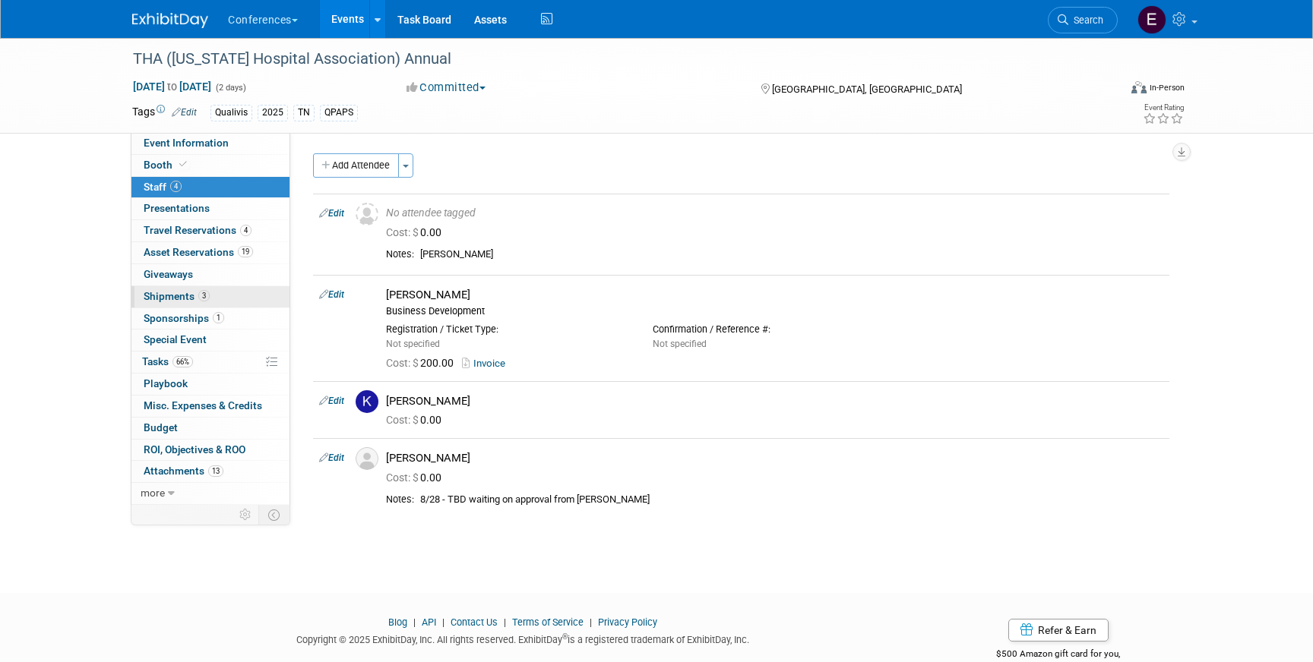
click at [168, 302] on span "Shipments 3" at bounding box center [177, 296] width 66 height 12
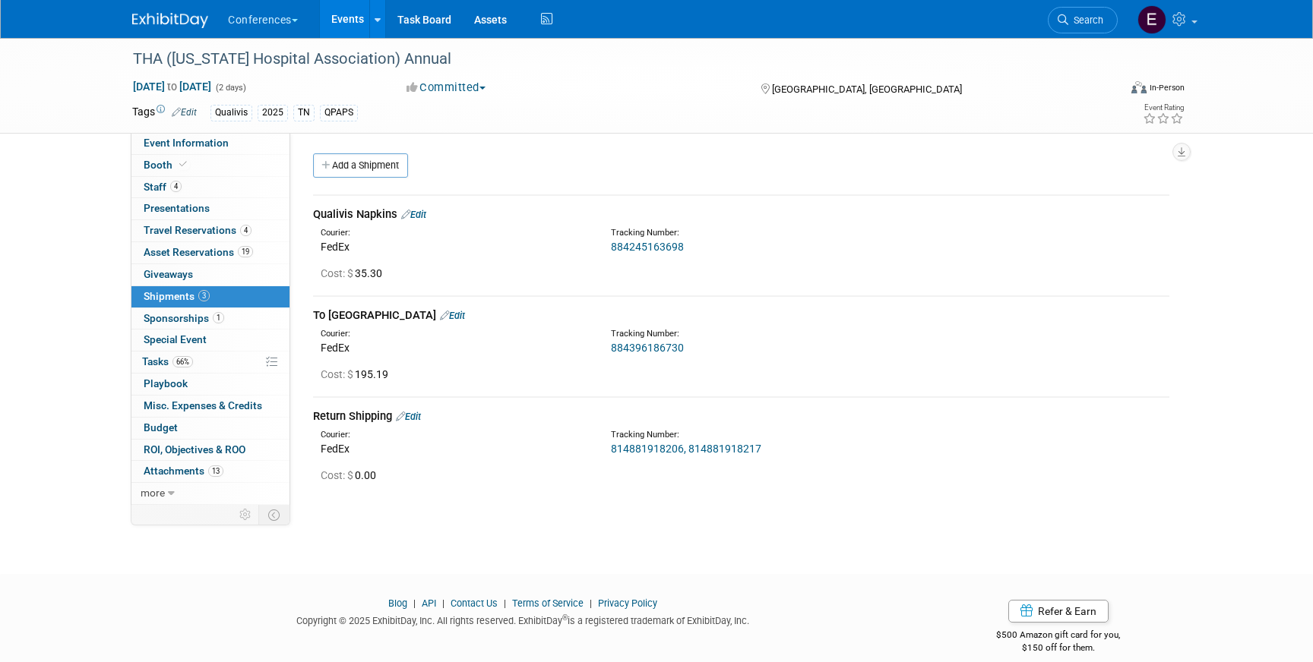
click at [655, 452] on link "814881918206, 814881918217" at bounding box center [686, 449] width 150 height 12
click at [182, 363] on span "66%" at bounding box center [182, 361] width 21 height 11
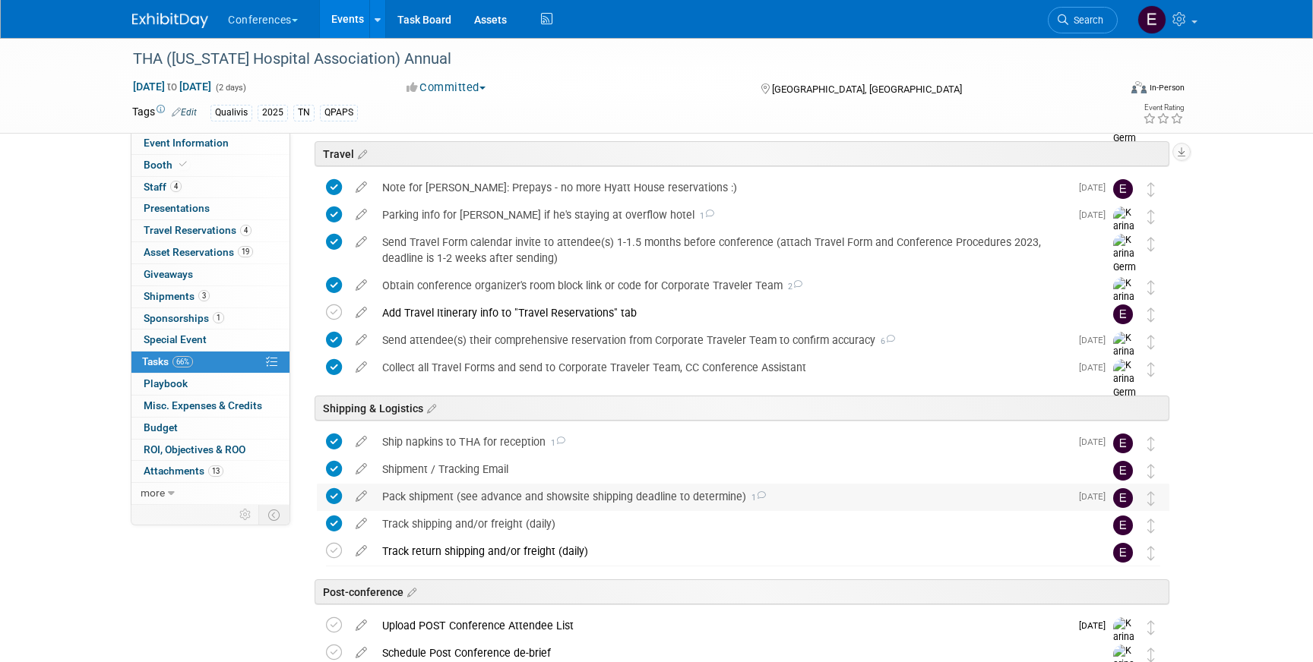
scroll to position [756, 0]
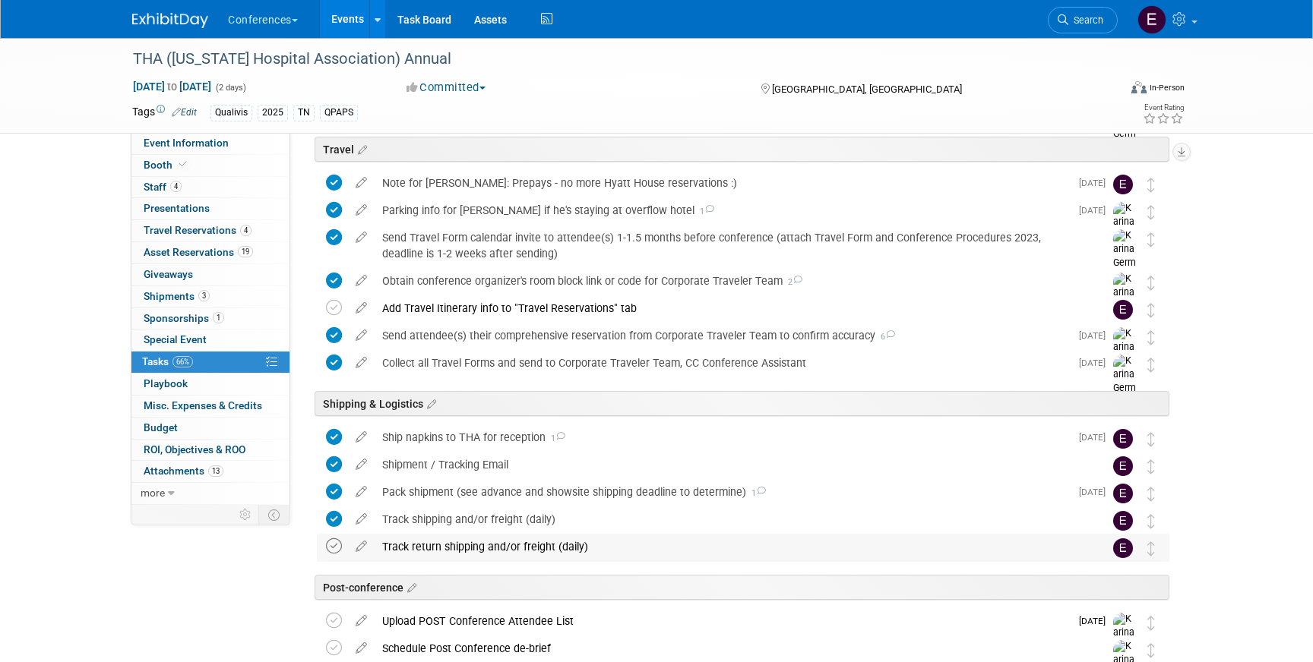
click at [332, 549] on icon at bounding box center [334, 547] width 16 height 16
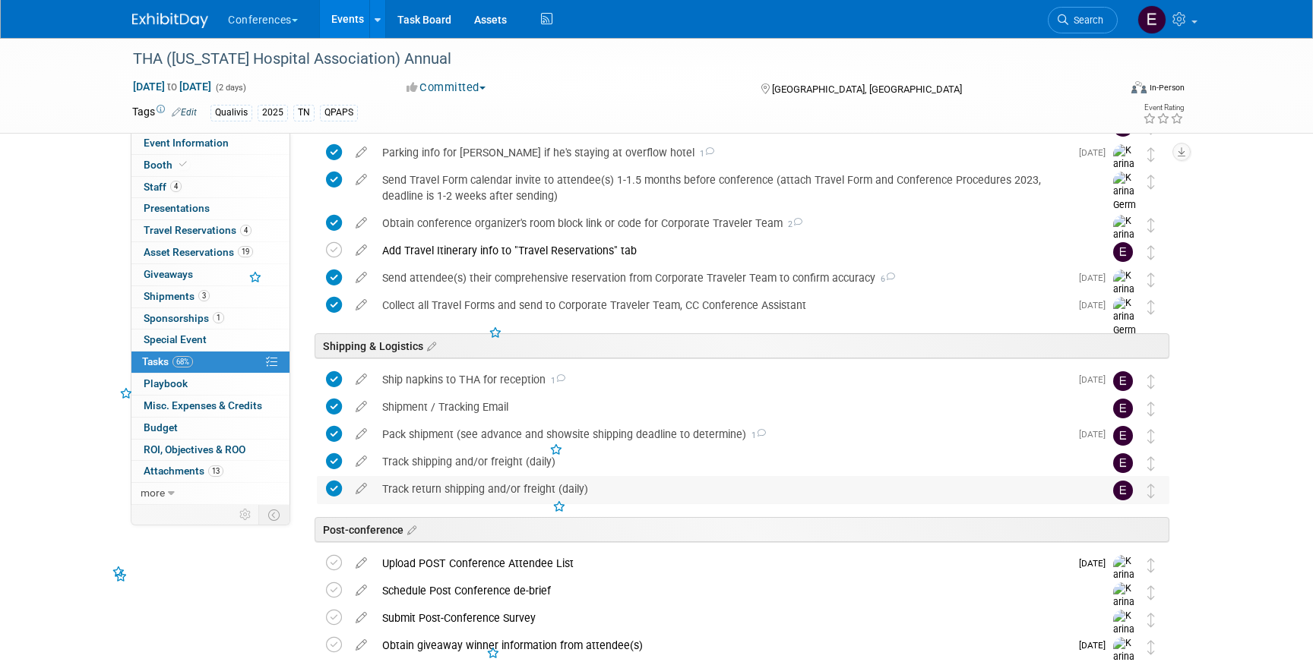
scroll to position [842, 0]
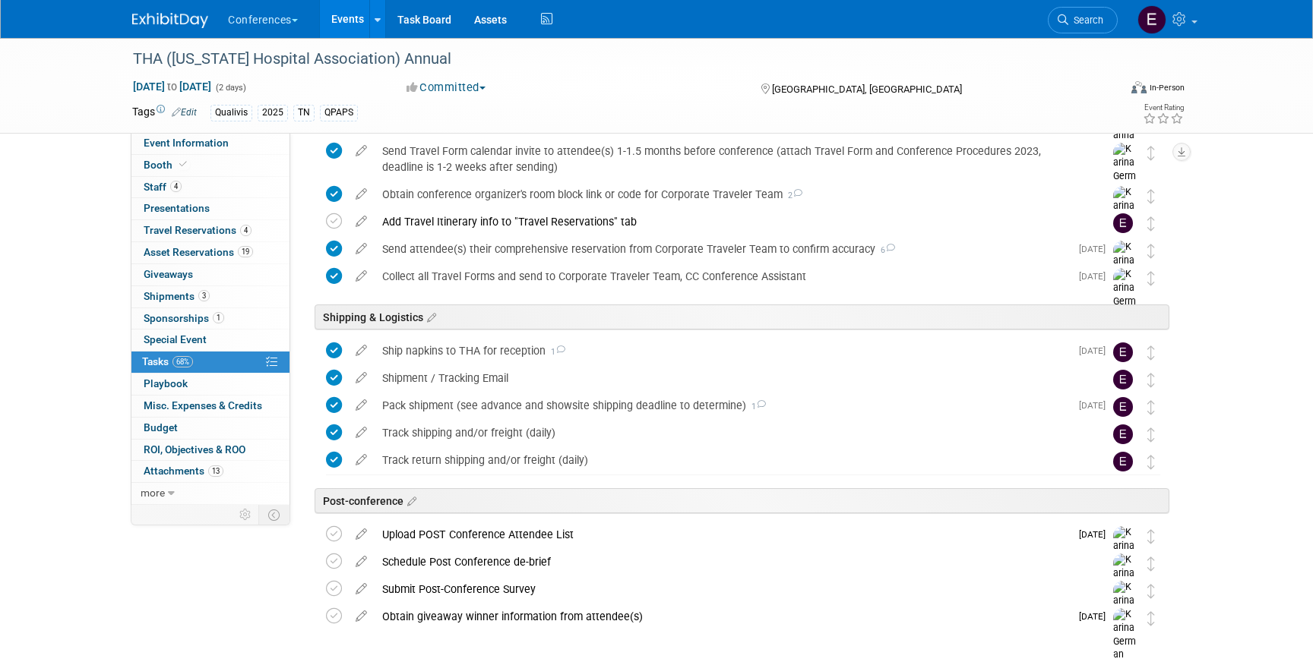
click at [156, 29] on div "Conferences Explore: My Workspaces 2 Go to Workspace: Conferences Marketing Req…" at bounding box center [656, 19] width 1048 height 38
click at [153, 19] on img at bounding box center [170, 20] width 76 height 15
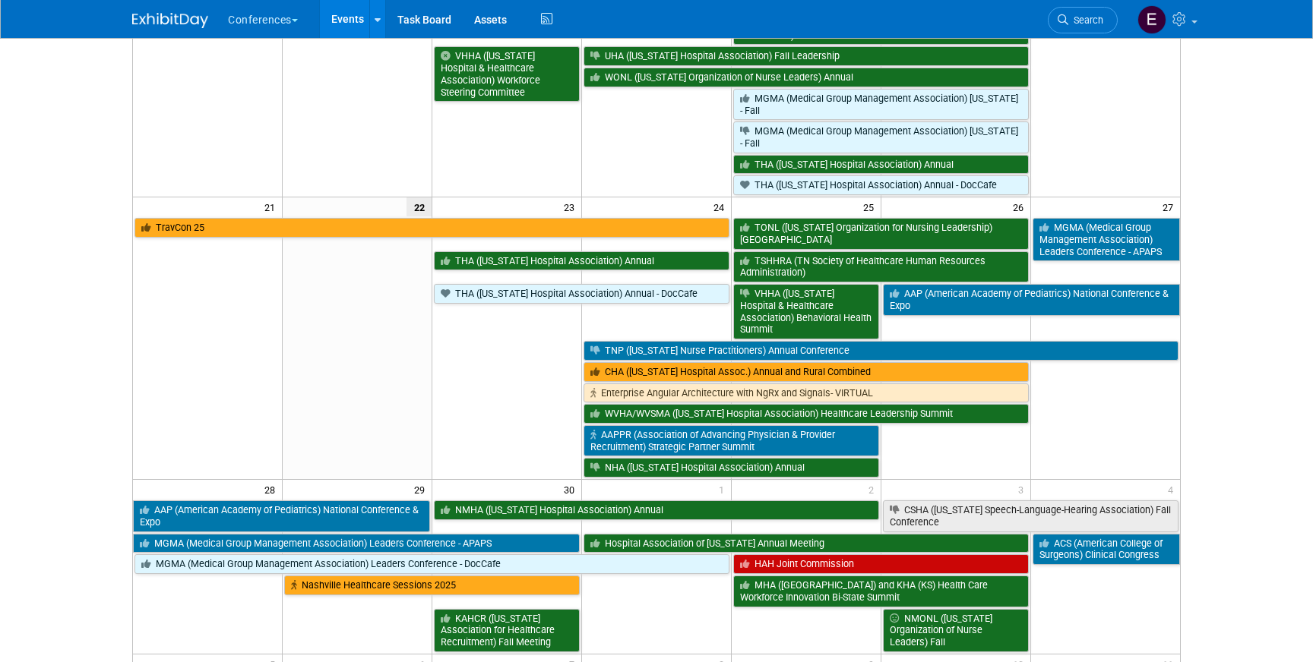
scroll to position [667, 0]
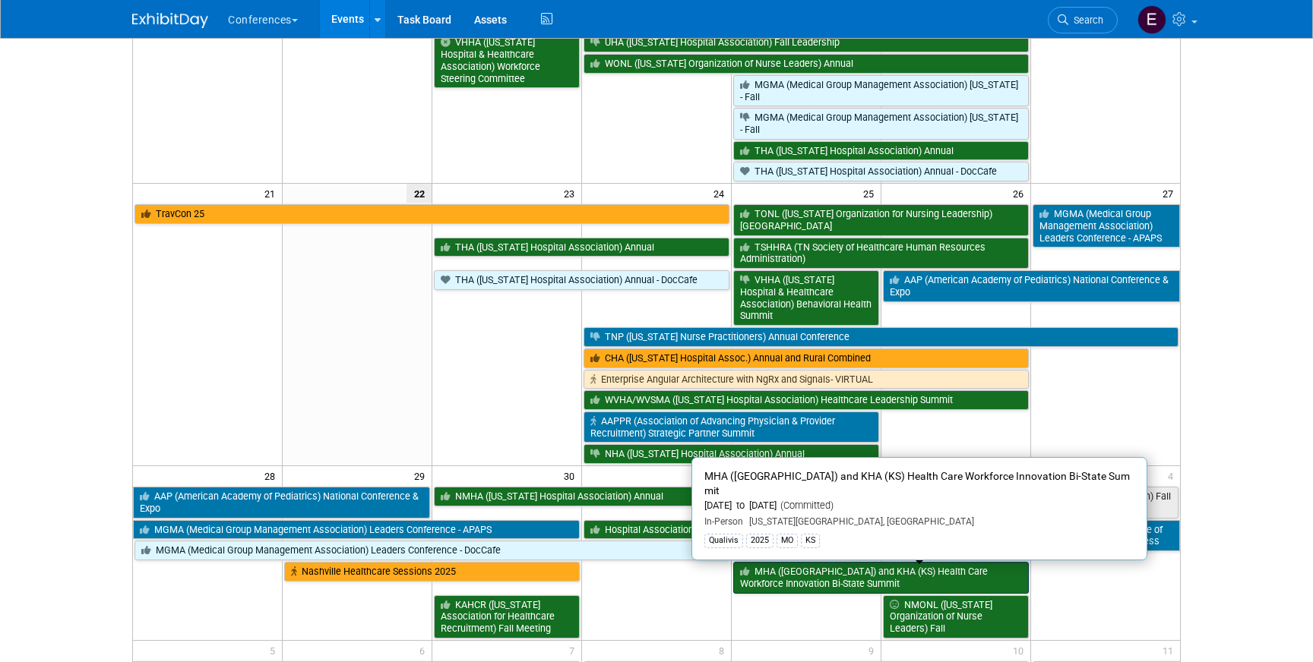
click at [779, 570] on link "MHA ([GEOGRAPHIC_DATA]) and KHA (KS) Health Care Workforce Innovation Bi-State …" at bounding box center [880, 577] width 295 height 31
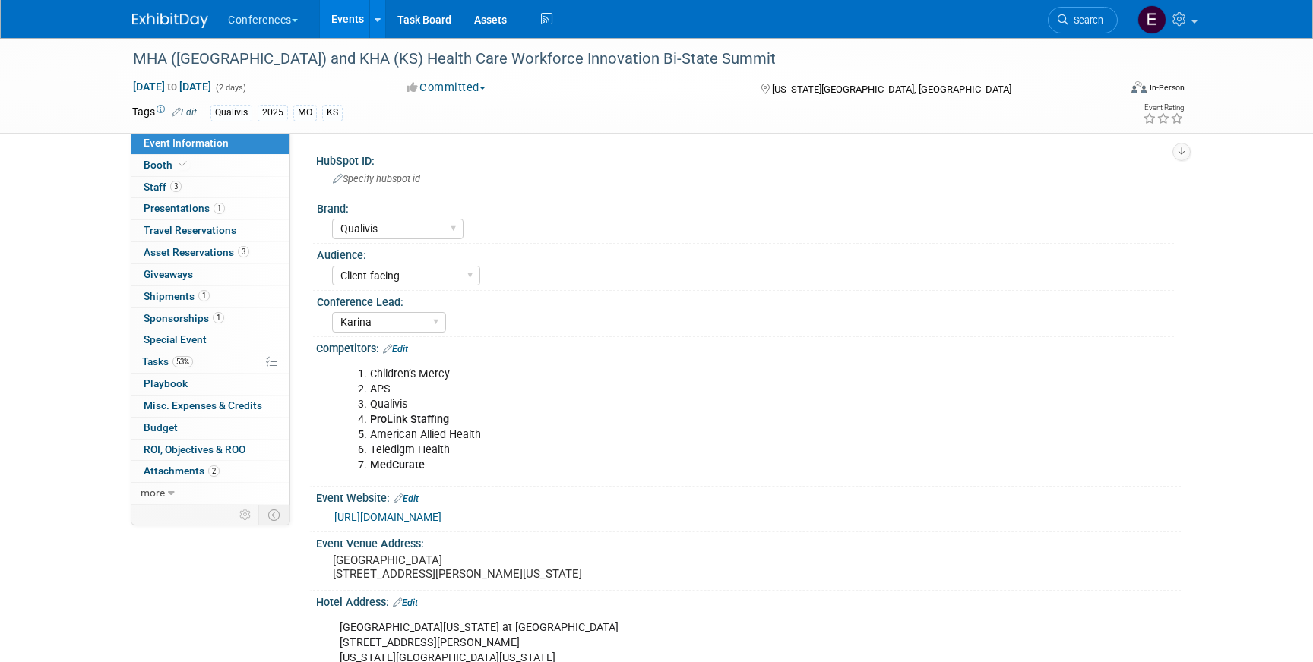
select select "Qualivis"
select select "Client-facing"
select select "Karina"
click at [203, 242] on link "3 Asset Reservations 3" at bounding box center [210, 252] width 158 height 21
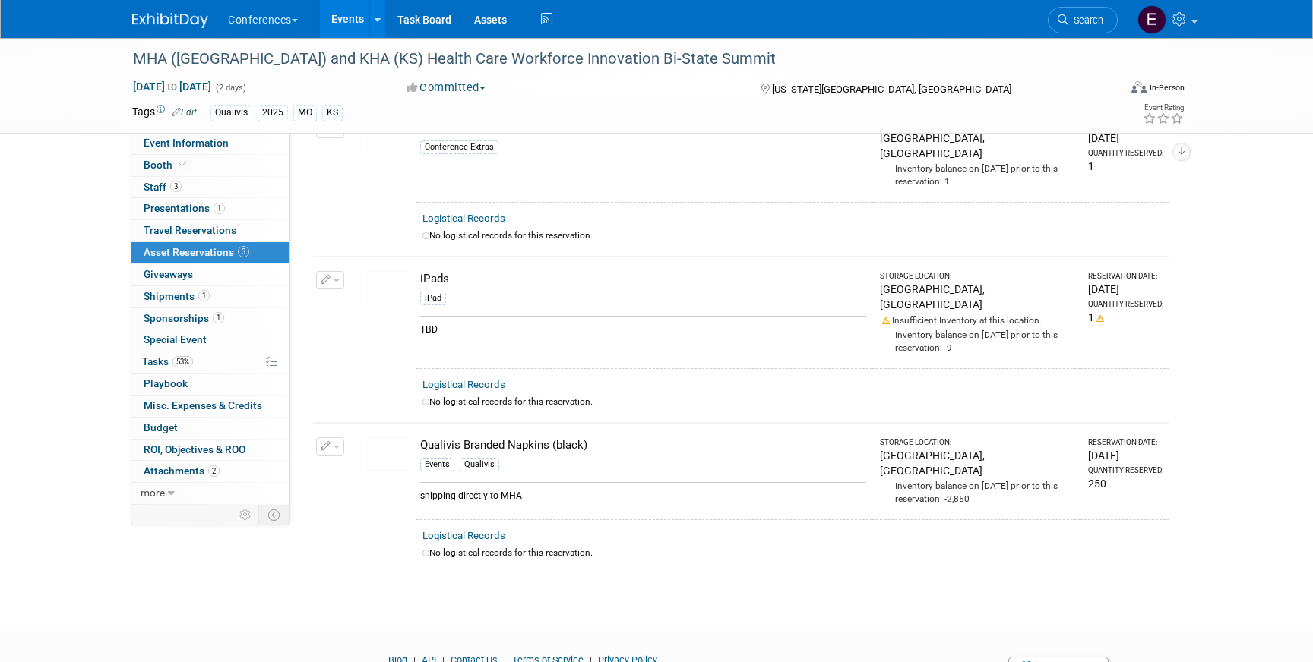
scroll to position [111, 0]
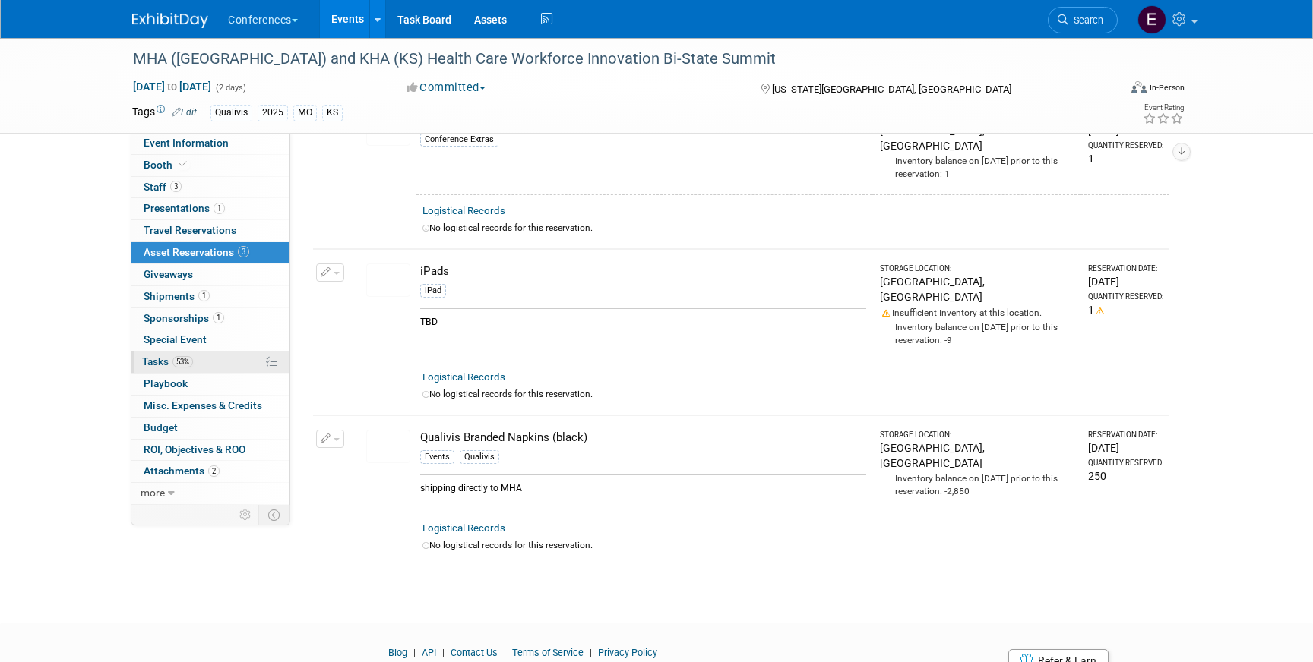
click at [198, 362] on link "53% Tasks 53%" at bounding box center [210, 362] width 158 height 21
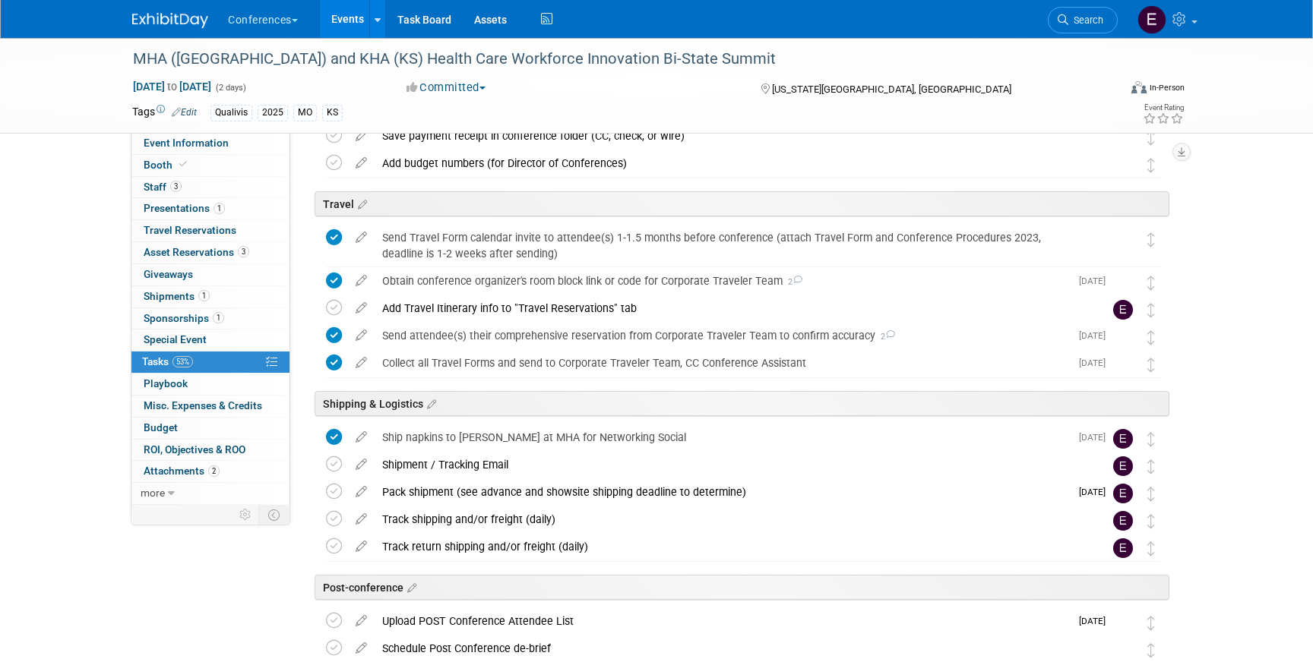
scroll to position [535, 0]
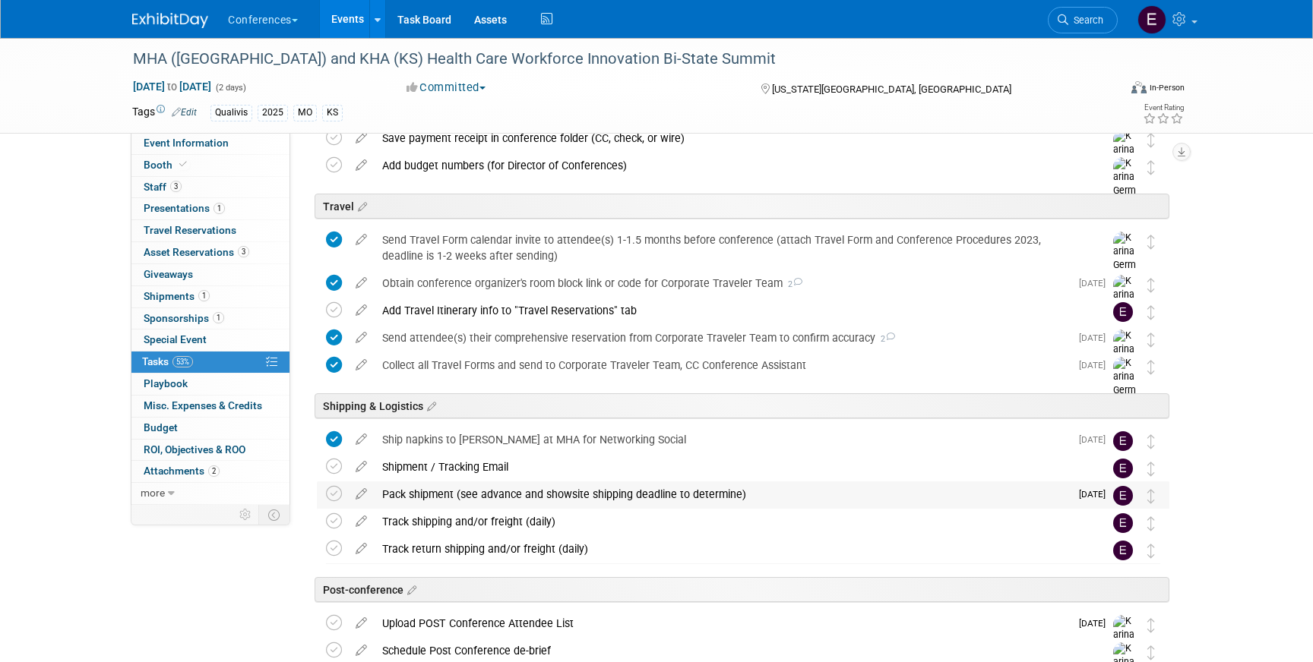
click at [423, 504] on div "Pack shipment (see advance and showsite shipping deadline to determine)" at bounding box center [721, 495] width 695 height 26
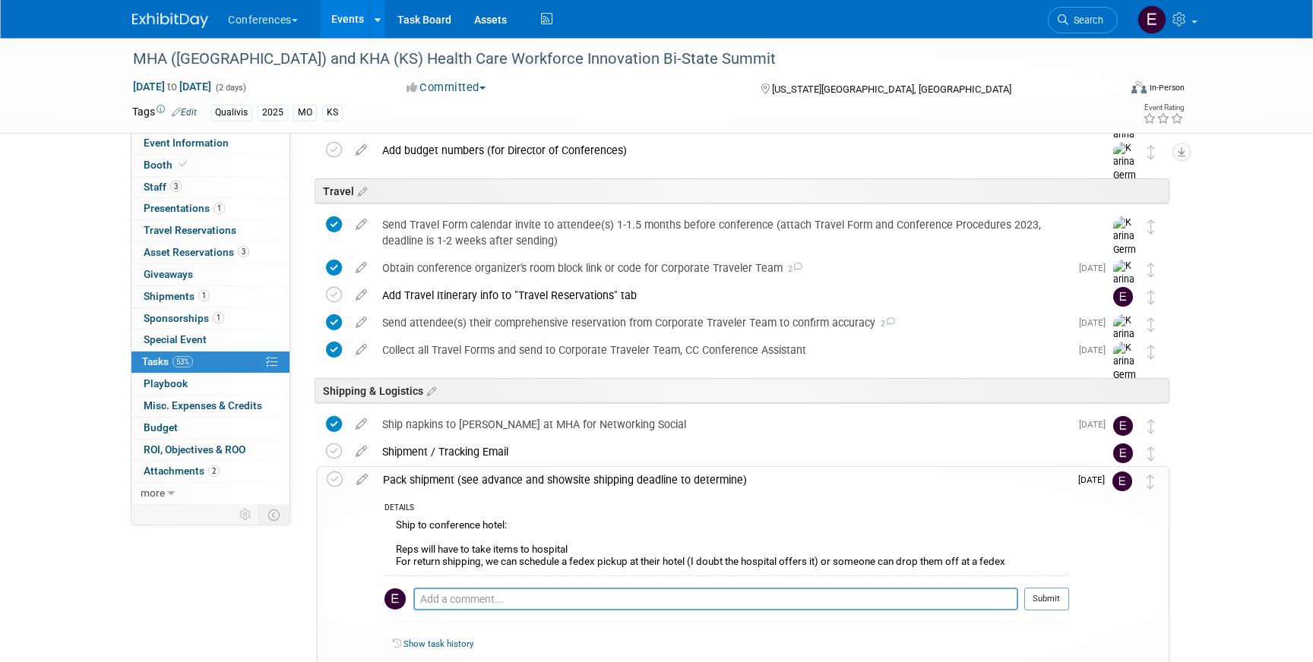
scroll to position [551, 0]
click at [200, 245] on link "3 Asset Reservations 3" at bounding box center [210, 252] width 158 height 21
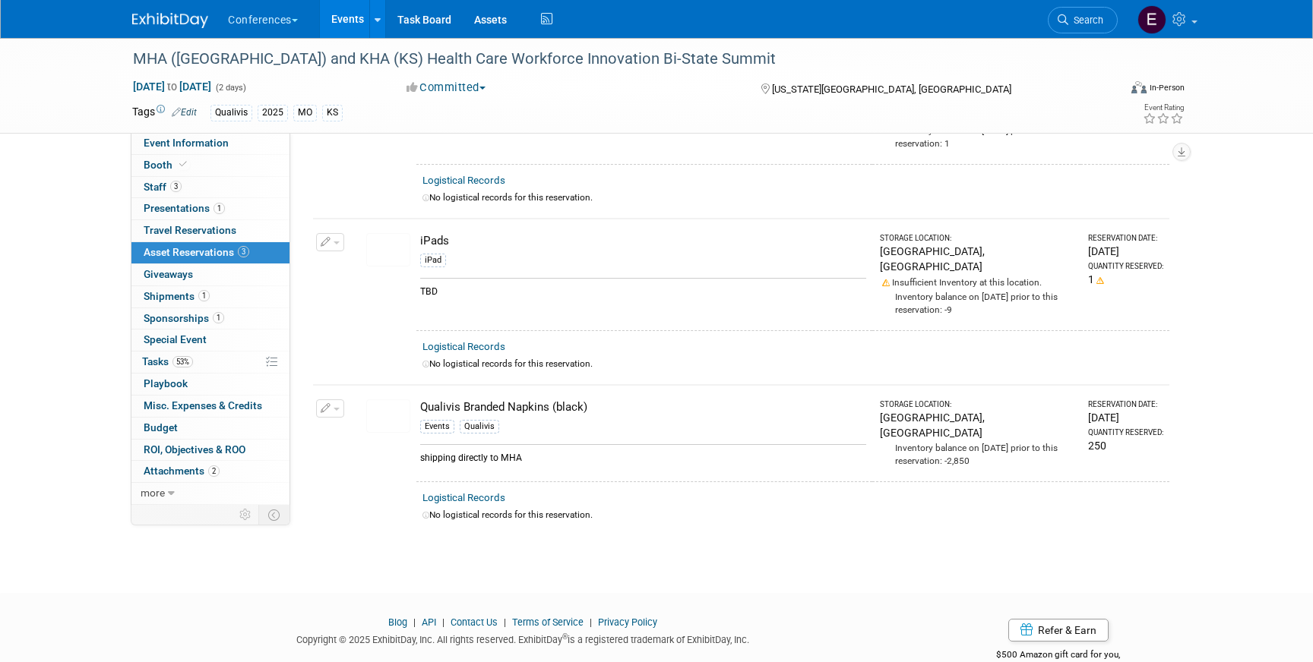
scroll to position [0, 0]
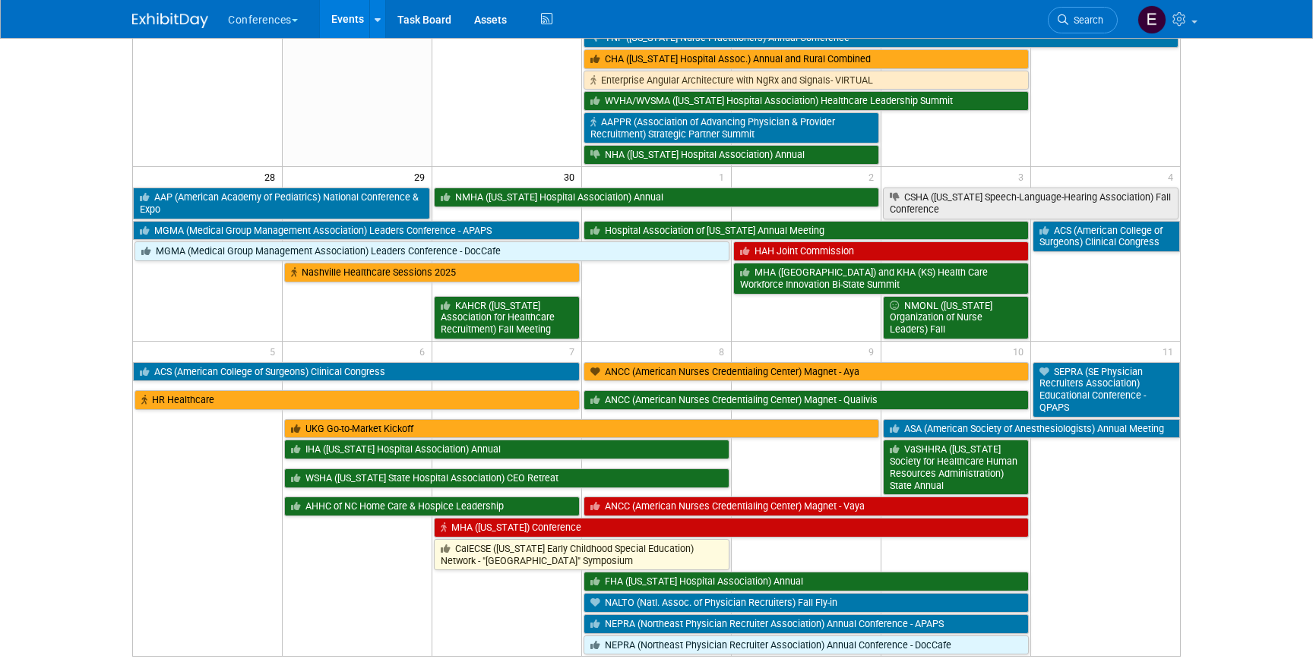
scroll to position [968, 0]
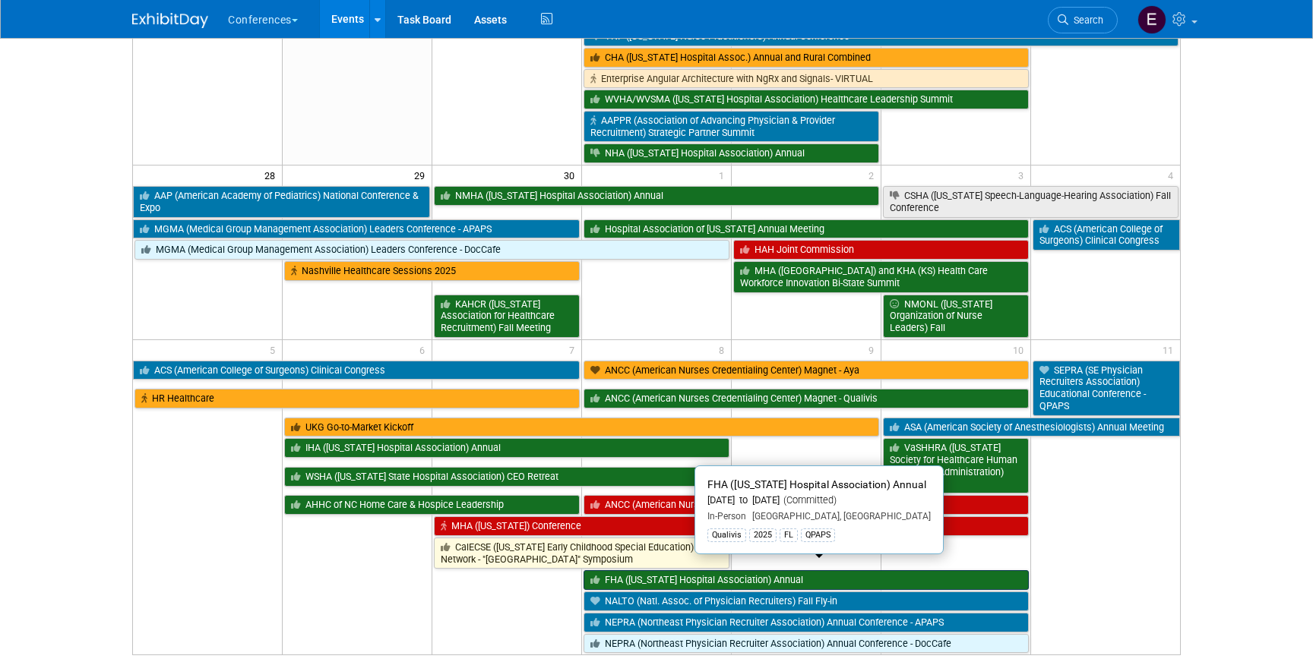
click at [627, 570] on link "FHA ([US_STATE] Hospital Association) Annual" at bounding box center [805, 580] width 445 height 20
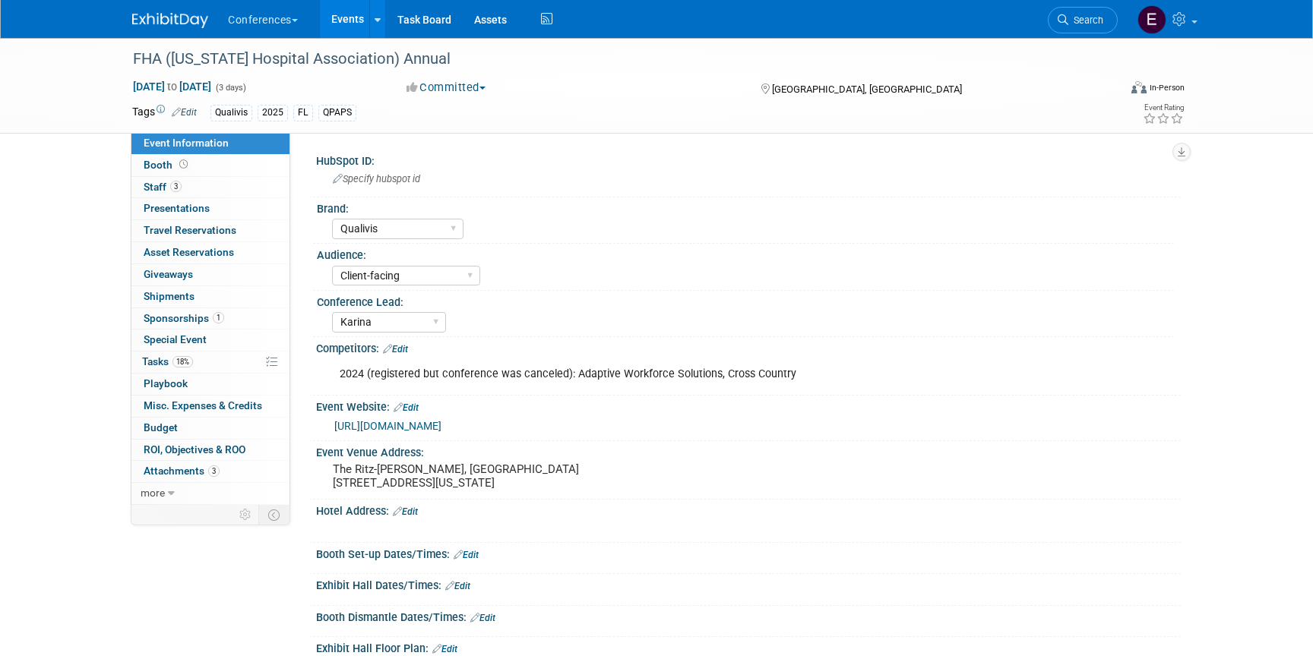
select select "Qualivis"
select select "Client-facing"
select select "Karina"
click at [220, 170] on link "Booth" at bounding box center [210, 165] width 158 height 21
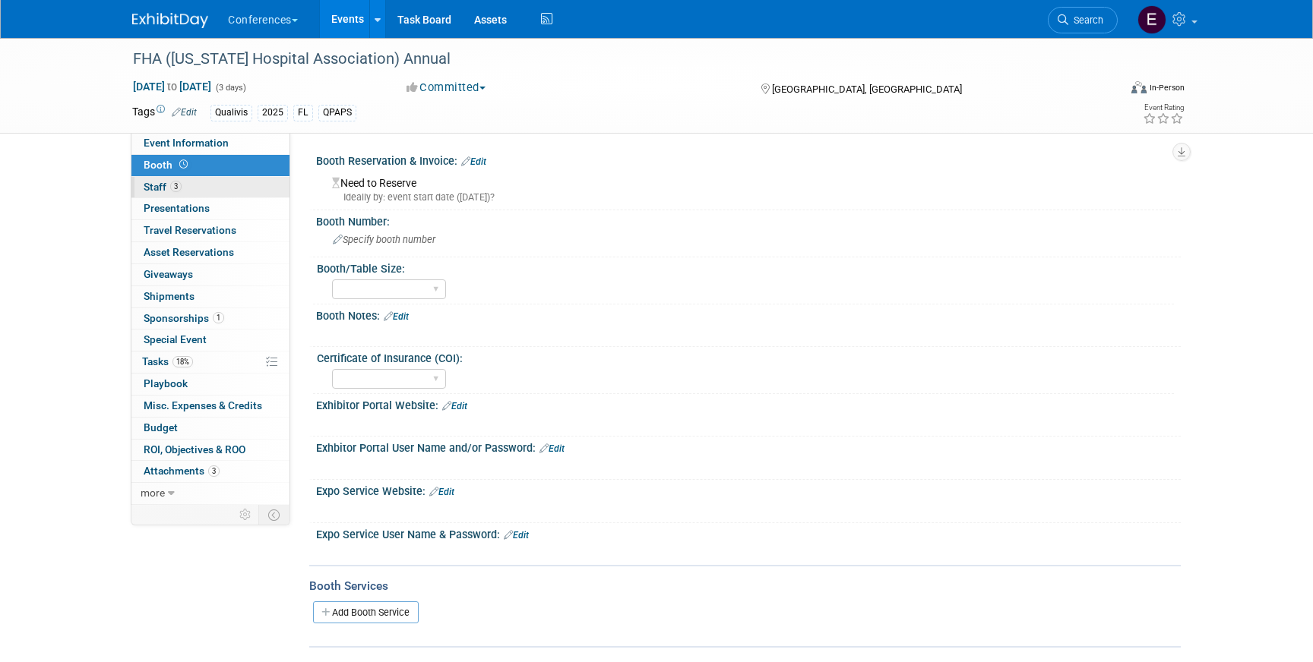
click at [223, 185] on link "3 Staff 3" at bounding box center [210, 187] width 158 height 21
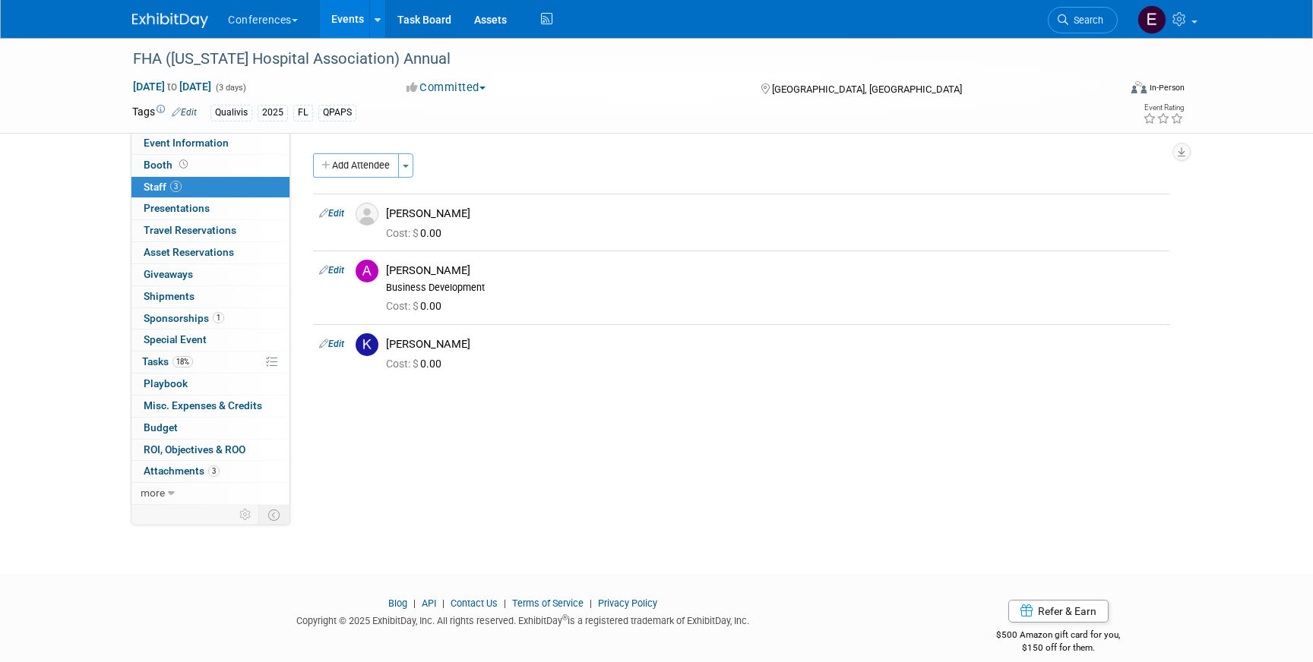
click at [161, 15] on img at bounding box center [170, 20] width 76 height 15
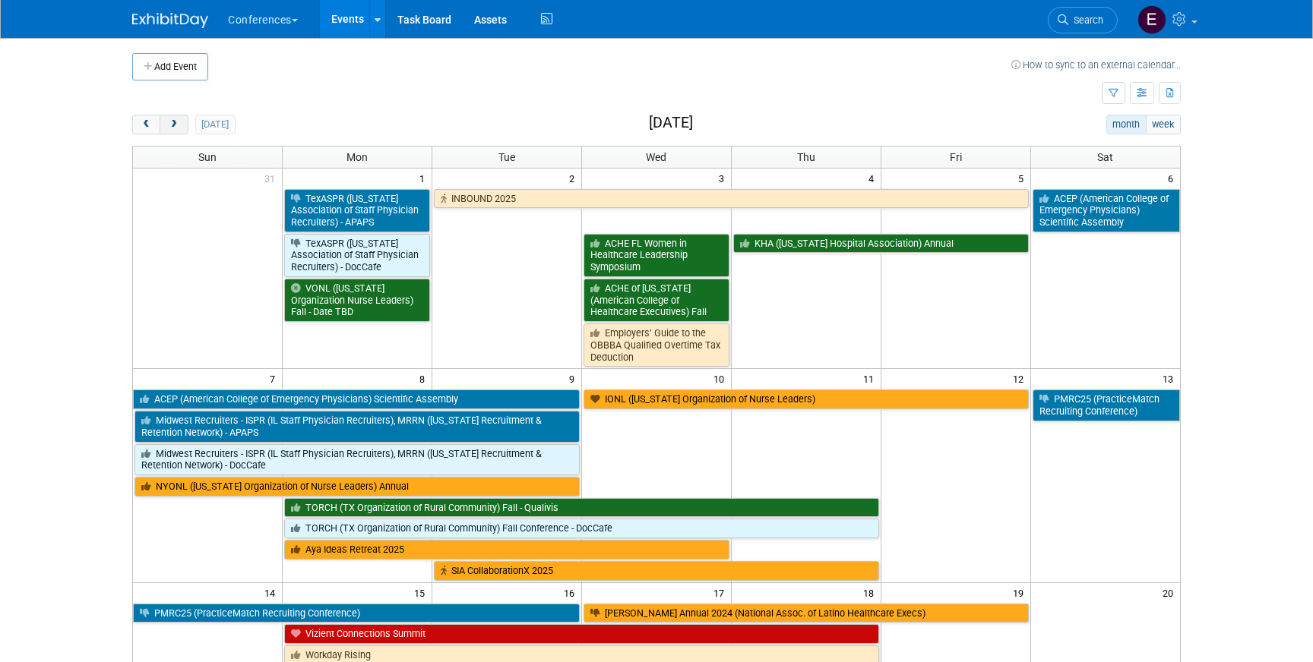
click at [176, 130] on button "next" at bounding box center [174, 125] width 28 height 20
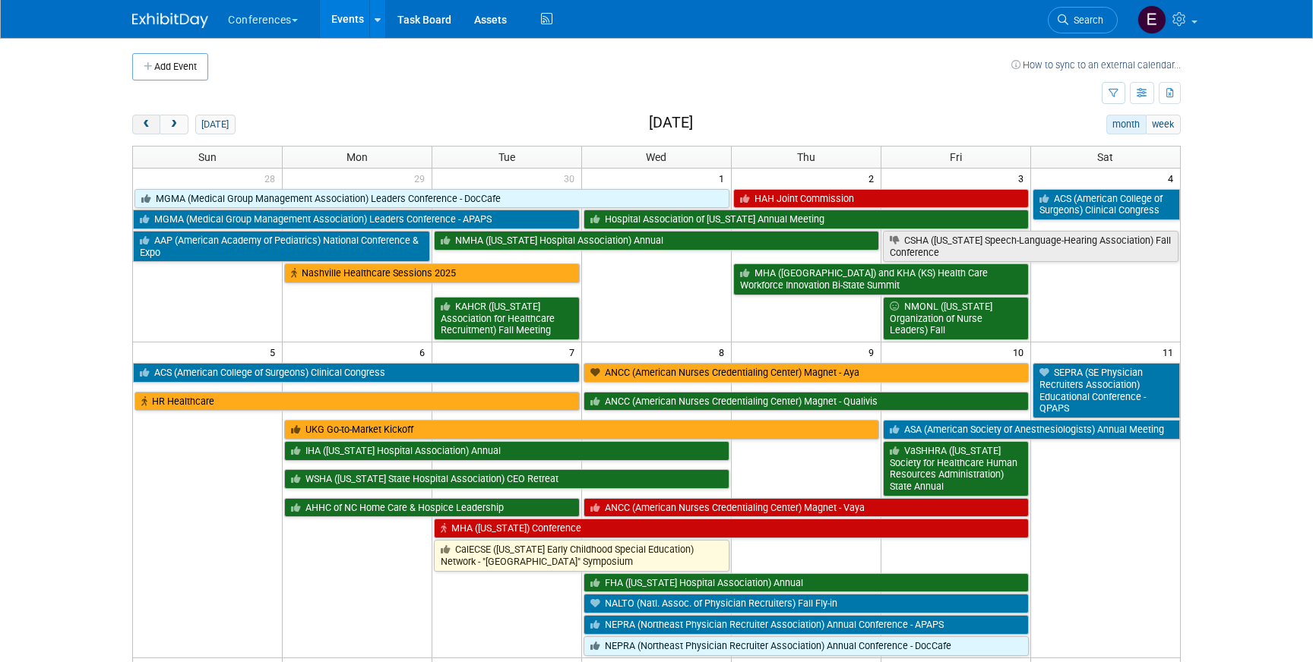
click at [147, 123] on span "prev" at bounding box center [146, 125] width 11 height 10
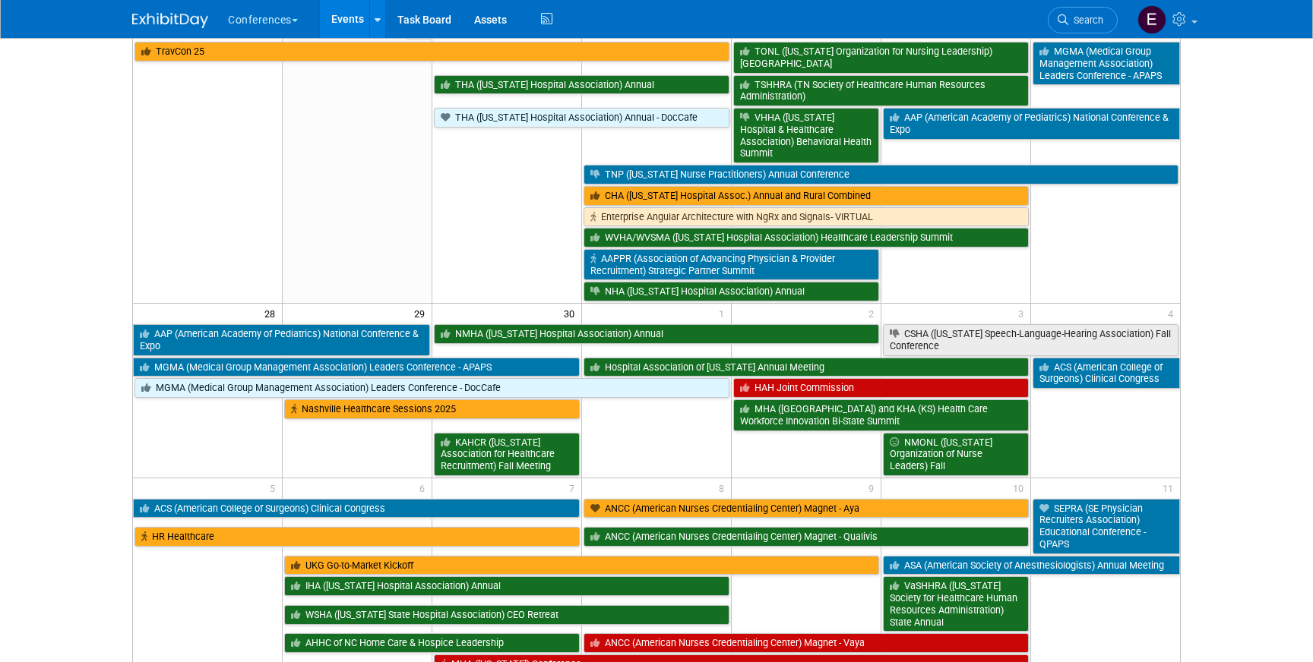
scroll to position [847, 0]
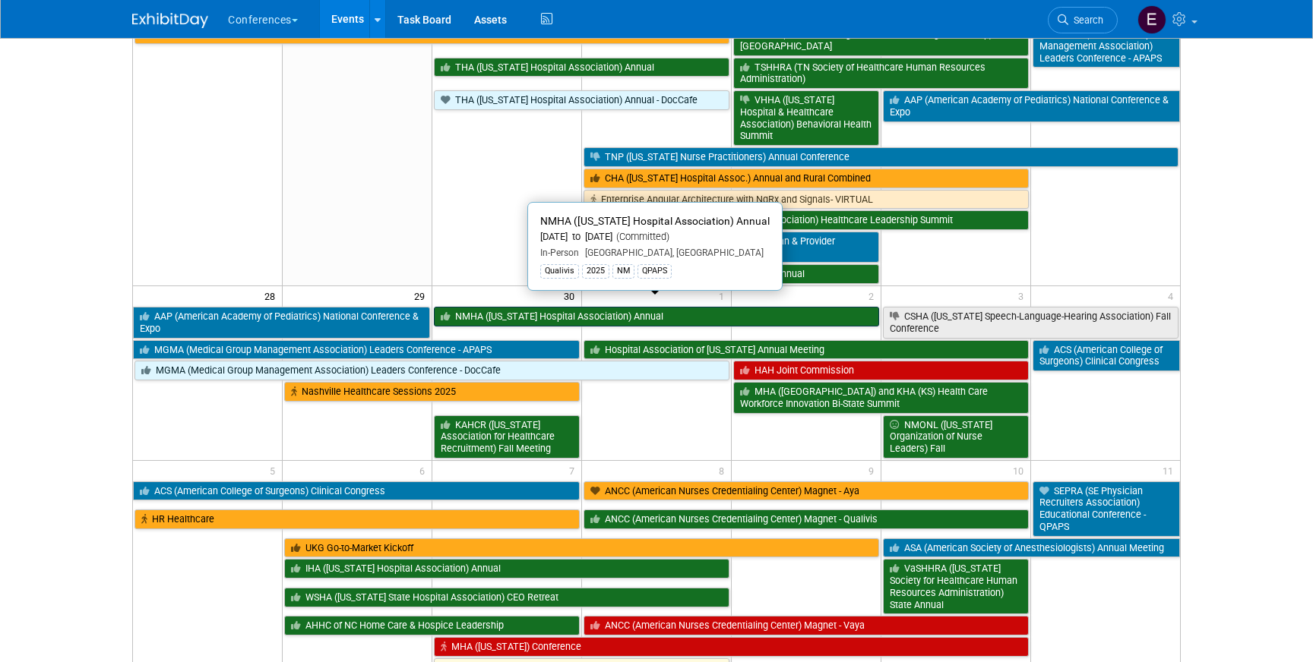
click at [659, 309] on link "NMHA ([US_STATE] Hospital Association) Annual" at bounding box center [656, 317] width 445 height 20
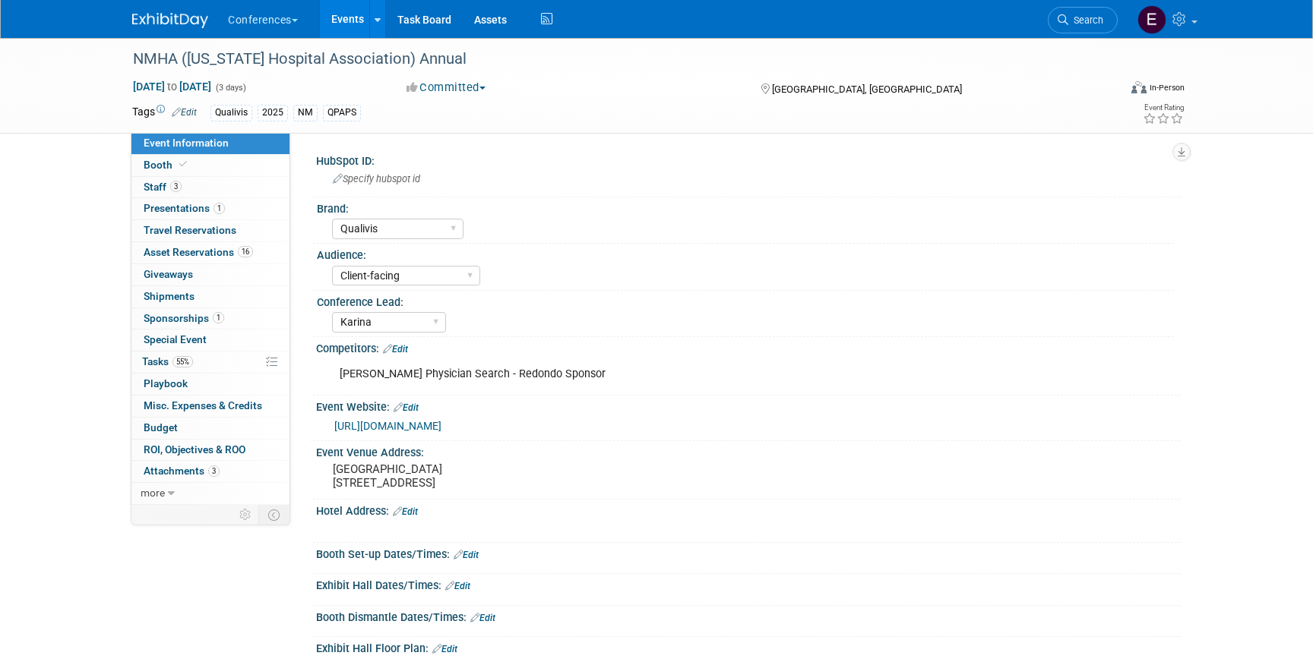
select select "Qualivis"
select select "Client-facing"
select select "Karina"
click at [250, 365] on link "55% Tasks 55%" at bounding box center [210, 362] width 158 height 21
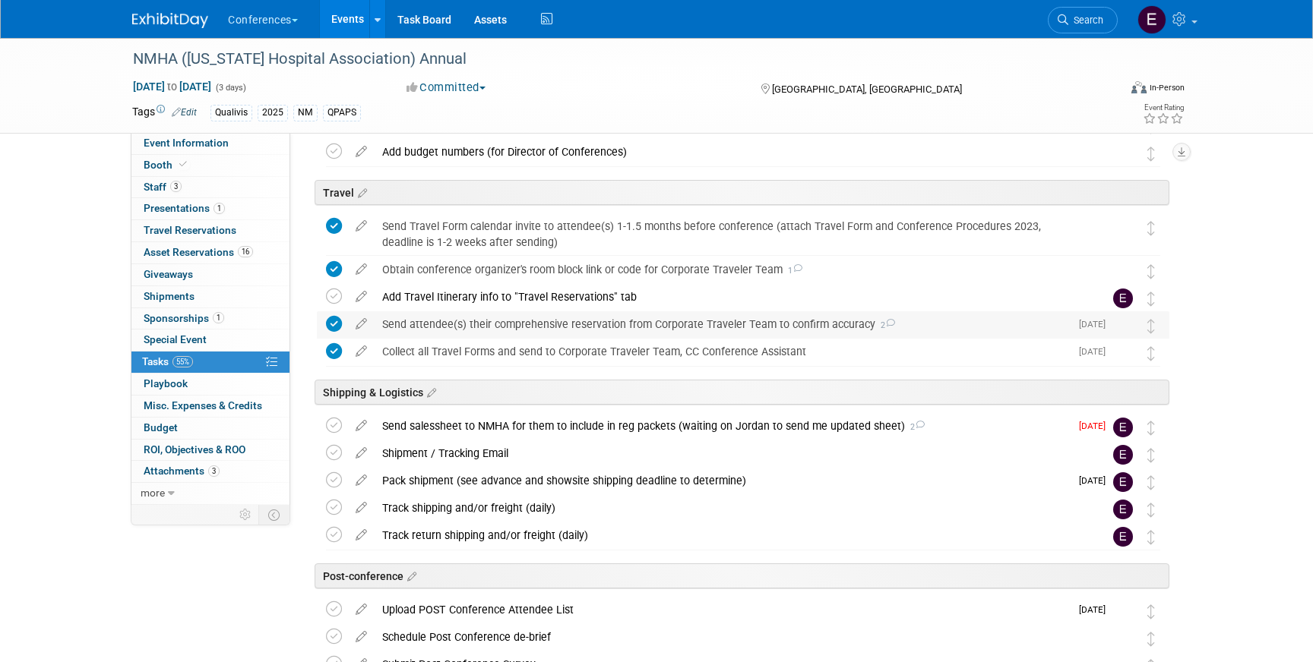
scroll to position [605, 0]
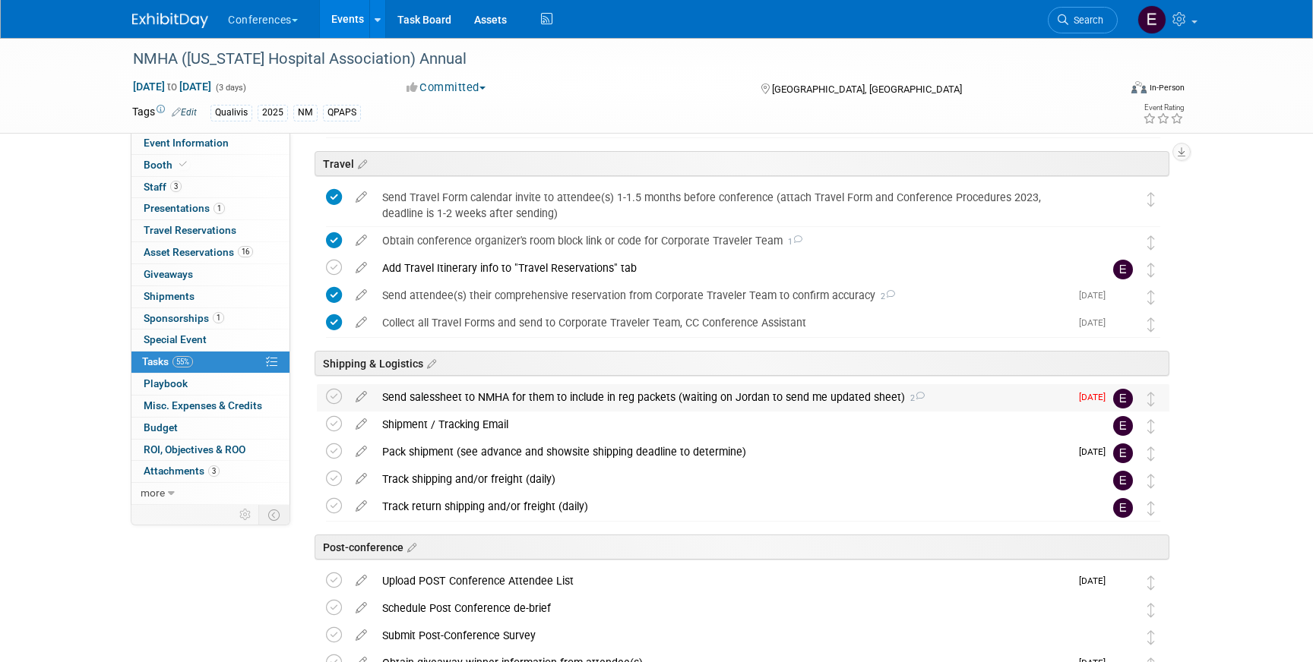
click at [527, 393] on div "Send salessheet to NMHA for them to include in reg packets (waiting on Jordan t…" at bounding box center [721, 397] width 695 height 26
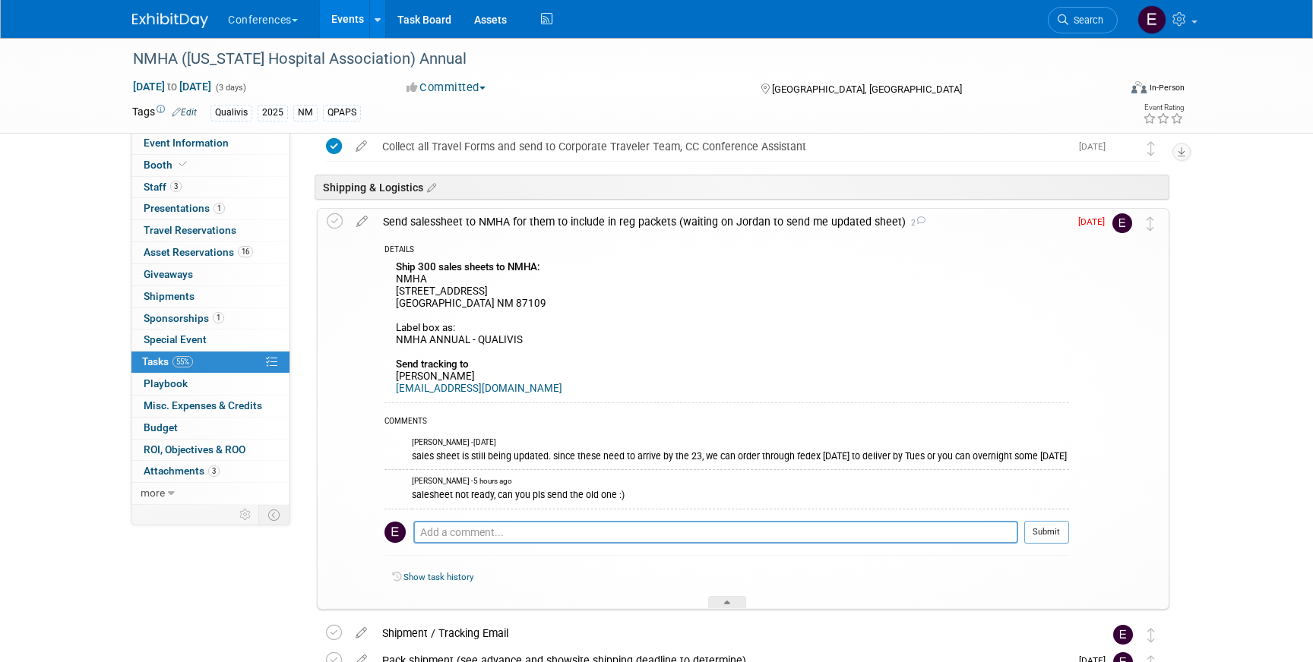
scroll to position [784, 0]
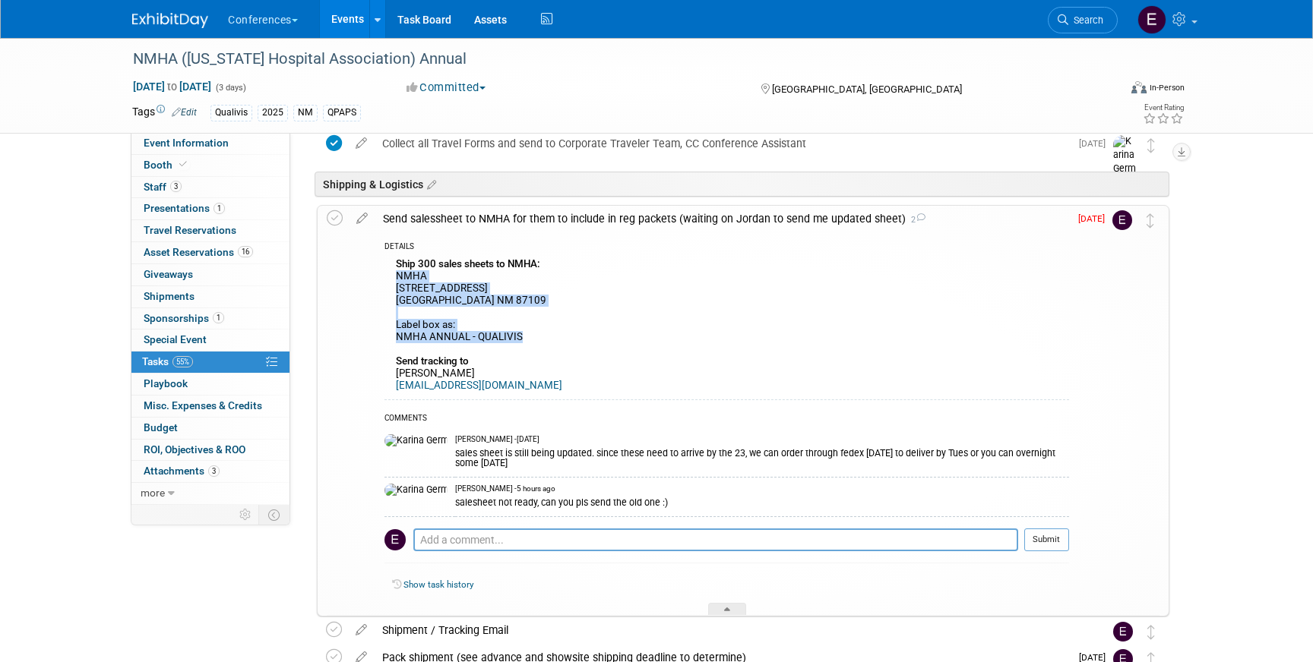
drag, startPoint x: 393, startPoint y: 275, endPoint x: 559, endPoint y: 339, distance: 177.5
click at [559, 340] on div "Ship 300 sales sheets to NMHA: NMHA 7471 W Pan American Frwy NE Albuquerque NM …" at bounding box center [726, 327] width 684 height 146
click at [333, 216] on icon at bounding box center [335, 218] width 16 height 16
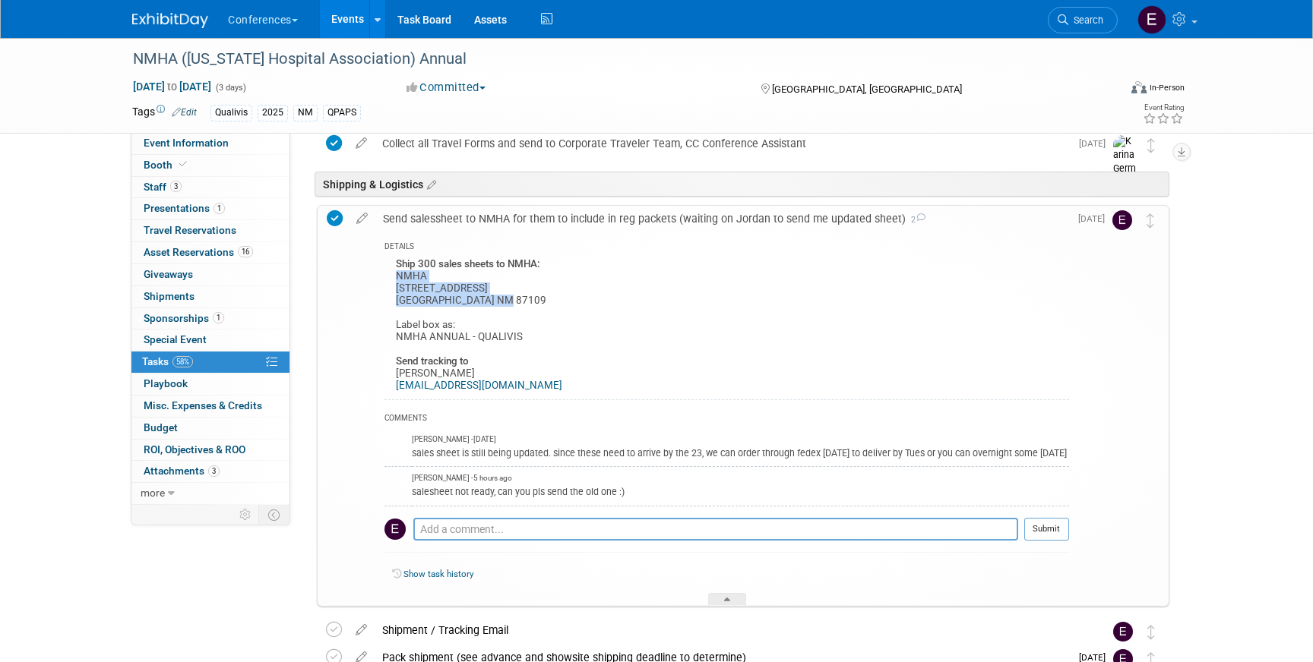
drag, startPoint x: 392, startPoint y: 273, endPoint x: 543, endPoint y: 302, distance: 153.9
click at [543, 302] on div "Ship 300 sales sheets to NMHA: NMHA 7471 W Pan American Frwy NE Albuquerque NM …" at bounding box center [726, 327] width 684 height 146
copy div "NMHA 7471 W Pan American Frwy NE Albuquerque NM 87109"
